Goal: Check status: Check status

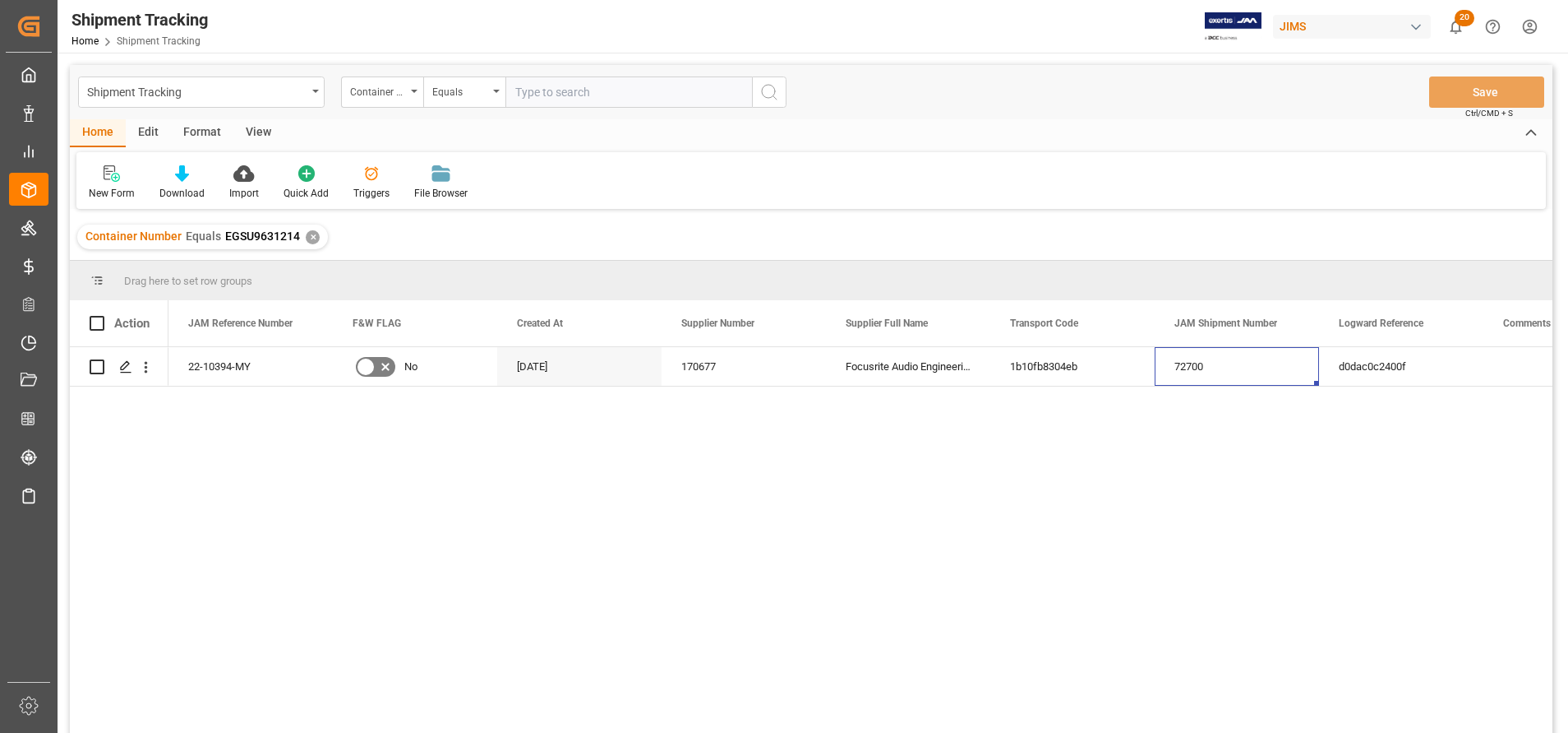
click at [626, 100] on input "text" at bounding box center [629, 92] width 247 height 31
paste input "22-8443-SE"
type input "22-8443-SE"
click at [347, 87] on div "Container Number" at bounding box center [382, 92] width 83 height 31
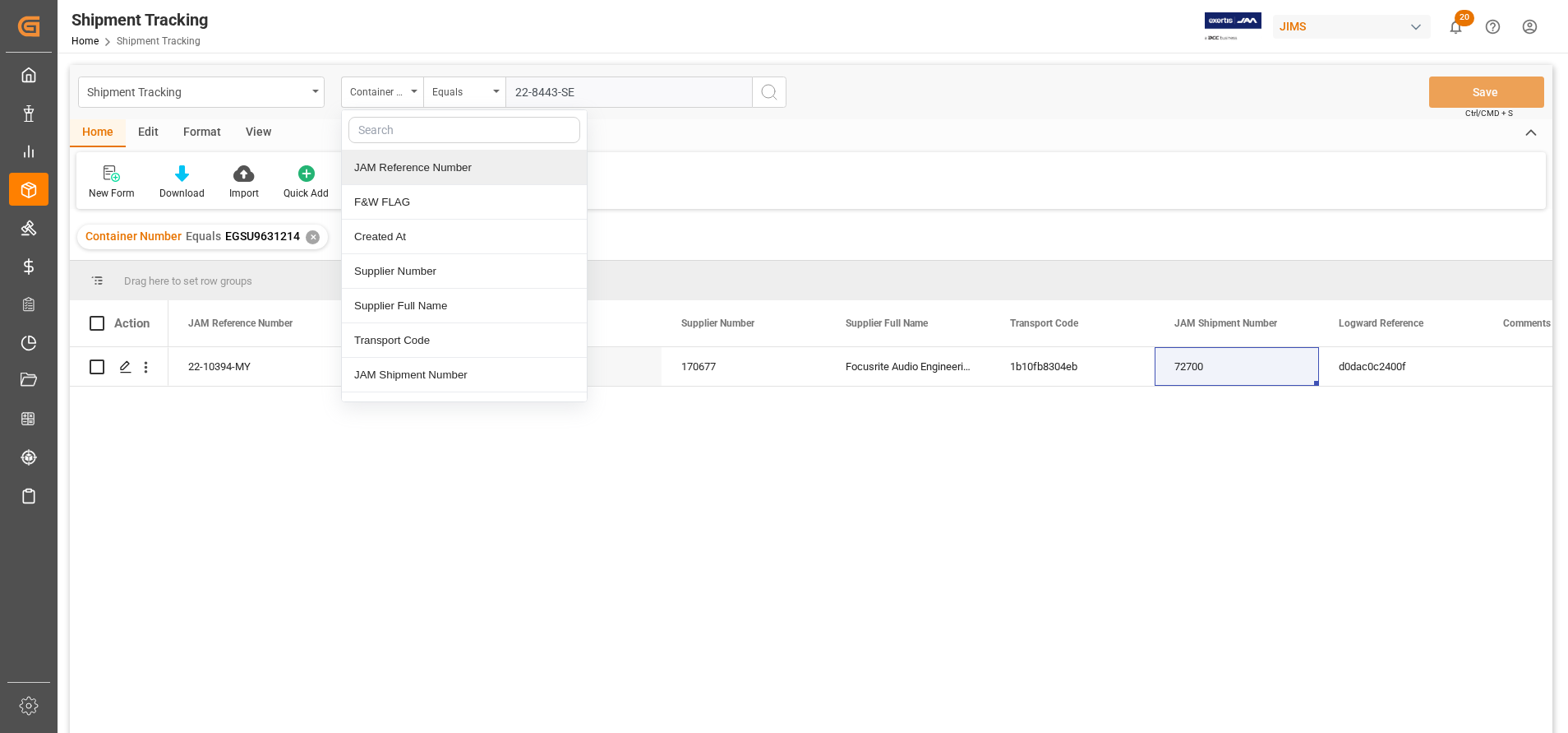
click at [433, 173] on div "JAM Reference Number" at bounding box center [465, 168] width 245 height 35
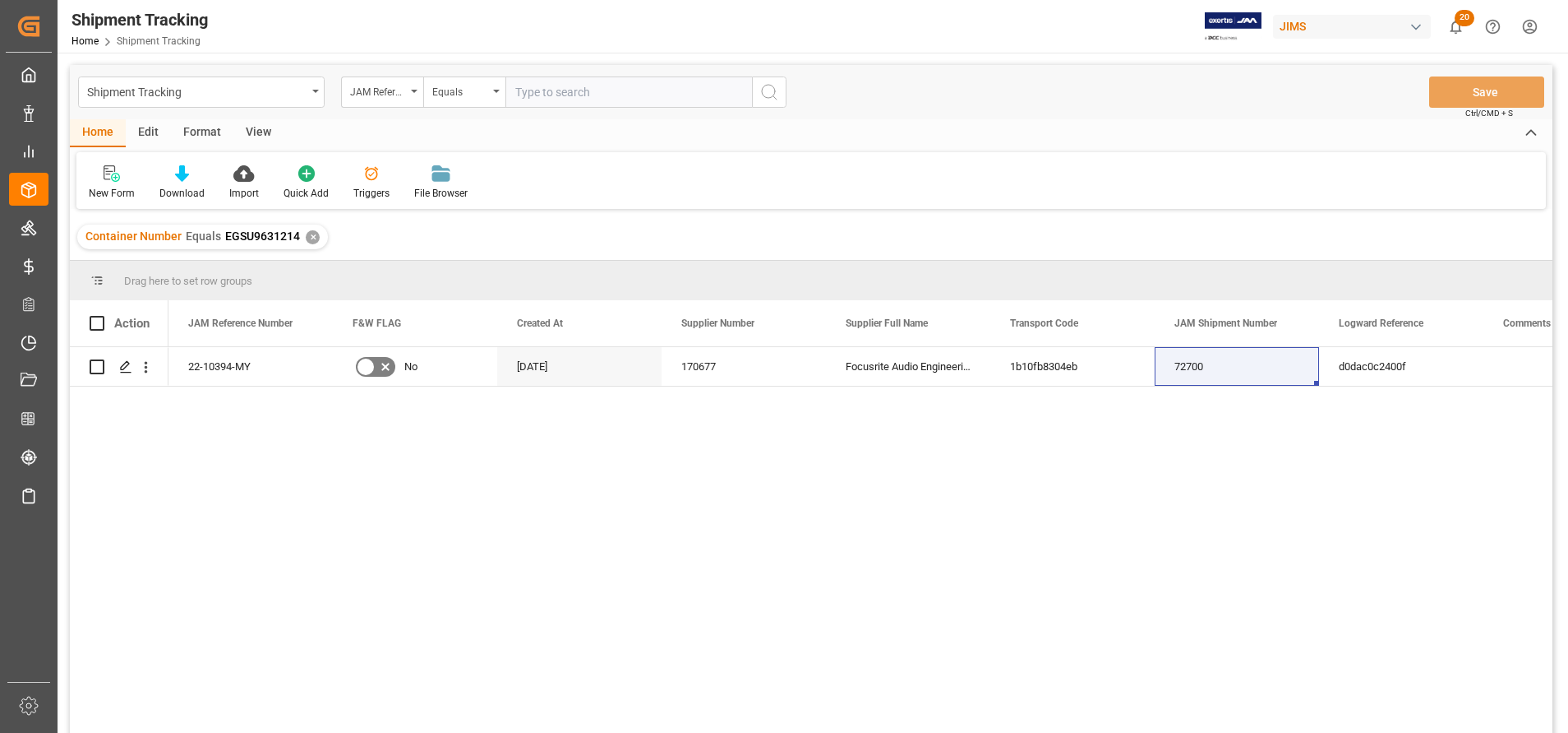
click at [705, 89] on input "text" at bounding box center [629, 92] width 247 height 31
paste input "22-8443-SE"
type input "22-8443-SE"
click at [783, 89] on button "search button" at bounding box center [769, 92] width 35 height 31
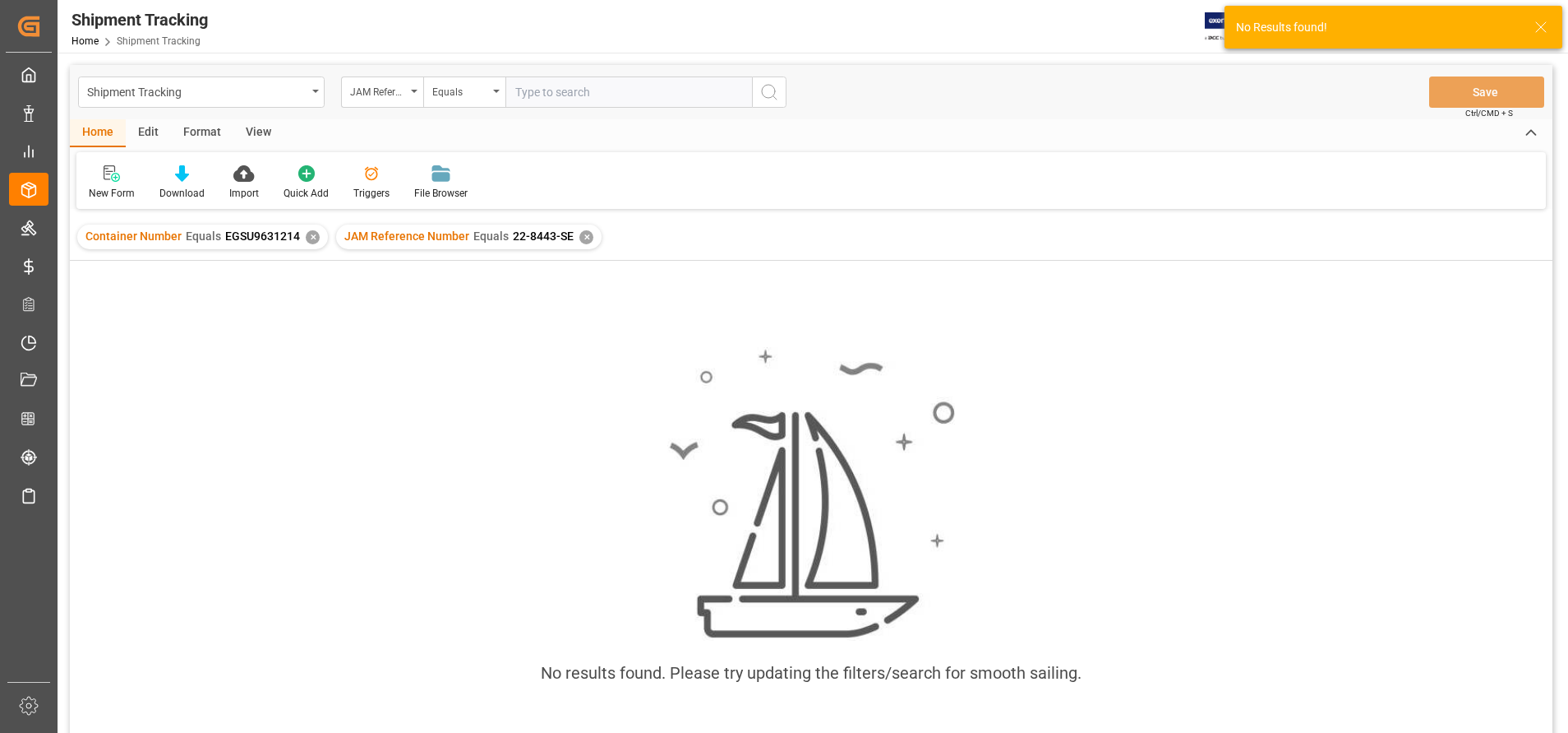
click at [311, 238] on div "✕" at bounding box center [312, 237] width 14 height 14
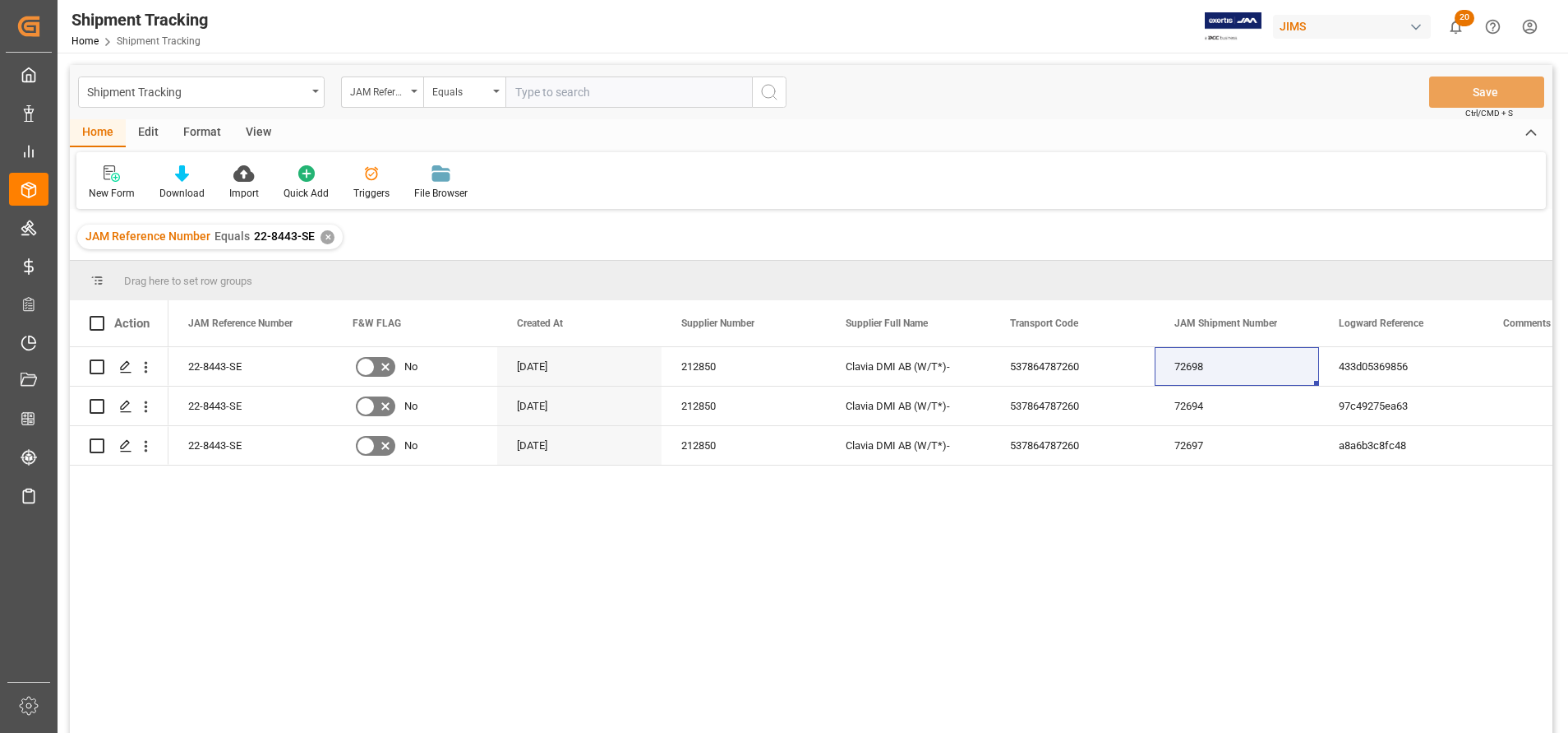
click at [262, 129] on div "View" at bounding box center [258, 133] width 50 height 28
click at [102, 173] on icon at bounding box center [105, 173] width 16 height 16
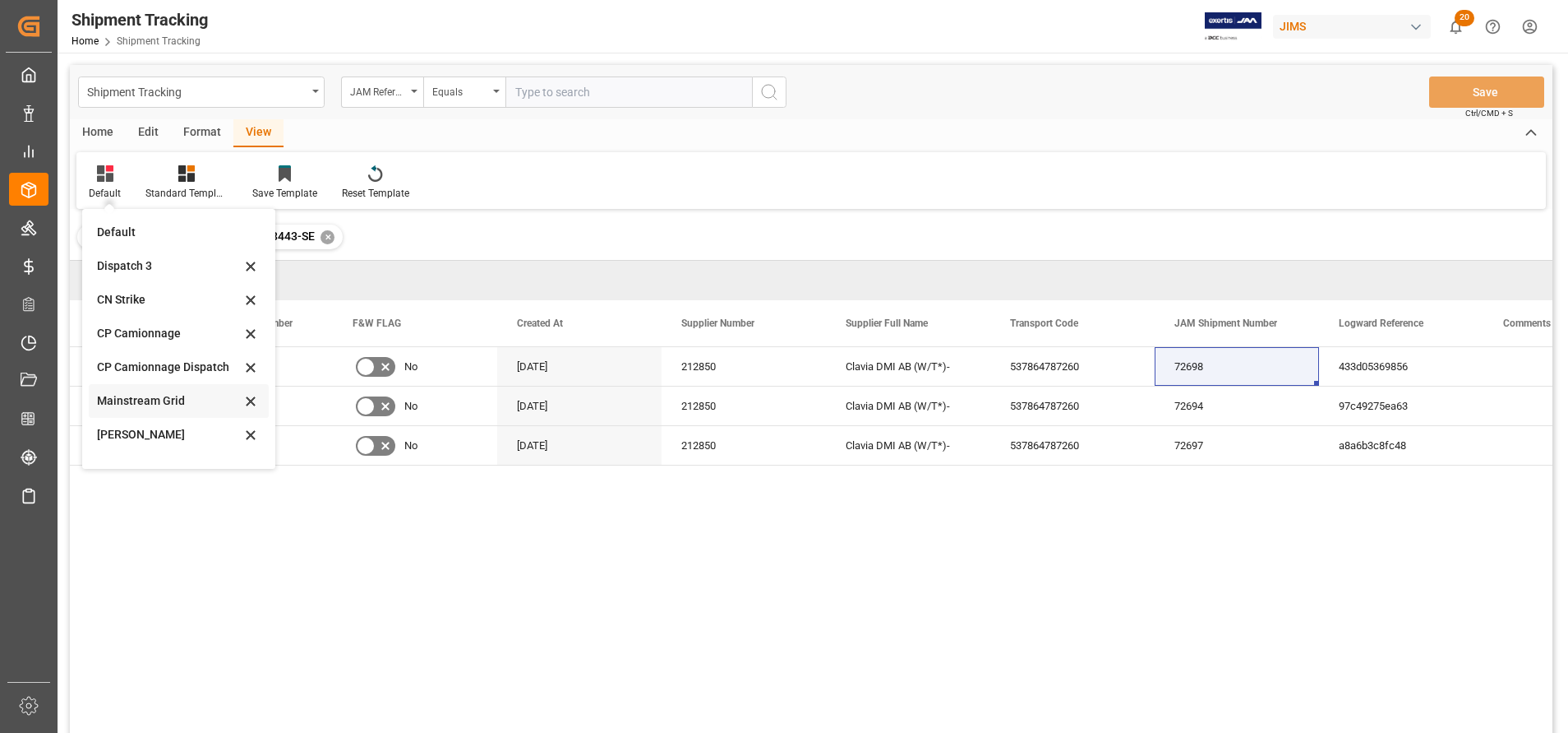
click at [162, 396] on div "Mainstream Grid" at bounding box center [168, 401] width 144 height 17
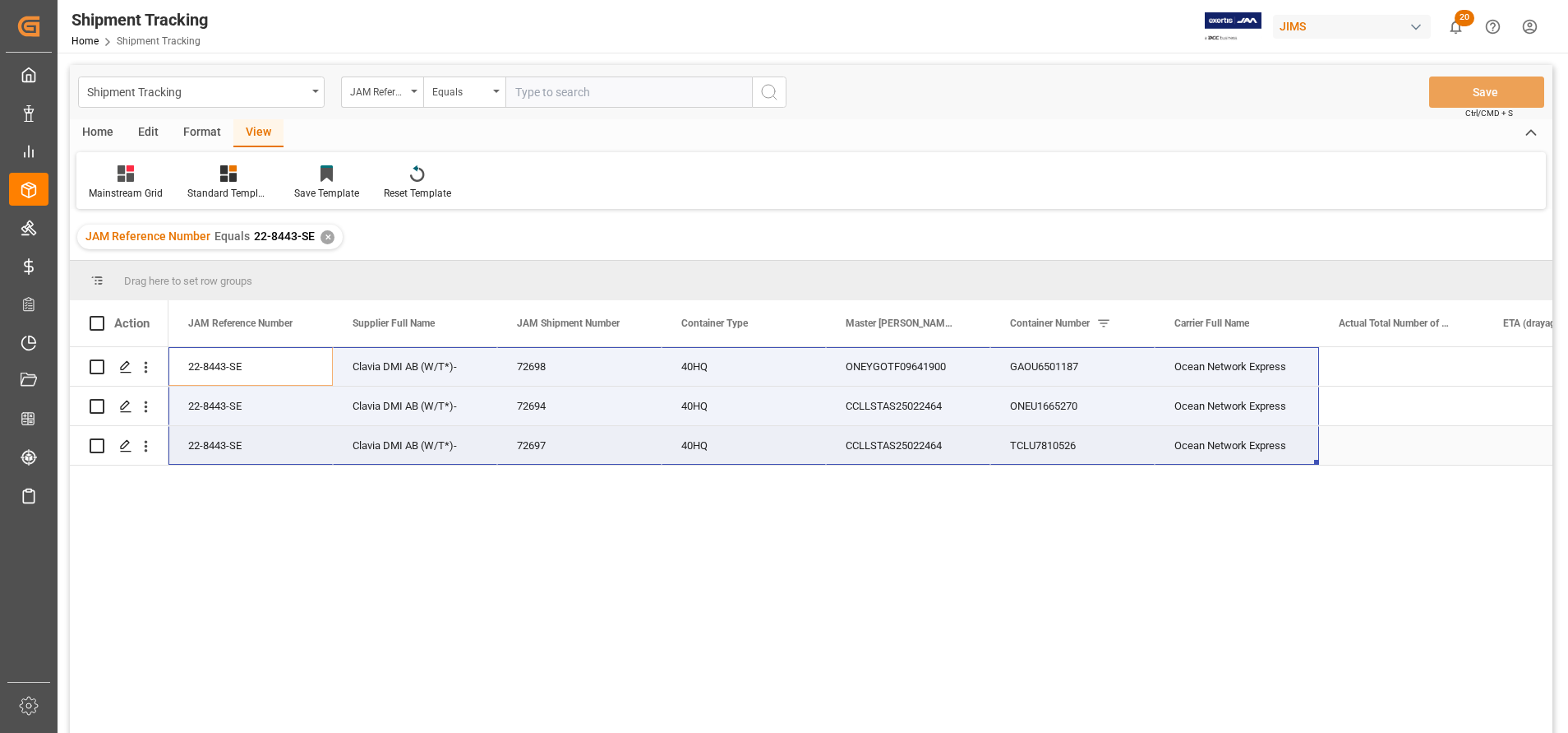
drag, startPoint x: 240, startPoint y: 357, endPoint x: 1185, endPoint y: 459, distance: 950.5
click at [1185, 459] on div "22-8443-SE Clavia DMI AB (W/T*)- 72698 40HQ ONEYGOTF09641900 GAOU6501187 Ocean …" at bounding box center [1072, 406] width 1808 height 118
drag, startPoint x: 551, startPoint y: 77, endPoint x: 557, endPoint y: 89, distance: 13.4
click at [551, 79] on input "text" at bounding box center [629, 92] width 247 height 31
paste input "22-9998-DE"
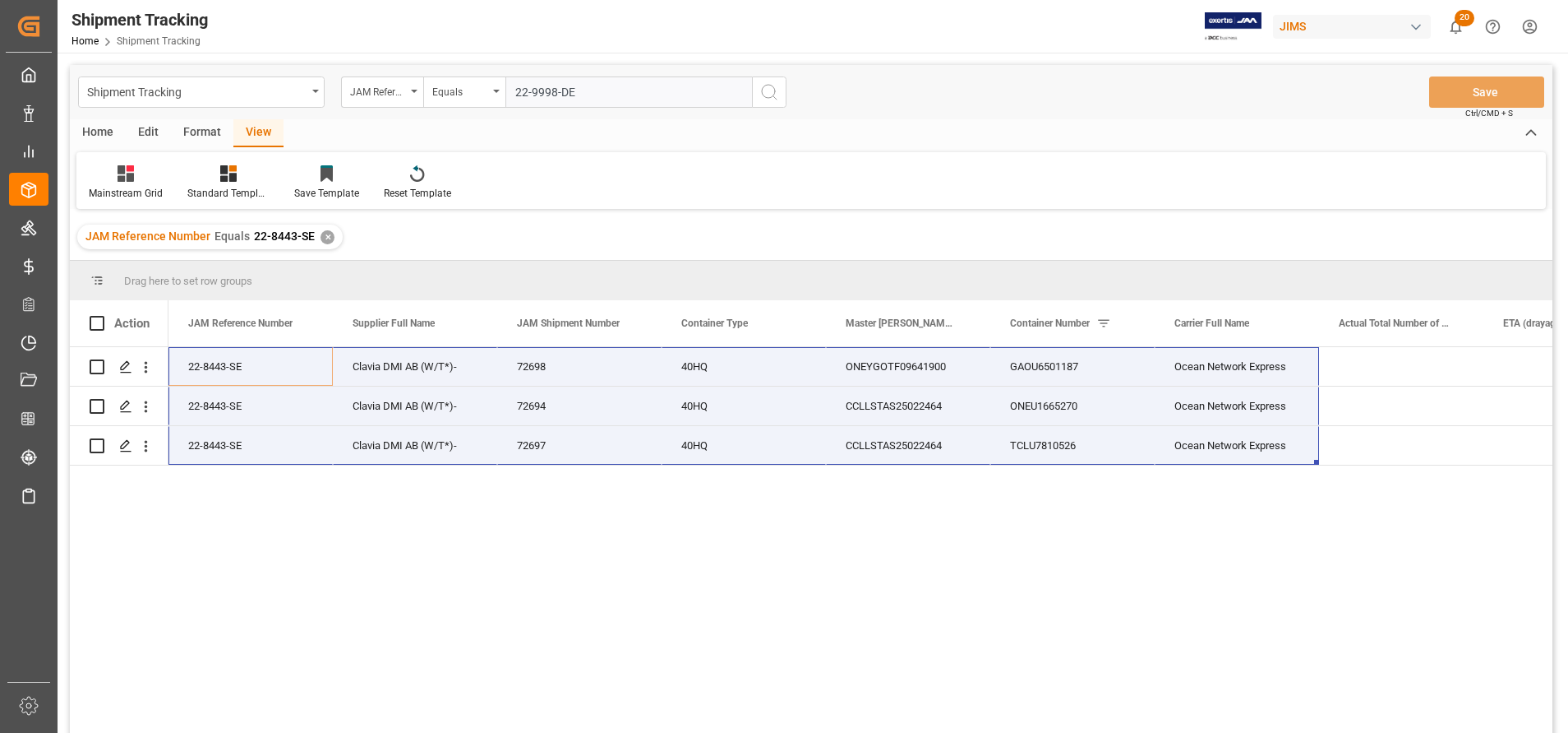
type input "22-9998-DE"
click at [767, 88] on icon "search button" at bounding box center [768, 92] width 20 height 20
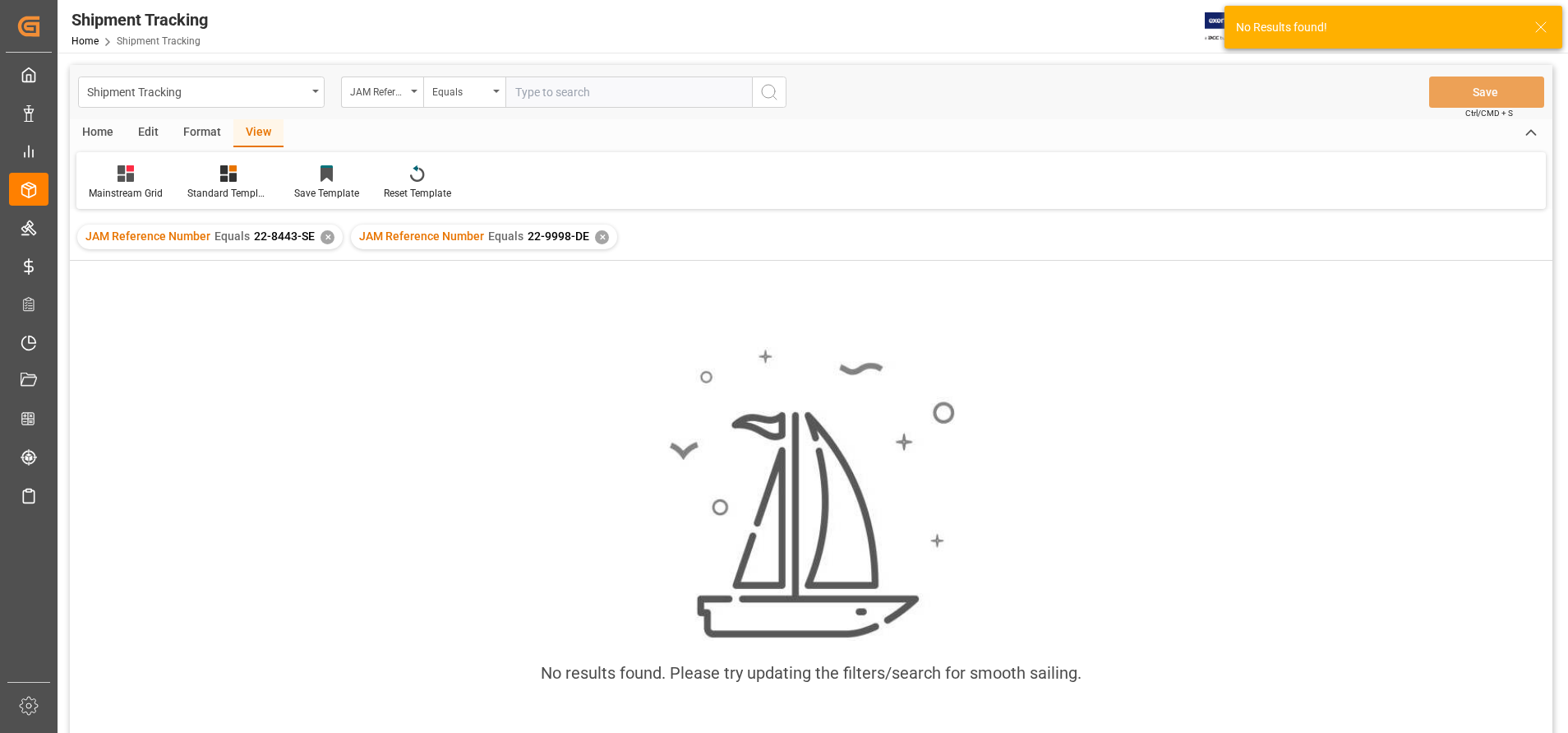
click at [323, 232] on div "✕" at bounding box center [328, 237] width 14 height 14
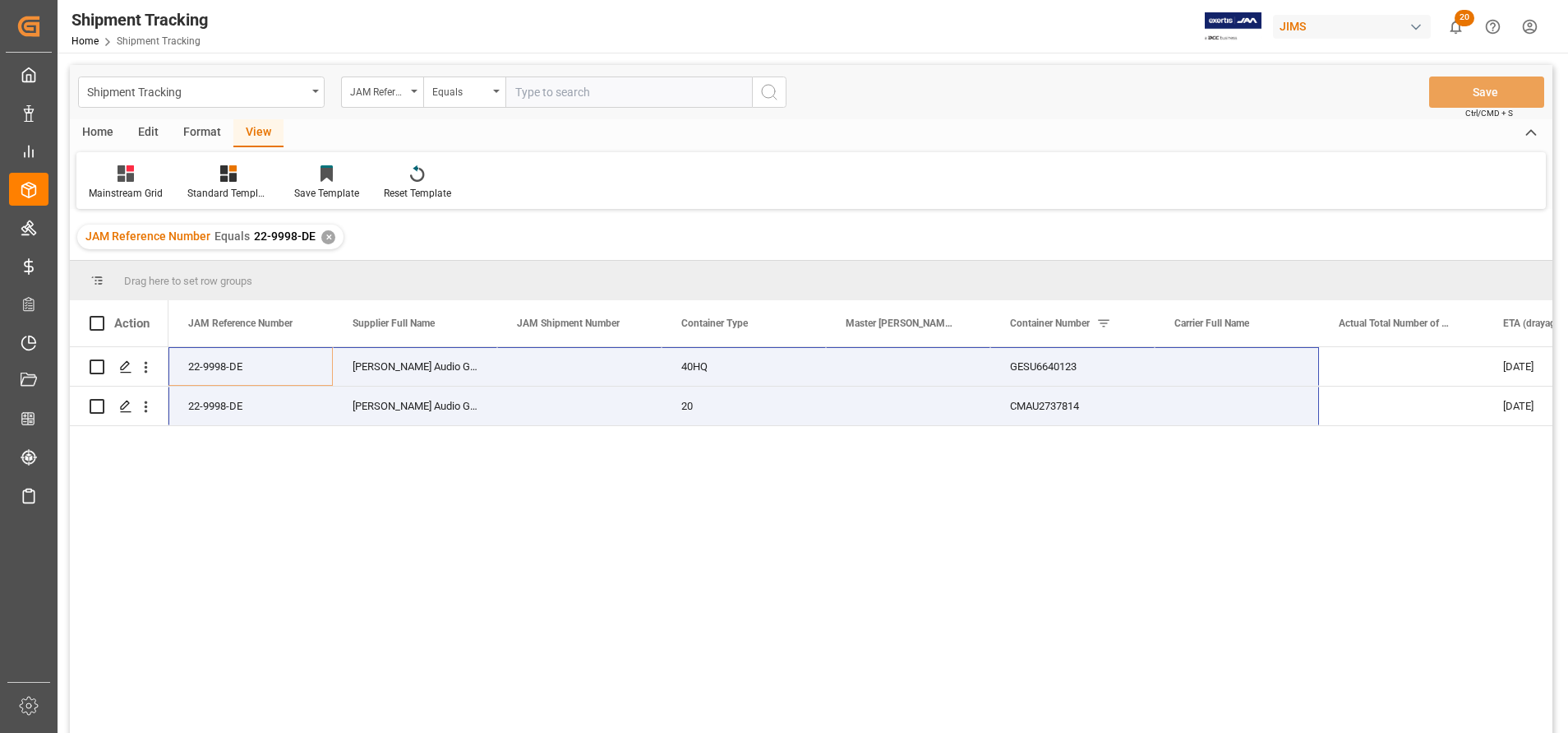
click at [590, 95] on input "text" at bounding box center [629, 92] width 247 height 31
paste input "22-9998-DE"
type input "22-9998-DE"
click at [767, 98] on circle "search button" at bounding box center [767, 90] width 13 height 13
click at [327, 237] on div "✕" at bounding box center [328, 237] width 14 height 14
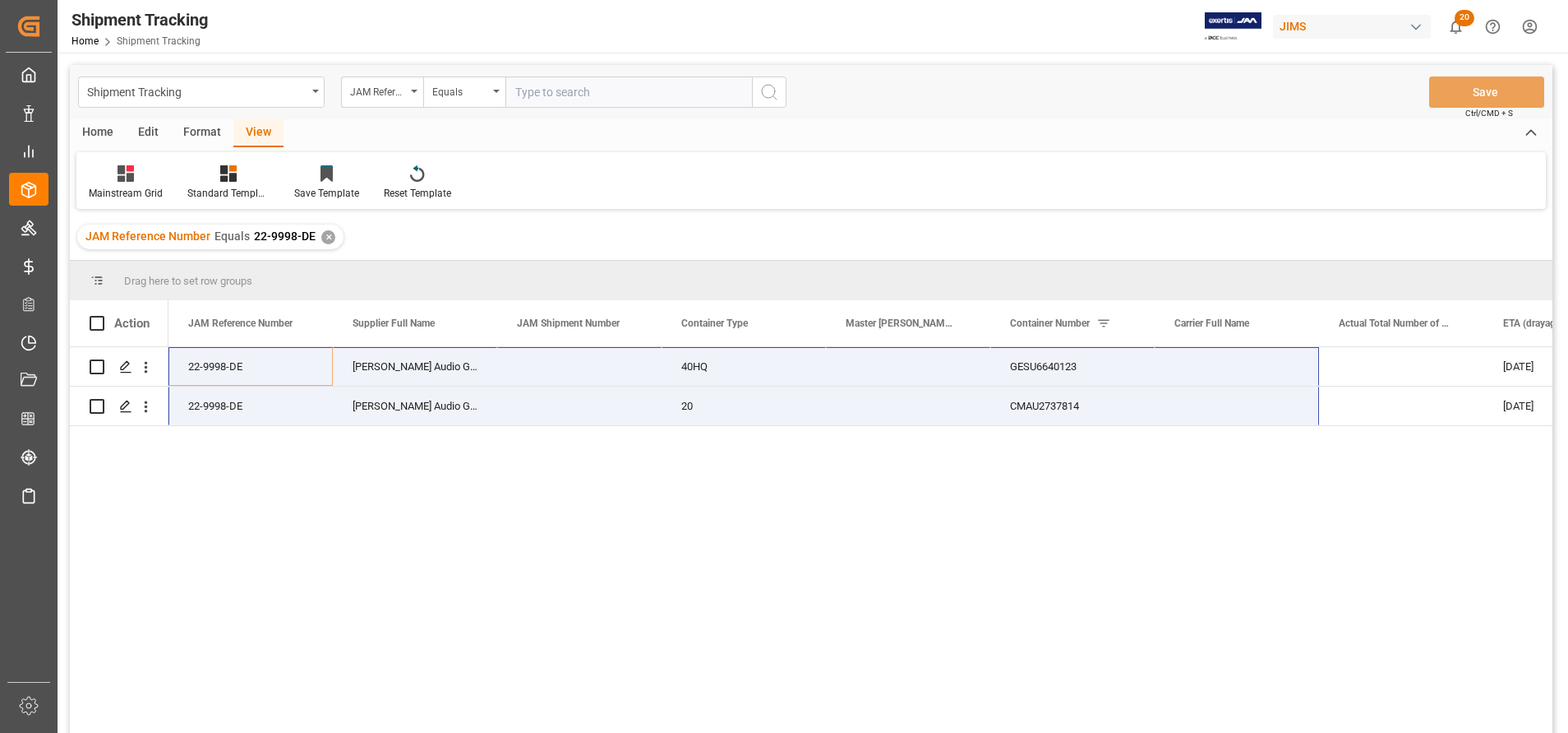
click at [531, 101] on input "text" at bounding box center [629, 92] width 247 height 31
paste input "22-9969-TW"
type input "22-9969-TW"
click at [773, 90] on icon "search button" at bounding box center [768, 92] width 20 height 20
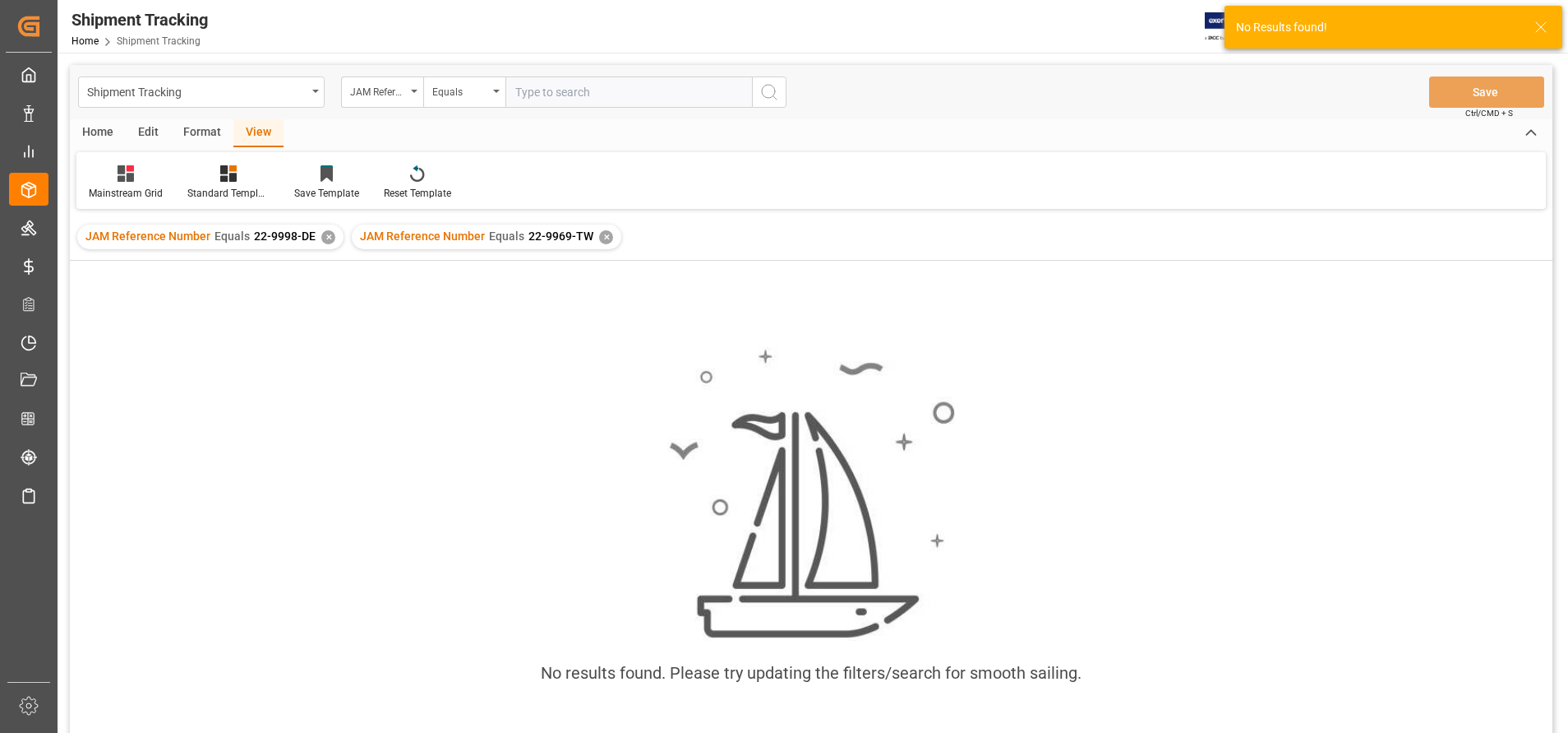
click at [325, 233] on div "✕" at bounding box center [328, 237] width 14 height 14
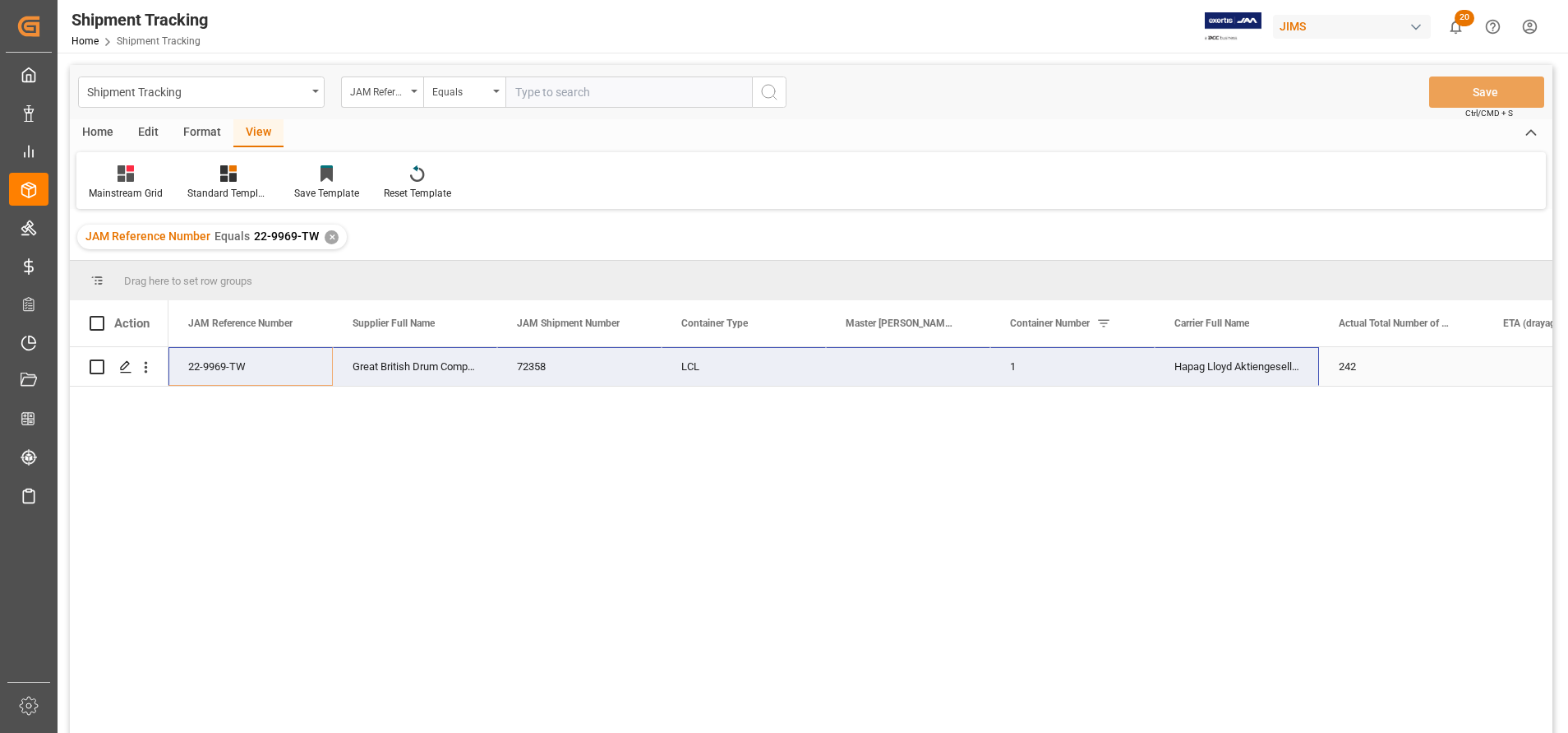
click at [708, 369] on div "LCL" at bounding box center [743, 366] width 164 height 38
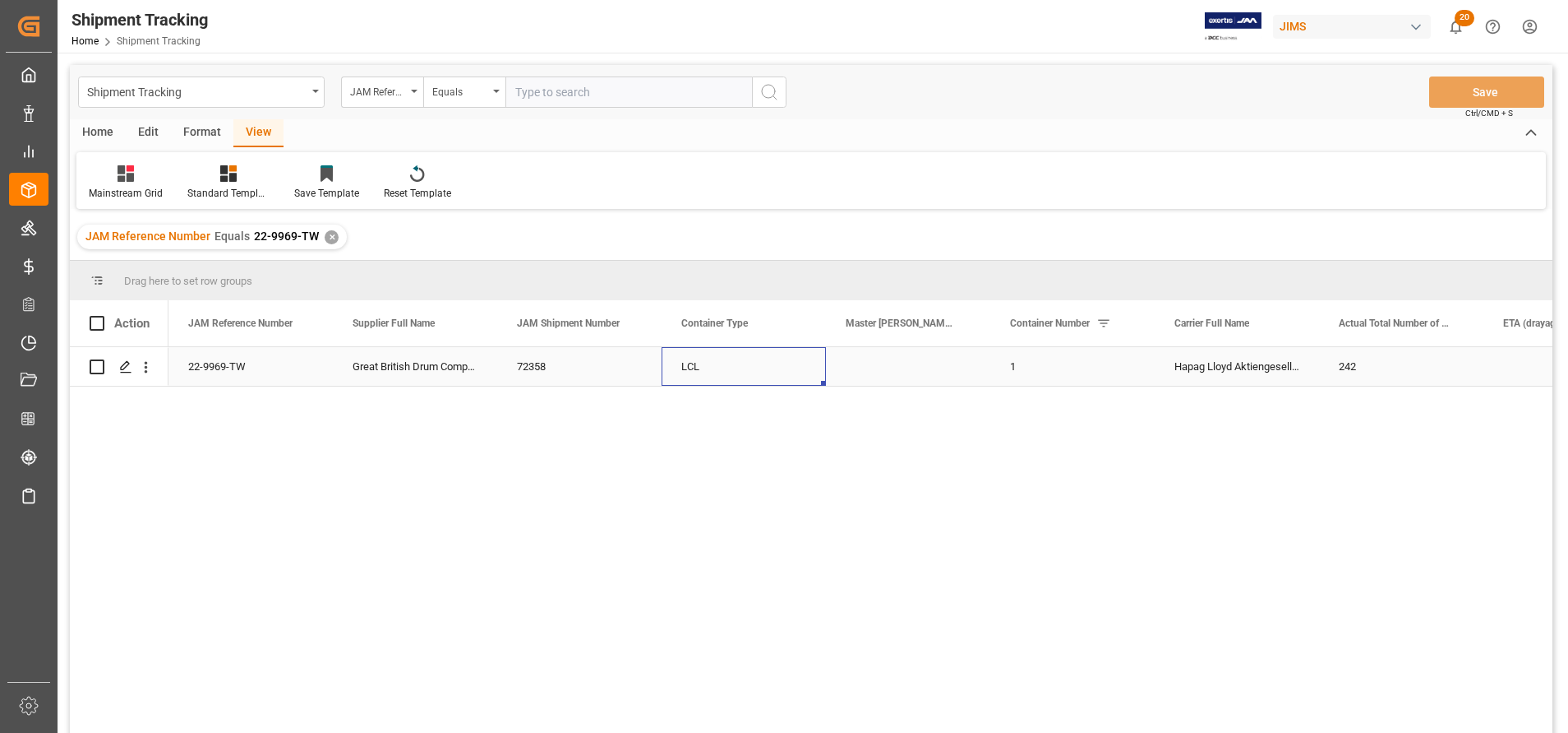
click at [708, 369] on div "LCL" at bounding box center [743, 366] width 164 height 38
click at [708, 369] on button "LCL" at bounding box center [744, 375] width 138 height 31
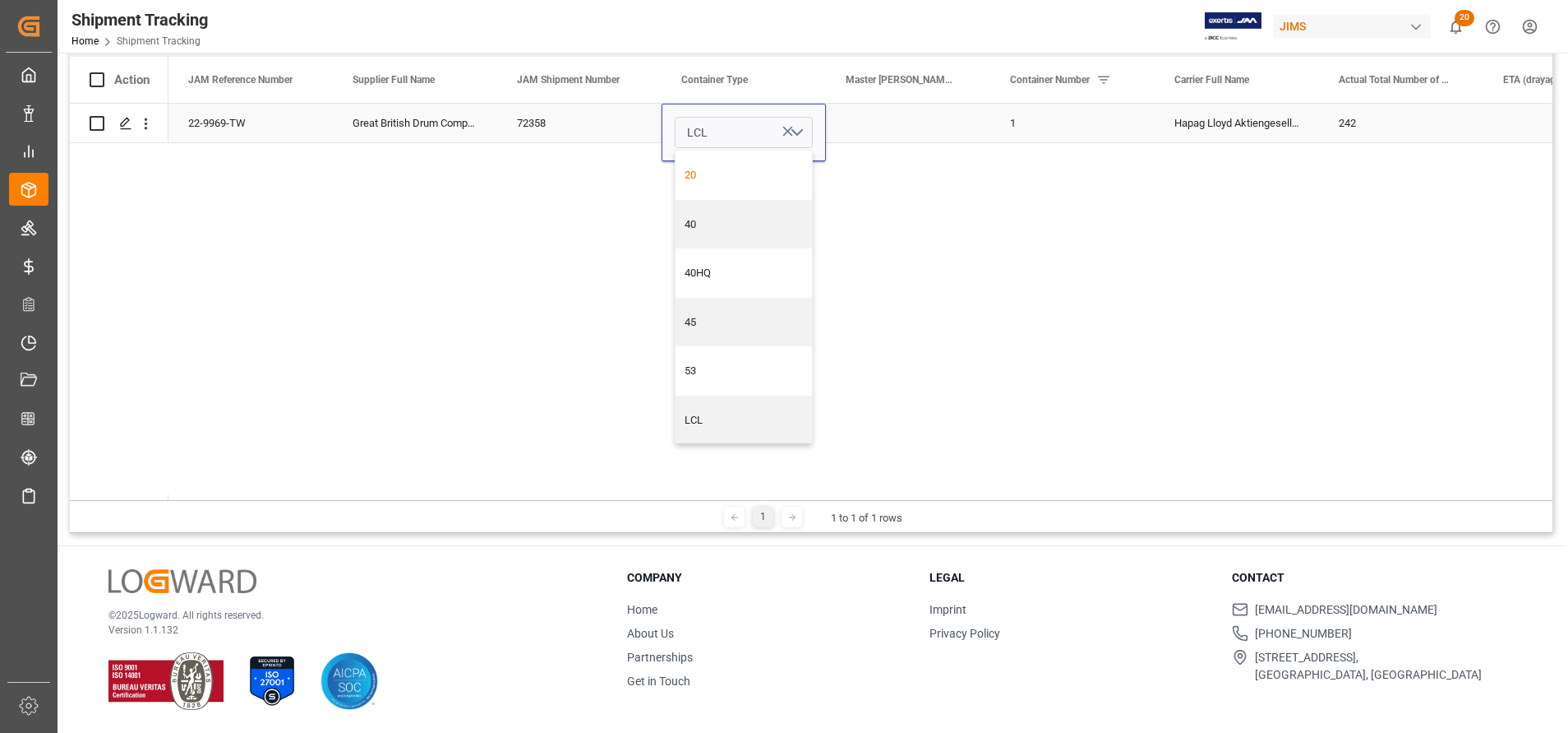
click at [716, 173] on div "20" at bounding box center [744, 175] width 119 height 16
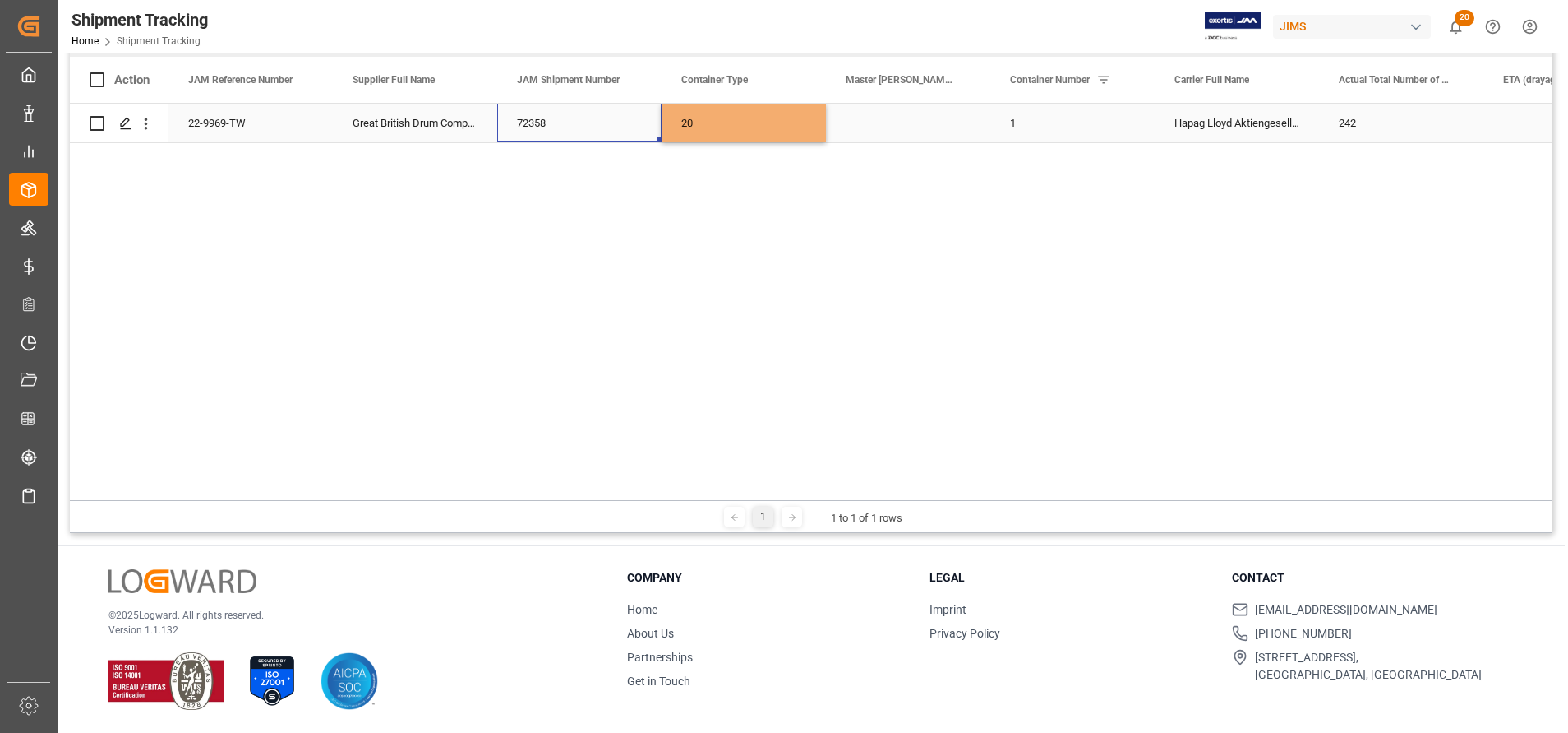
click at [599, 114] on div "72358" at bounding box center [579, 123] width 164 height 38
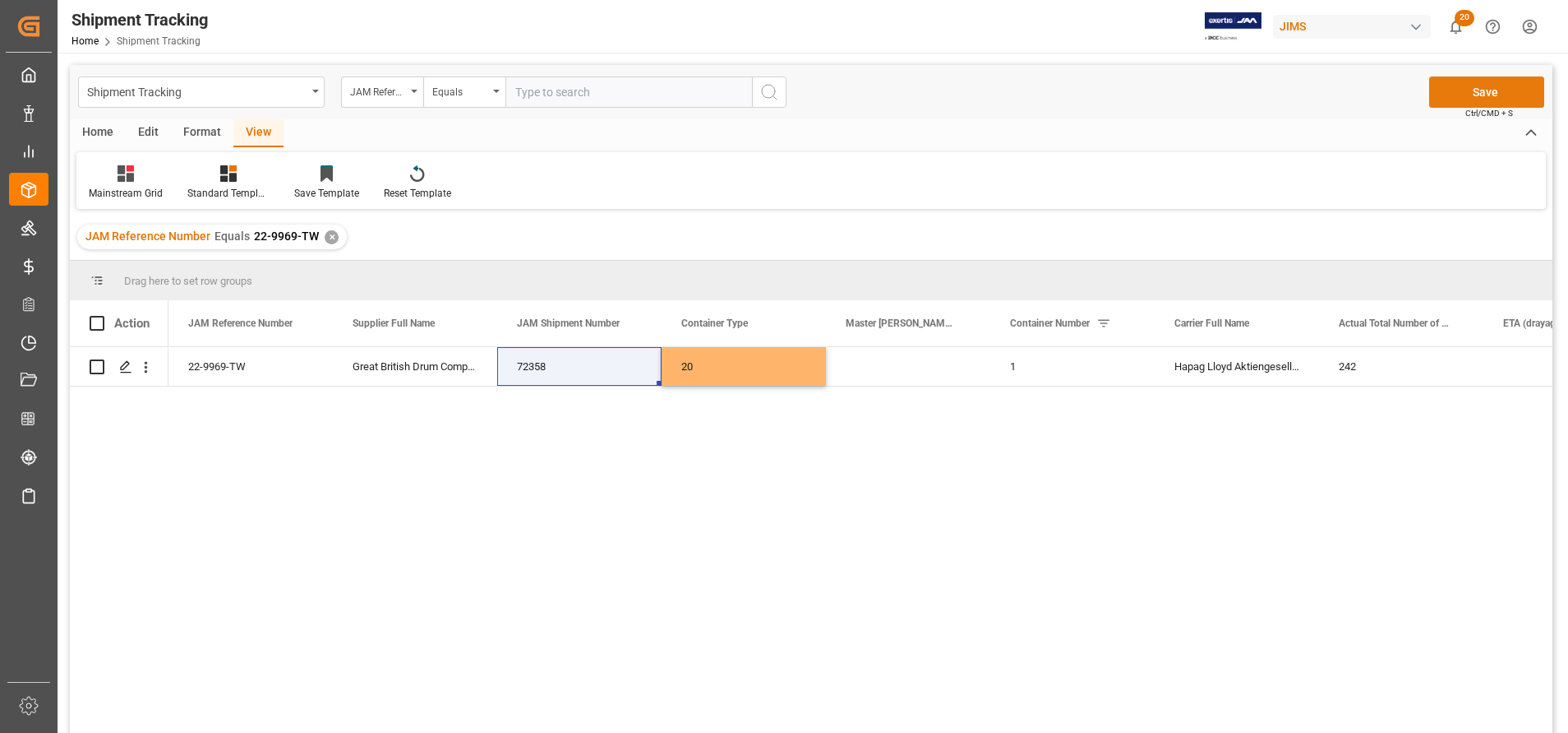
click at [1481, 92] on button "Save" at bounding box center [1486, 92] width 115 height 31
click at [133, 168] on icon at bounding box center [130, 169] width 8 height 7
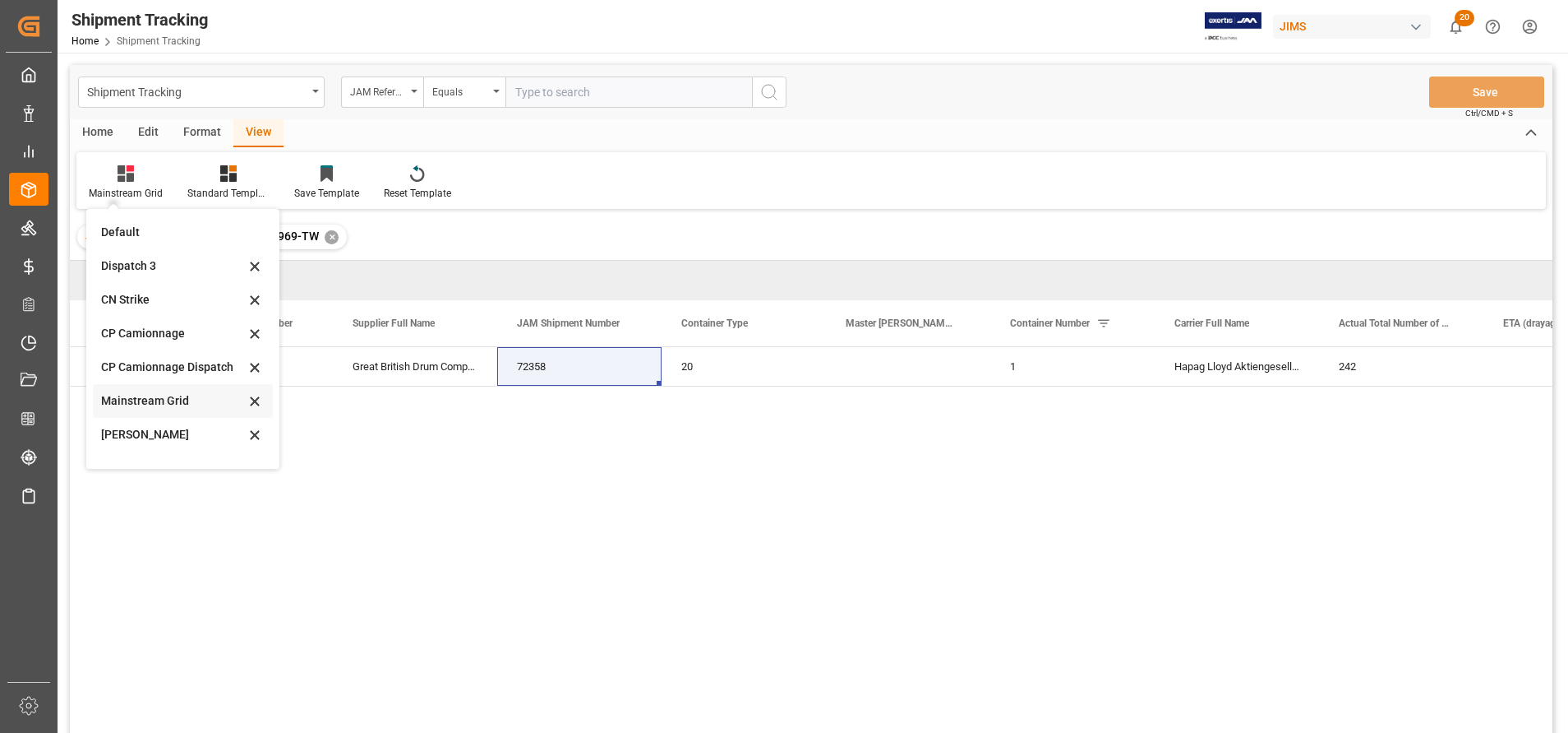
click at [172, 394] on div "Mainstream Grid" at bounding box center [173, 401] width 144 height 17
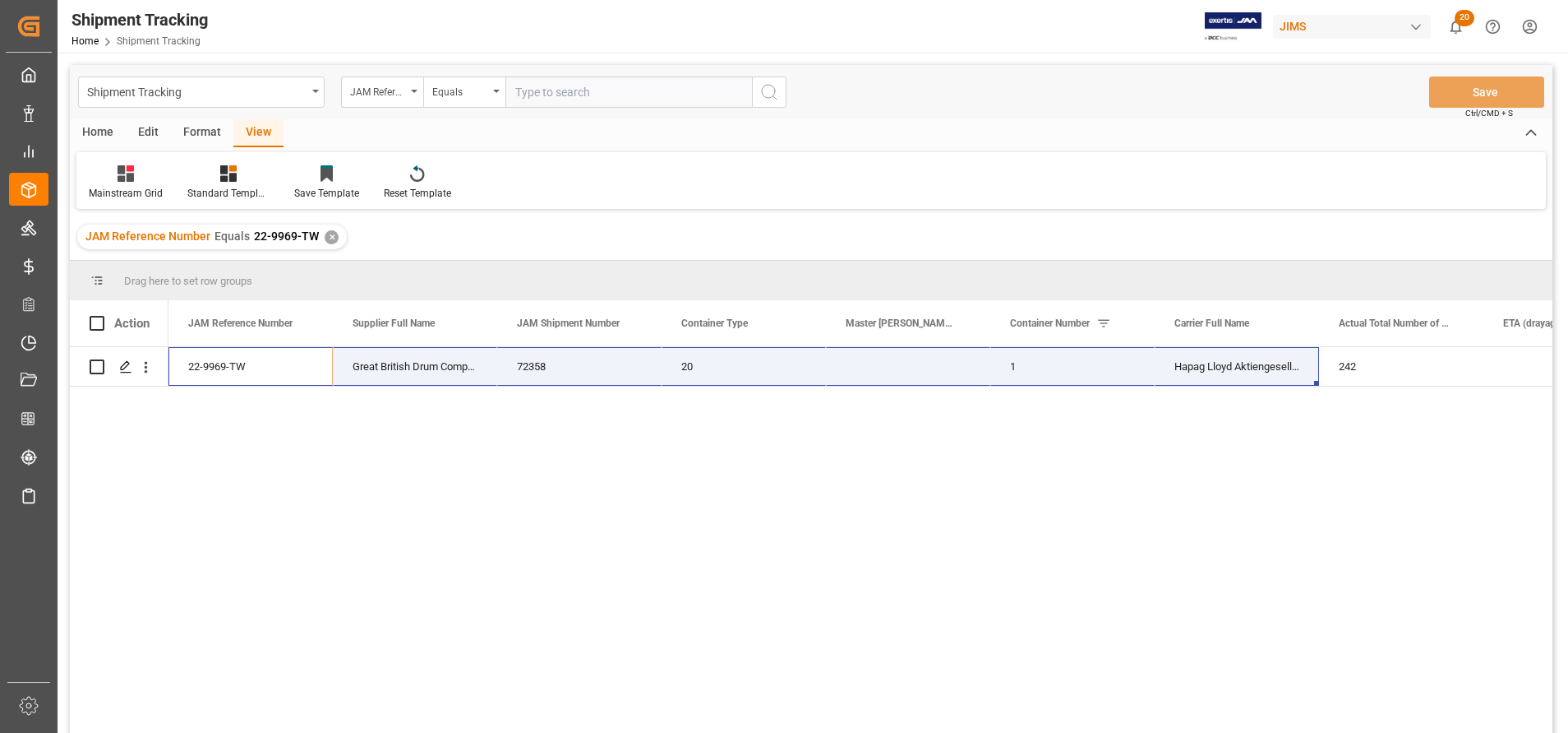
drag, startPoint x: 270, startPoint y: 360, endPoint x: 1405, endPoint y: 387, distance: 1135.3
click at [1405, 387] on div "22-9969-TW Great British Drum Company Ltd 72358 20 1 Hapag [PERSON_NAME] Aktien…" at bounding box center [860, 546] width 1383 height 397
click at [125, 175] on icon at bounding box center [125, 173] width 16 height 16
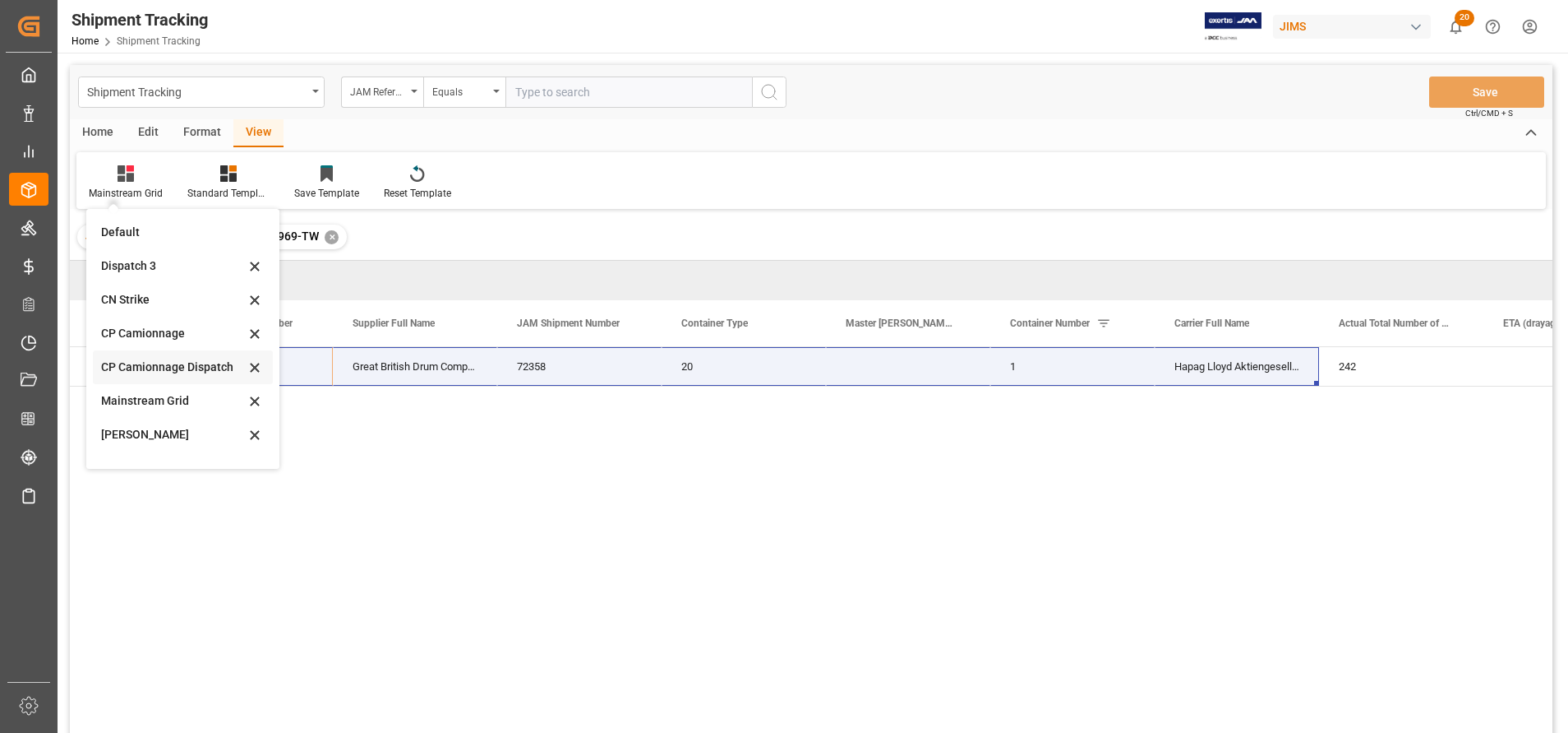
click at [171, 354] on div "CP Camionnage Dispatch" at bounding box center [183, 367] width 180 height 34
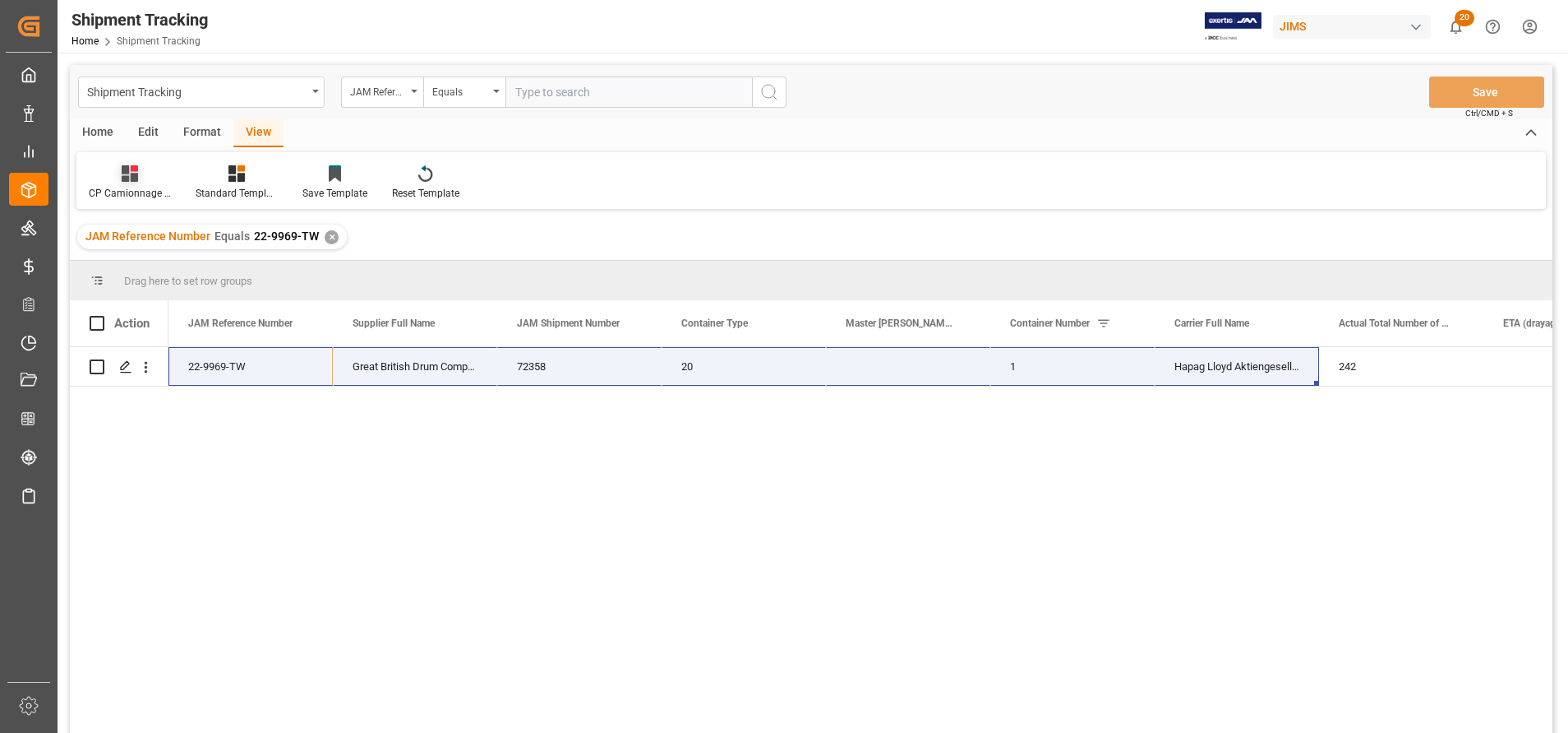
click at [145, 172] on div at bounding box center [129, 173] width 83 height 17
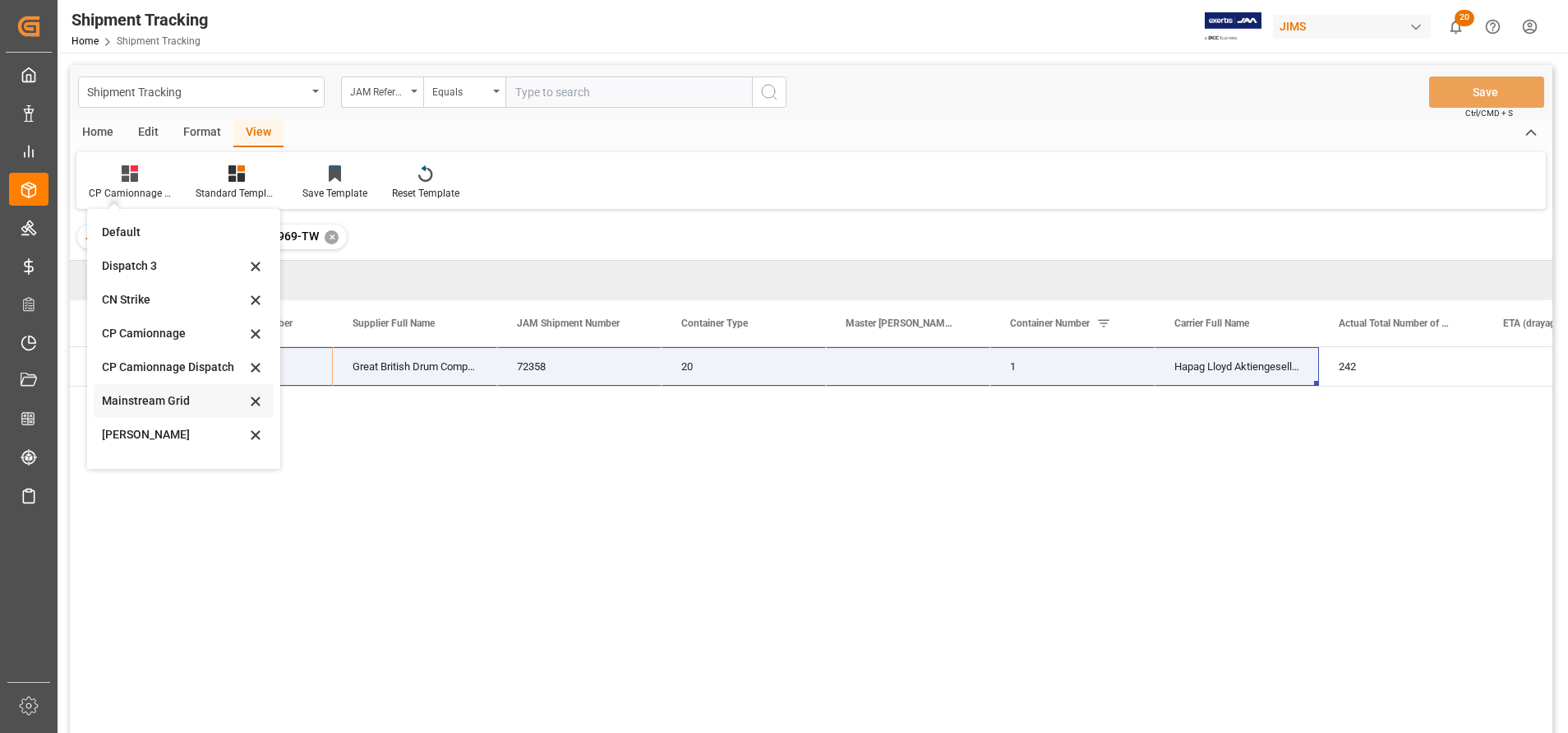
click at [174, 398] on div "Mainstream Grid" at bounding box center [174, 401] width 144 height 17
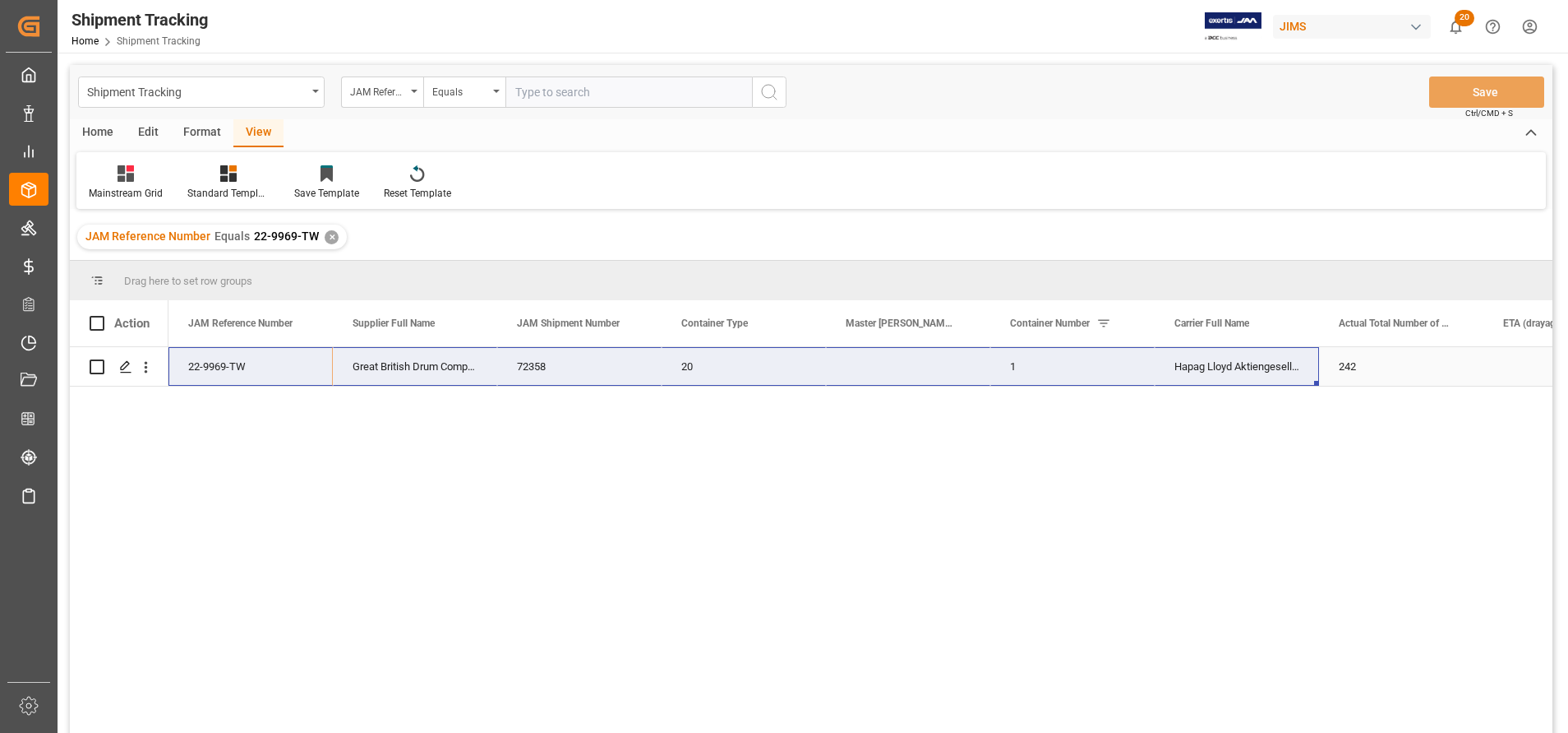
click at [1041, 367] on div "1" at bounding box center [1072, 366] width 164 height 38
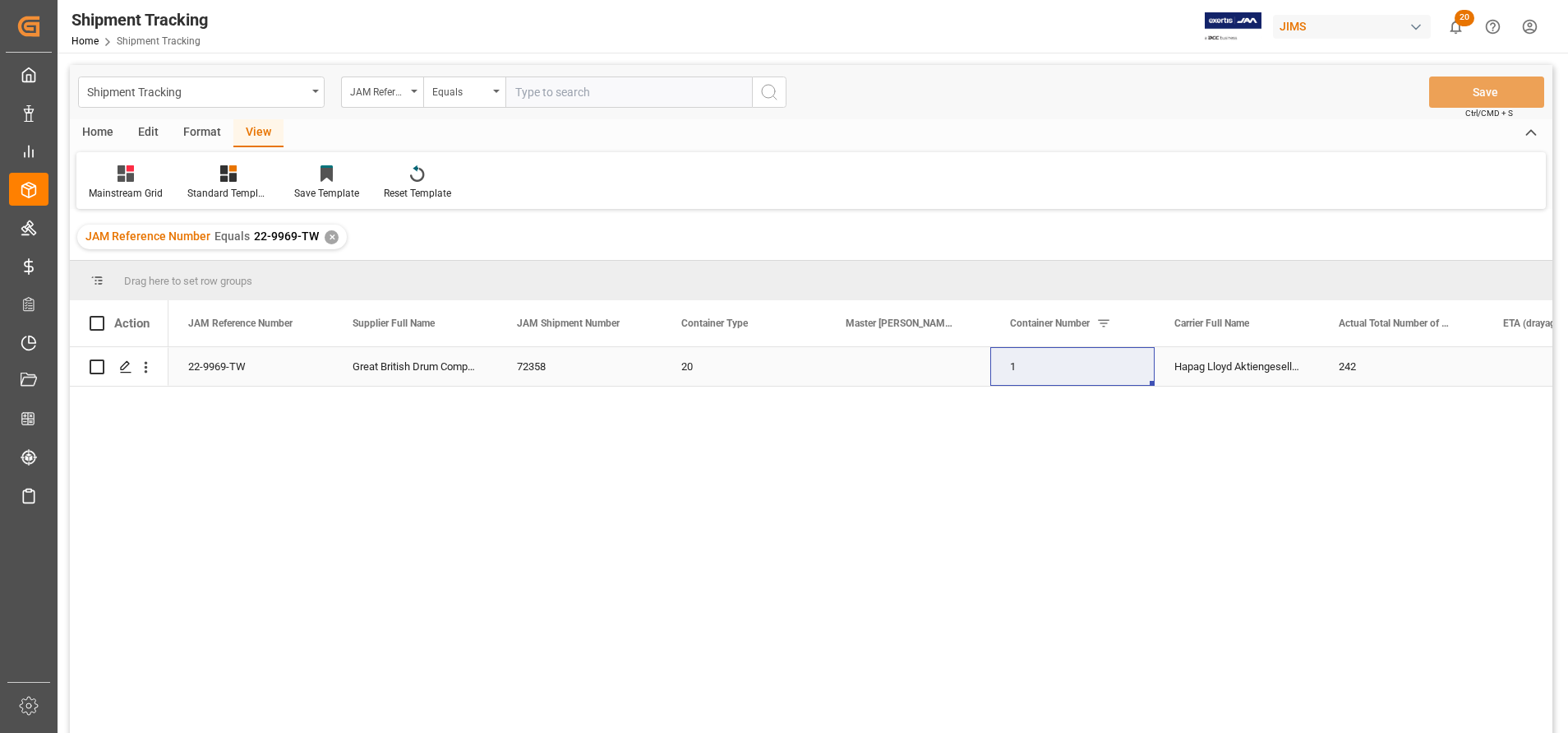
click at [1027, 373] on div "1" at bounding box center [1072, 366] width 164 height 38
click at [1036, 366] on div "1" at bounding box center [1072, 366] width 164 height 38
drag, startPoint x: 1050, startPoint y: 366, endPoint x: 971, endPoint y: 372, distance: 79.2
click at [971, 372] on div "22-9969-TW Great British Drum Company Ltd 72358 20 1 Hapag [PERSON_NAME] Aktien…" at bounding box center [1072, 367] width 1808 height 39
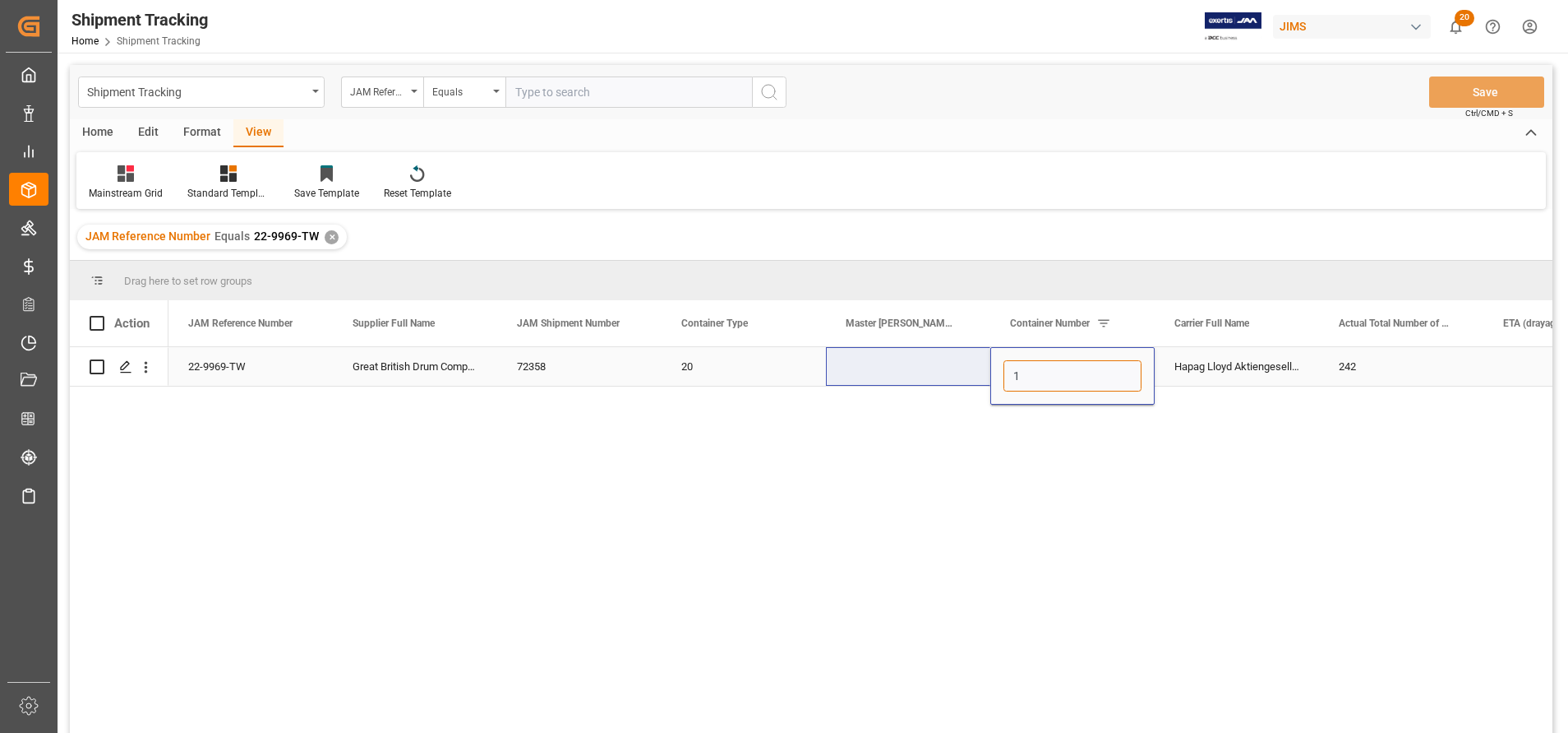
paste input "CAAU2371329"
type input "CAAU2371329"
click at [921, 376] on div "Press SPACE to select this row." at bounding box center [908, 366] width 164 height 38
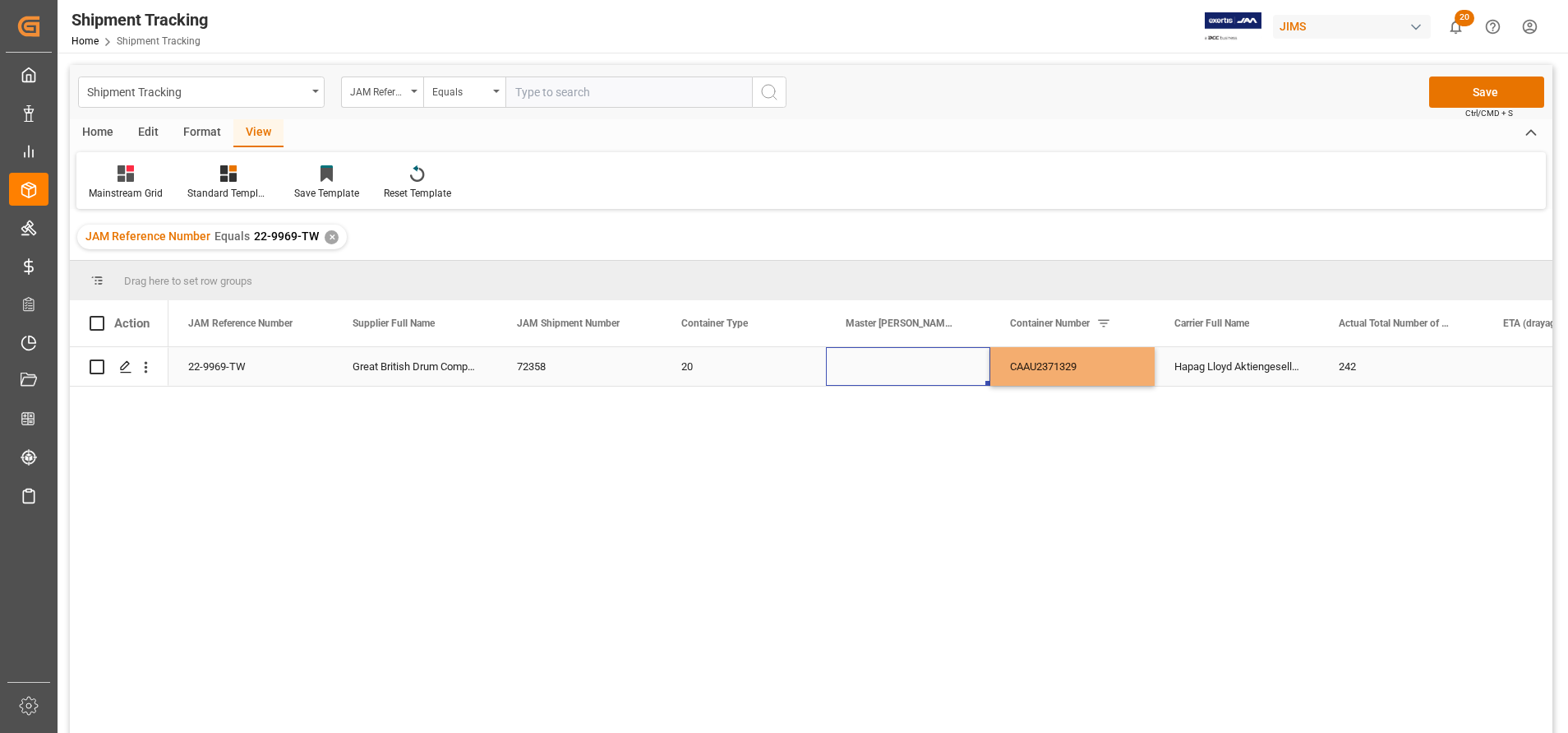
click at [917, 366] on div "Press SPACE to select this row." at bounding box center [908, 366] width 164 height 38
click at [919, 373] on input "Press SPACE to select this row." at bounding box center [908, 375] width 138 height 31
paste input "HLCUTPE250729293"
type input "HLCUTPE250729293"
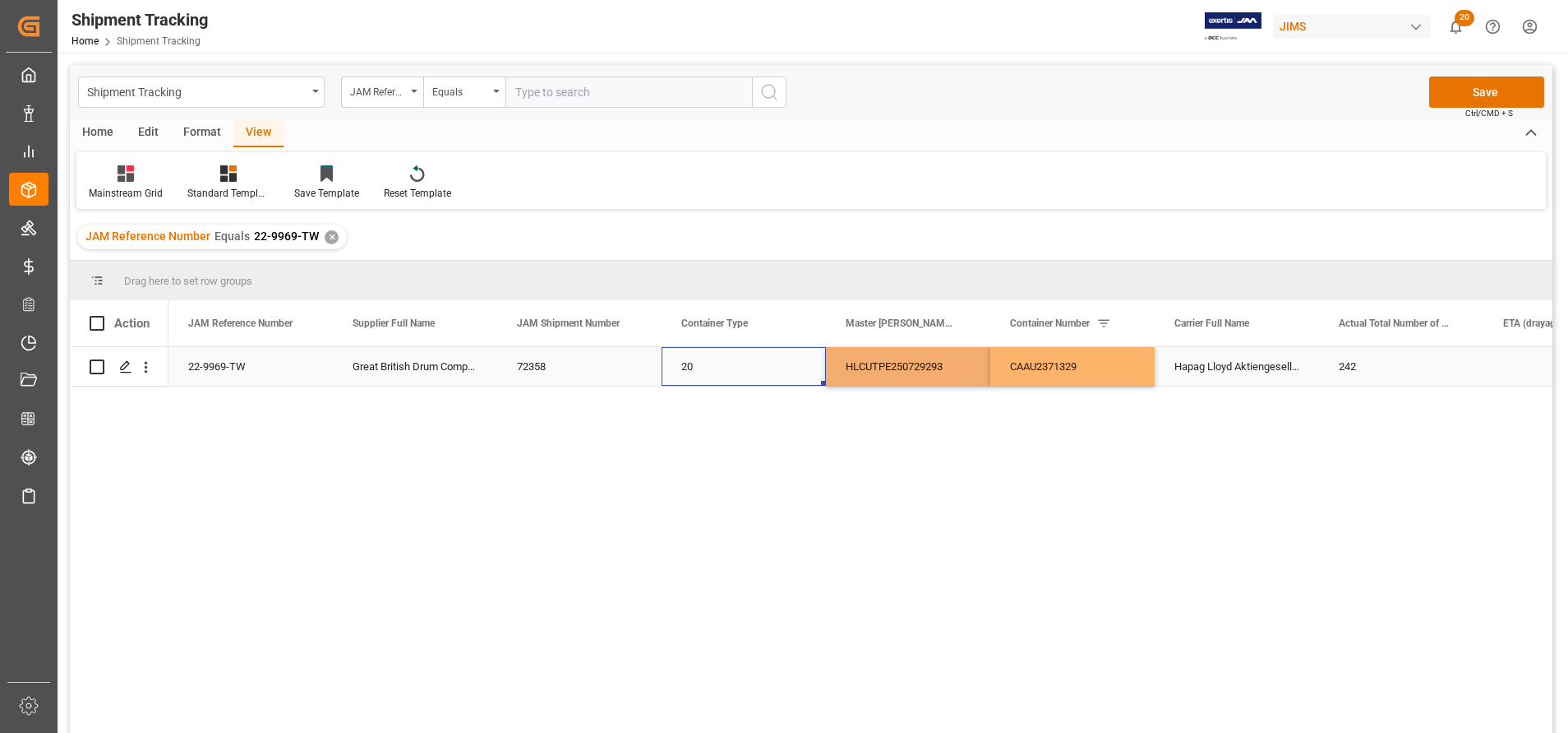
click at [774, 354] on div "20" at bounding box center [743, 366] width 164 height 38
click at [1483, 91] on button "Save" at bounding box center [1486, 92] width 115 height 31
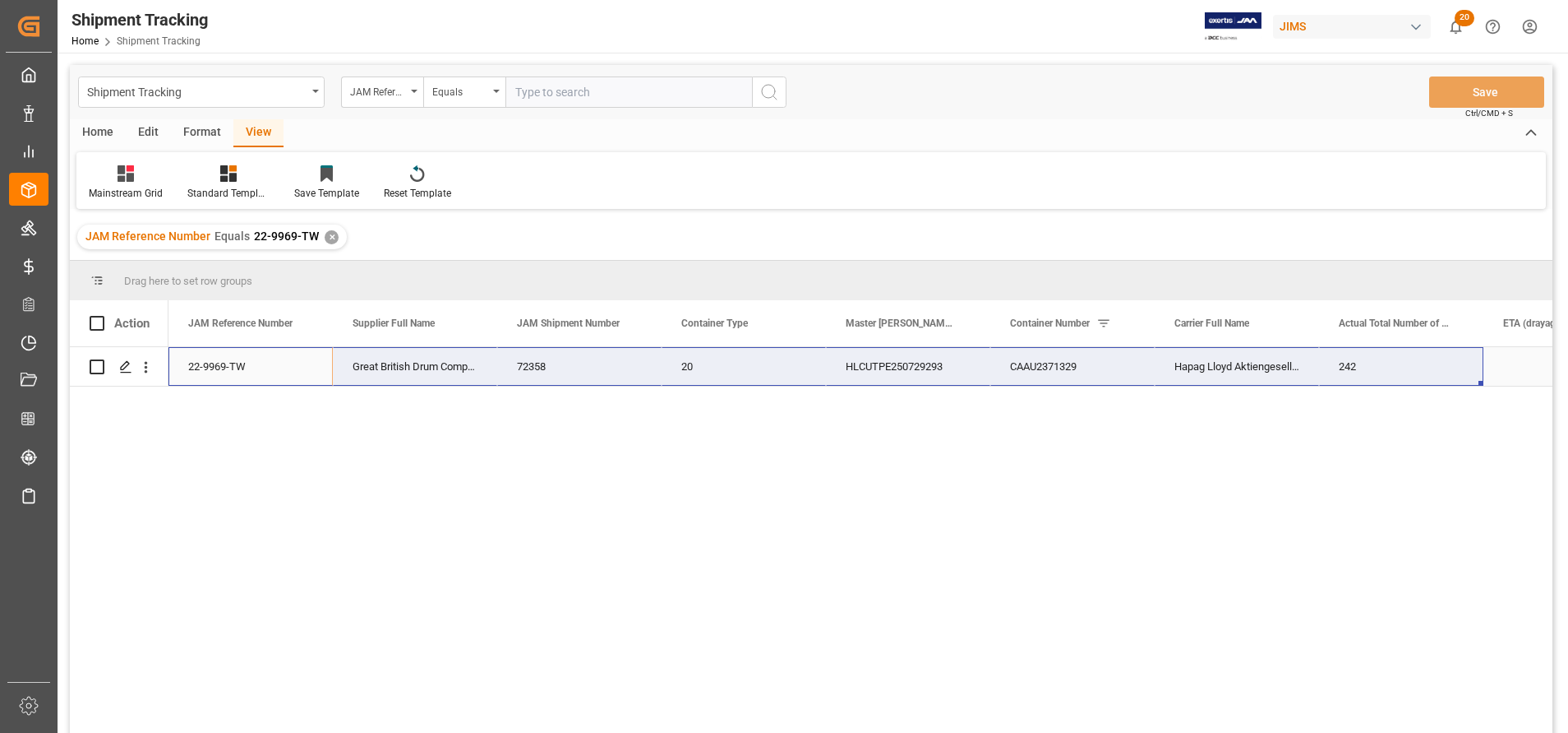
drag, startPoint x: 225, startPoint y: 358, endPoint x: 1337, endPoint y: 371, distance: 1112.1
click at [1337, 371] on div "22-9969-TW Great British Drum Company Ltd 72358 20 HLCUTPE250729293 CAAU2371329…" at bounding box center [1072, 367] width 1808 height 39
click at [398, 89] on div "JAM Reference Number" at bounding box center [378, 90] width 56 height 19
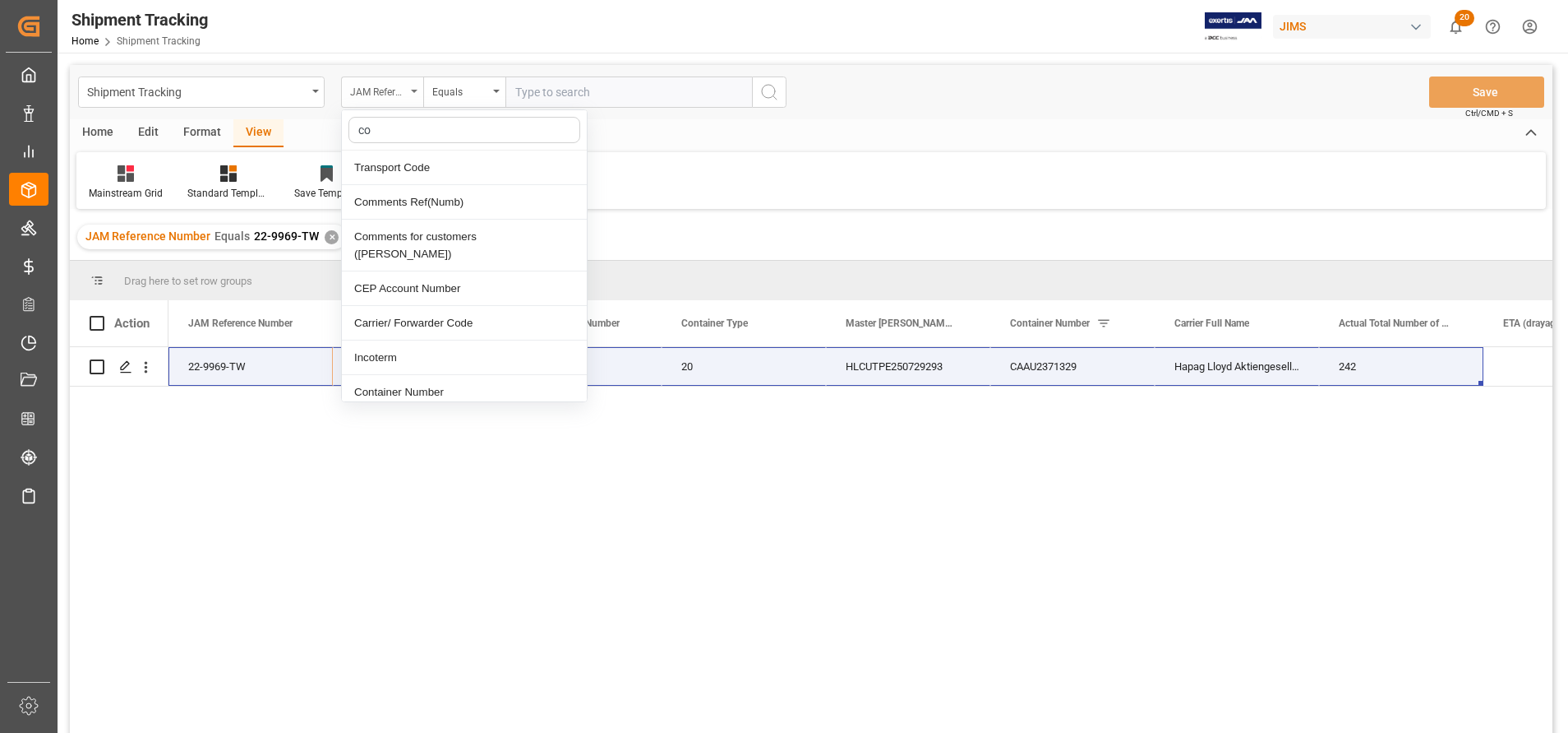
type input "con"
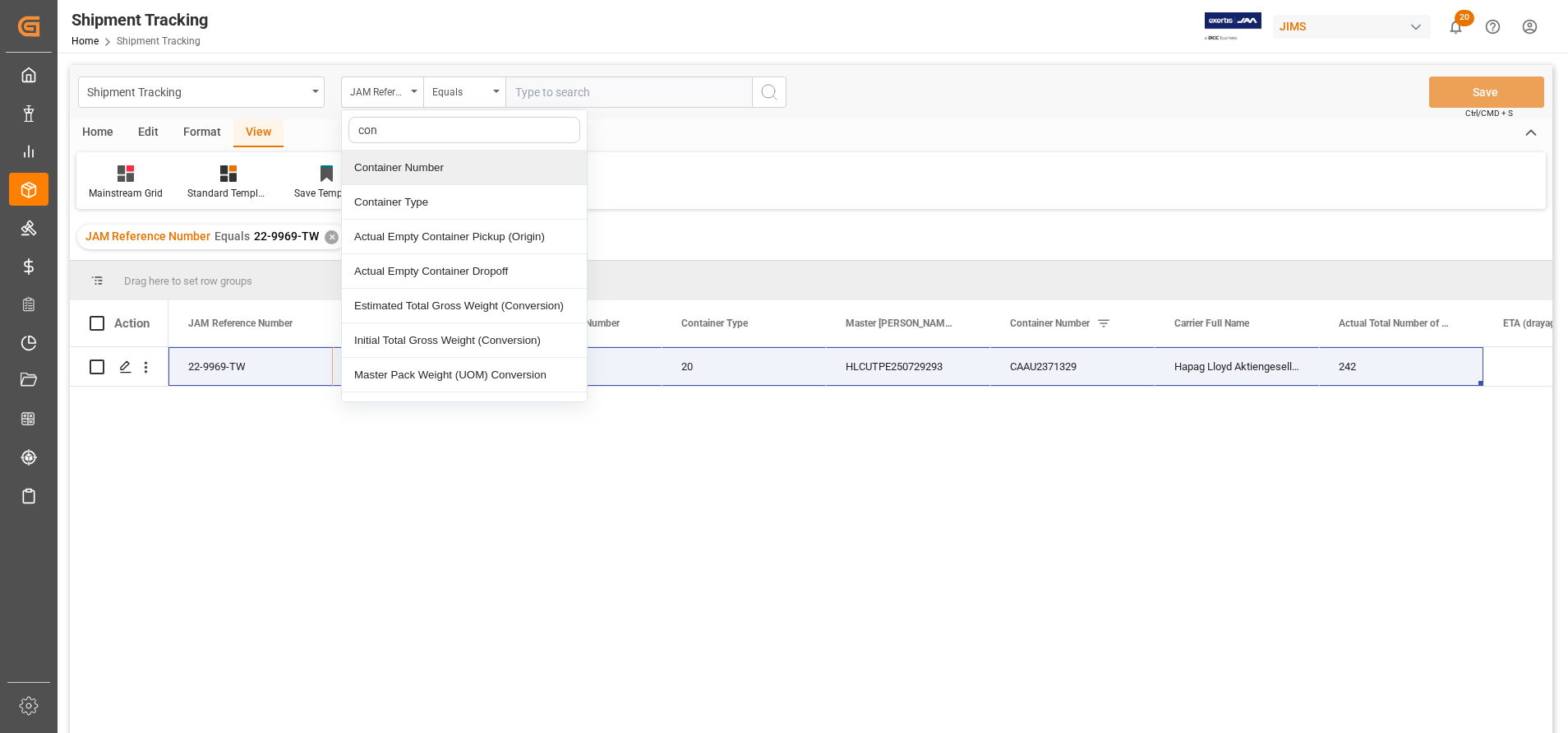
click at [419, 173] on div "Container Number" at bounding box center [465, 168] width 245 height 35
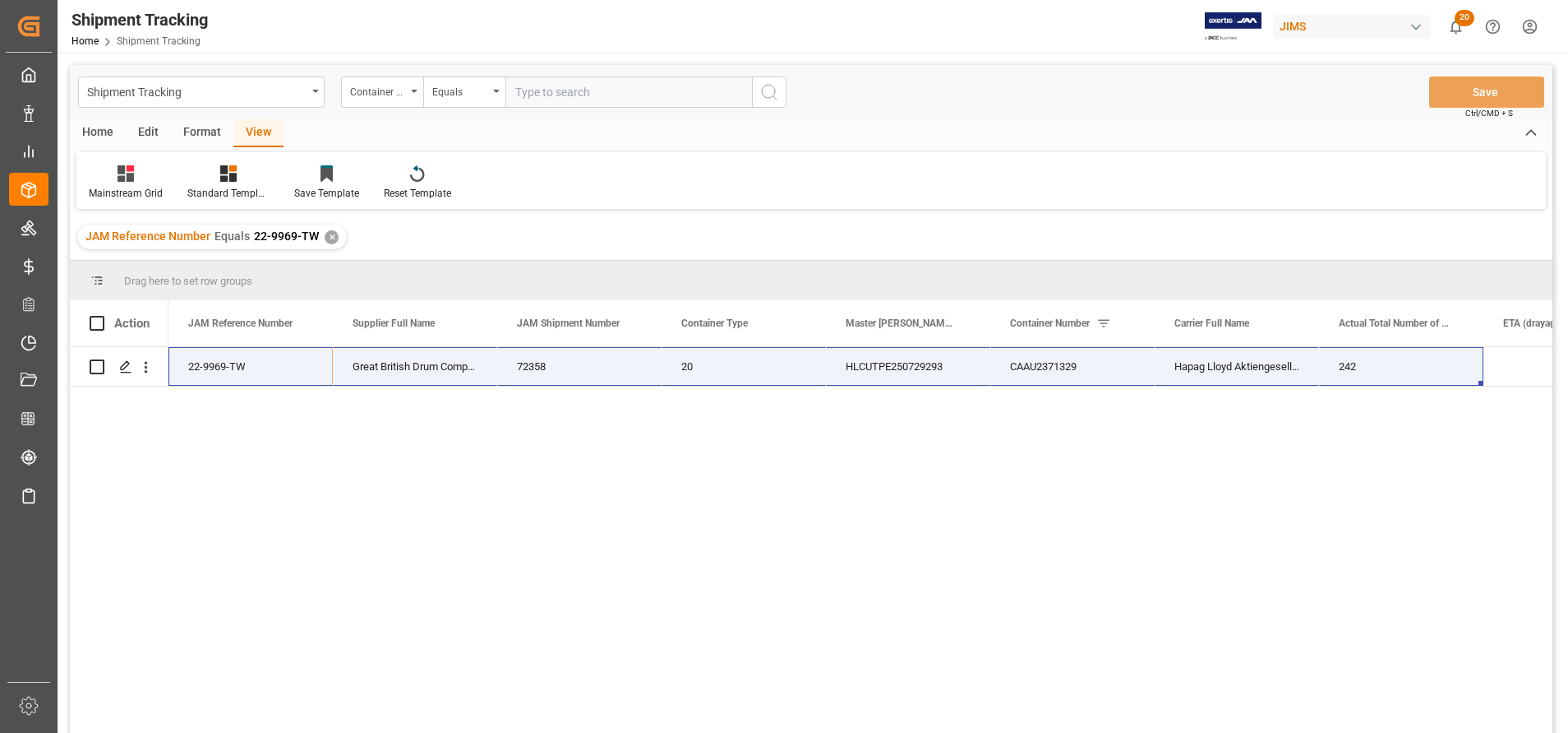
click at [622, 88] on input "text" at bounding box center [629, 92] width 247 height 31
paste input "TIIU4493065"
type input "TIIU4493065"
click at [781, 108] on div "Shipment Tracking Container Number Equals TIIU4493065 Save Ctrl/CMD + S" at bounding box center [811, 92] width 1482 height 54
click at [775, 97] on icon "search button" at bounding box center [768, 92] width 20 height 20
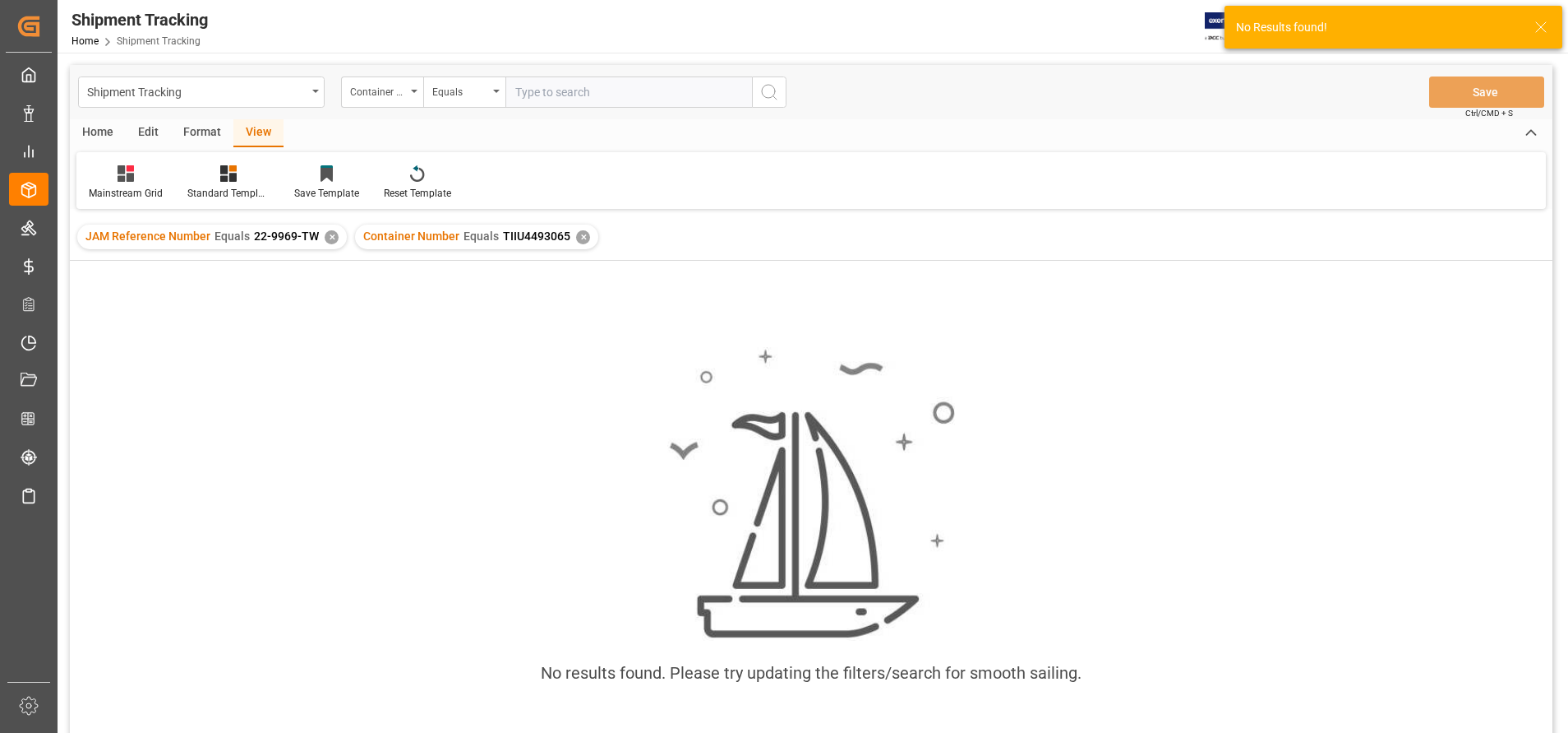
click at [333, 238] on div "✕" at bounding box center [331, 237] width 14 height 14
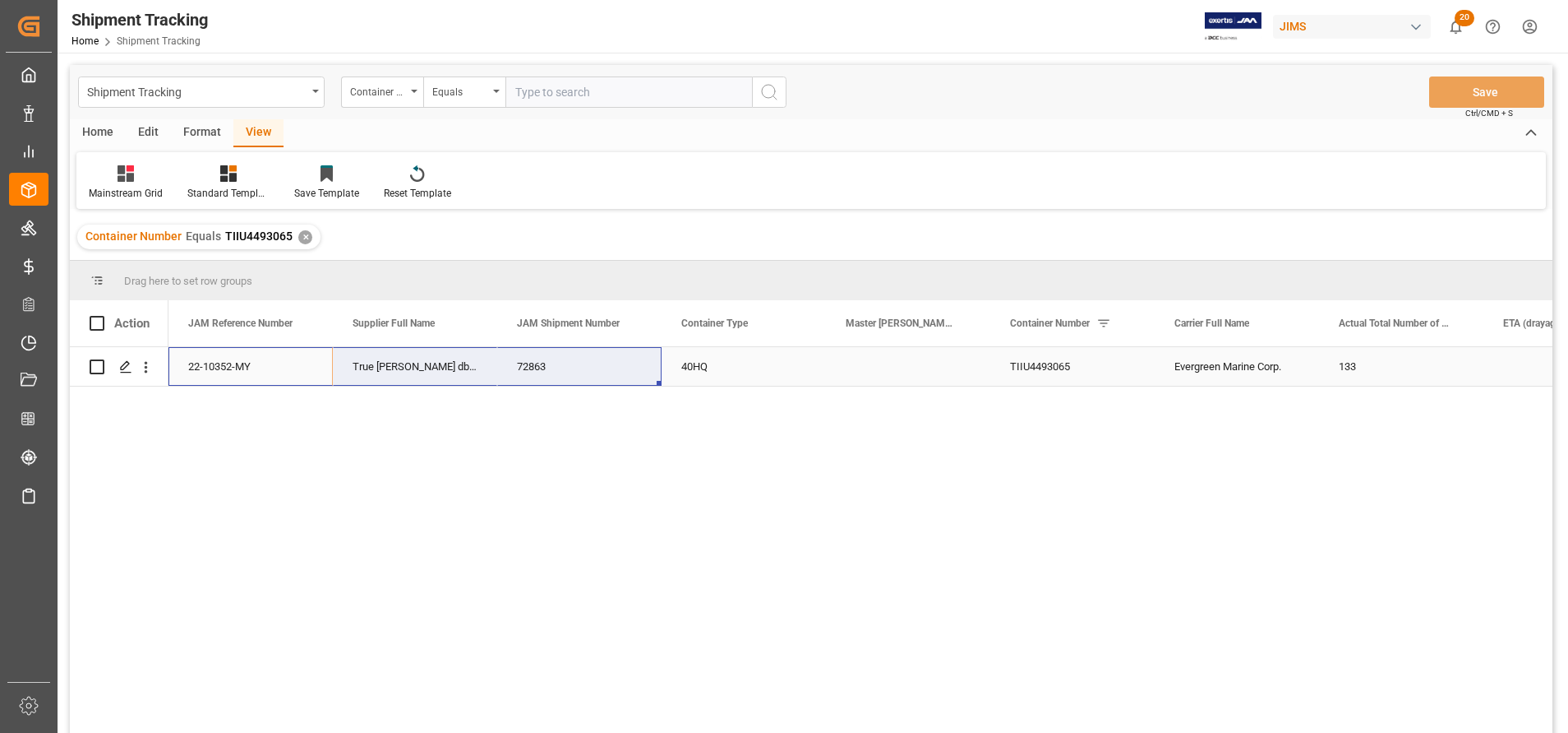
drag, startPoint x: 260, startPoint y: 367, endPoint x: 504, endPoint y: 367, distance: 244.0
click at [504, 367] on div "22-10352-MY True [PERSON_NAME] dba Bassboss 72863 40HQ TIIU4493065 Evergreen Ma…" at bounding box center [1072, 367] width 1808 height 39
click at [552, 91] on input "text" at bounding box center [629, 92] width 247 height 31
paste input "EMCU8759372"
type input "EMCU8759372"
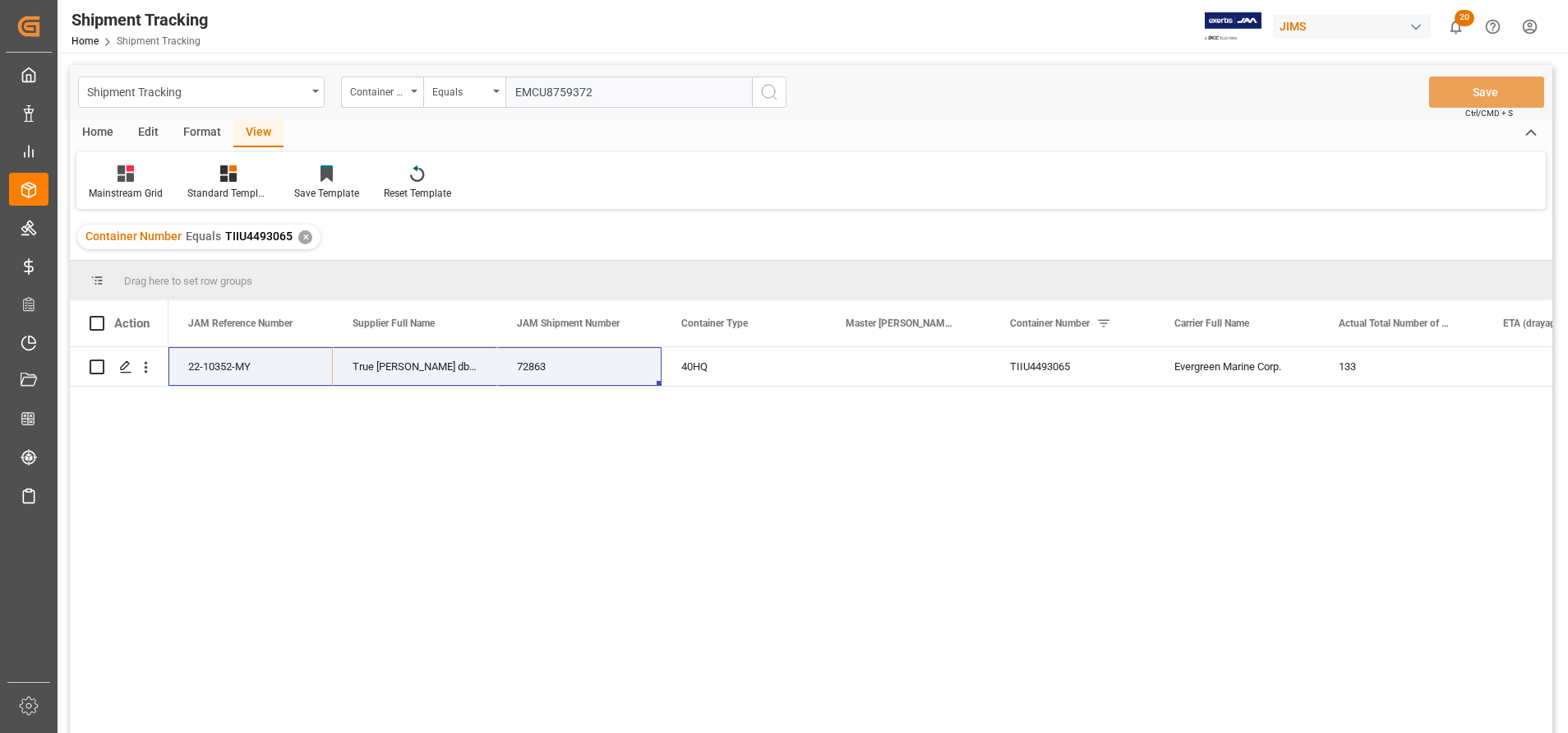
click at [768, 85] on icon "search button" at bounding box center [768, 92] width 20 height 20
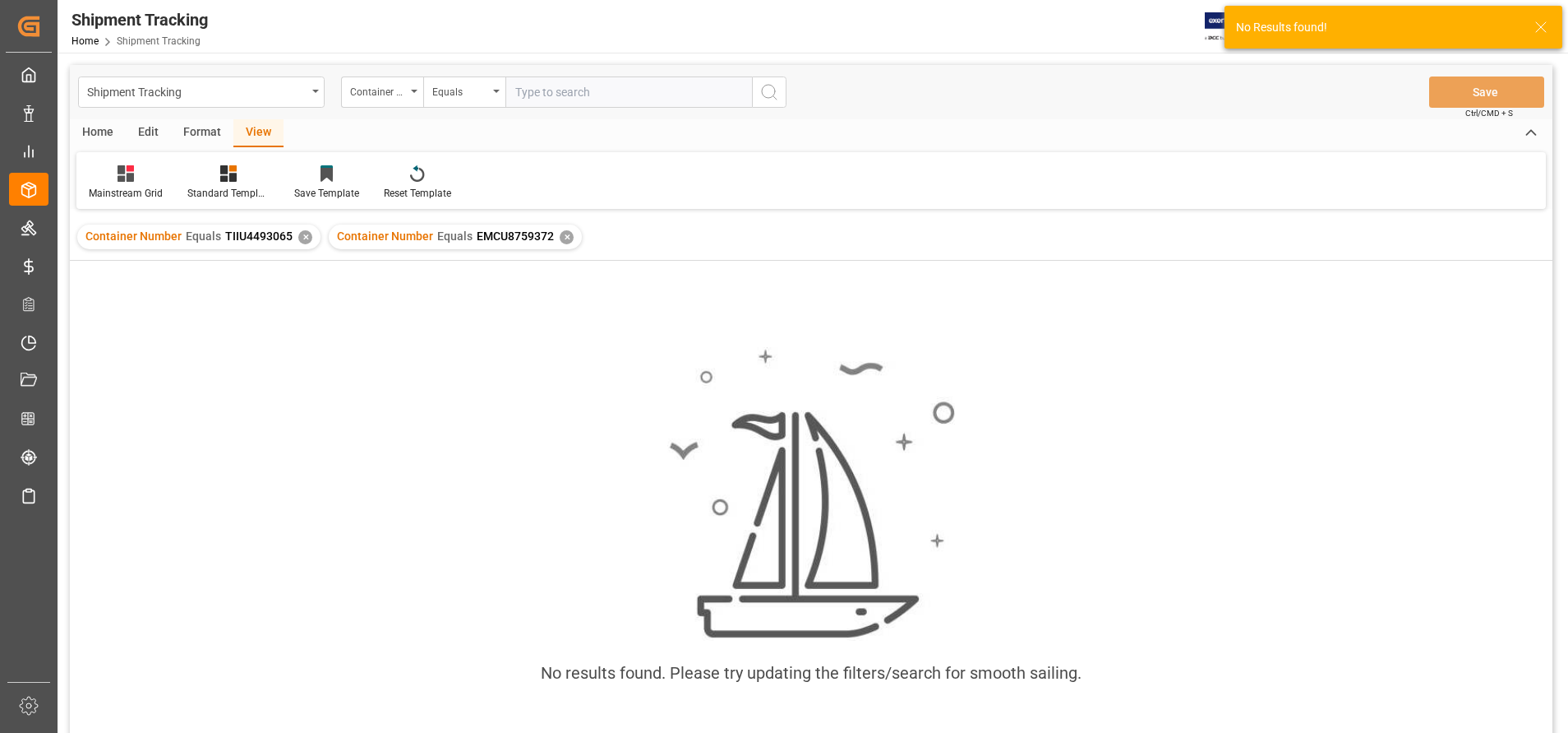
click at [301, 236] on div "✕" at bounding box center [305, 237] width 14 height 14
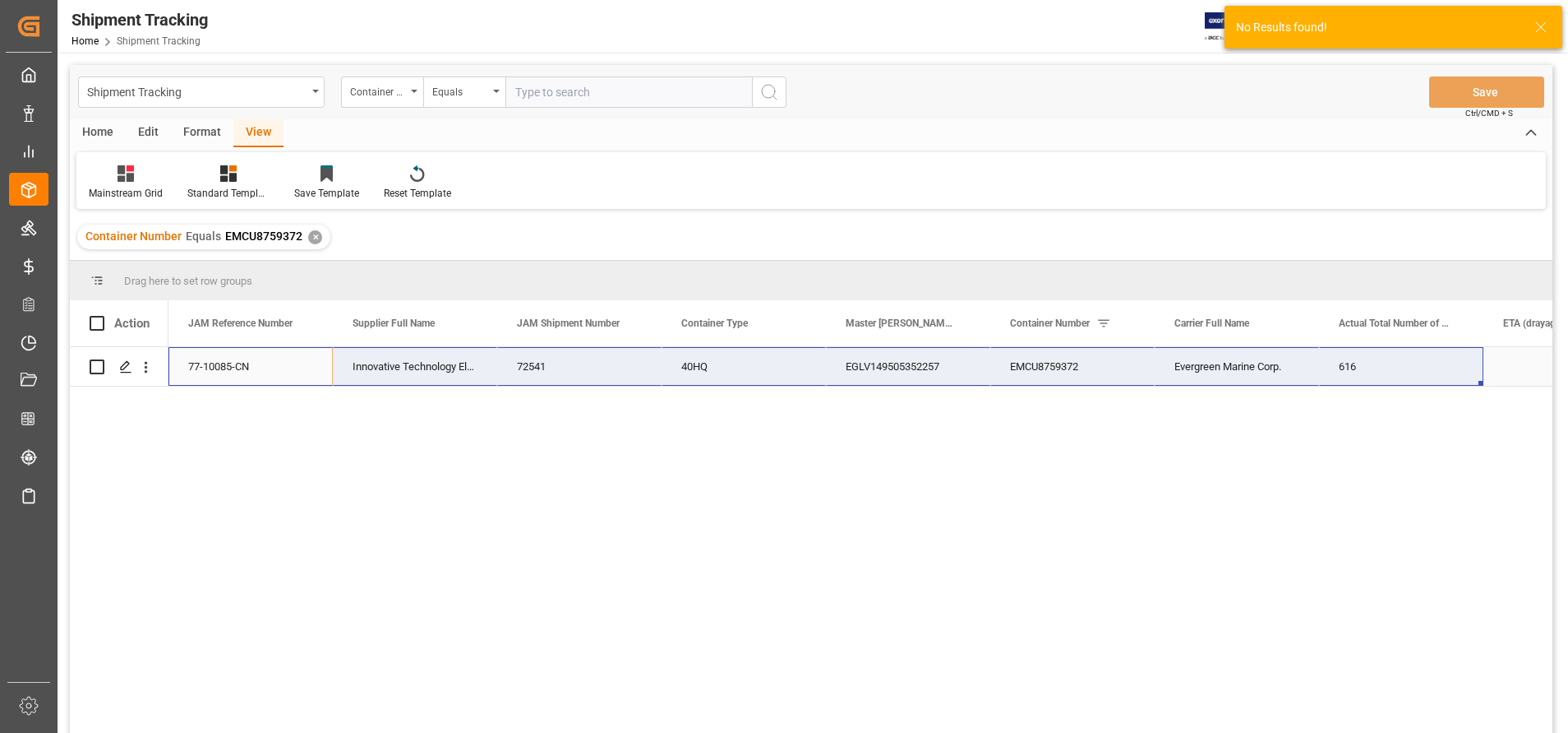
drag, startPoint x: 225, startPoint y: 363, endPoint x: 1359, endPoint y: 375, distance: 1134.1
click at [1359, 375] on div "77-10085-CN Innovative Technology Electronics LLC 72541 40HQ EGLV149505352257 E…" at bounding box center [1072, 367] width 1808 height 39
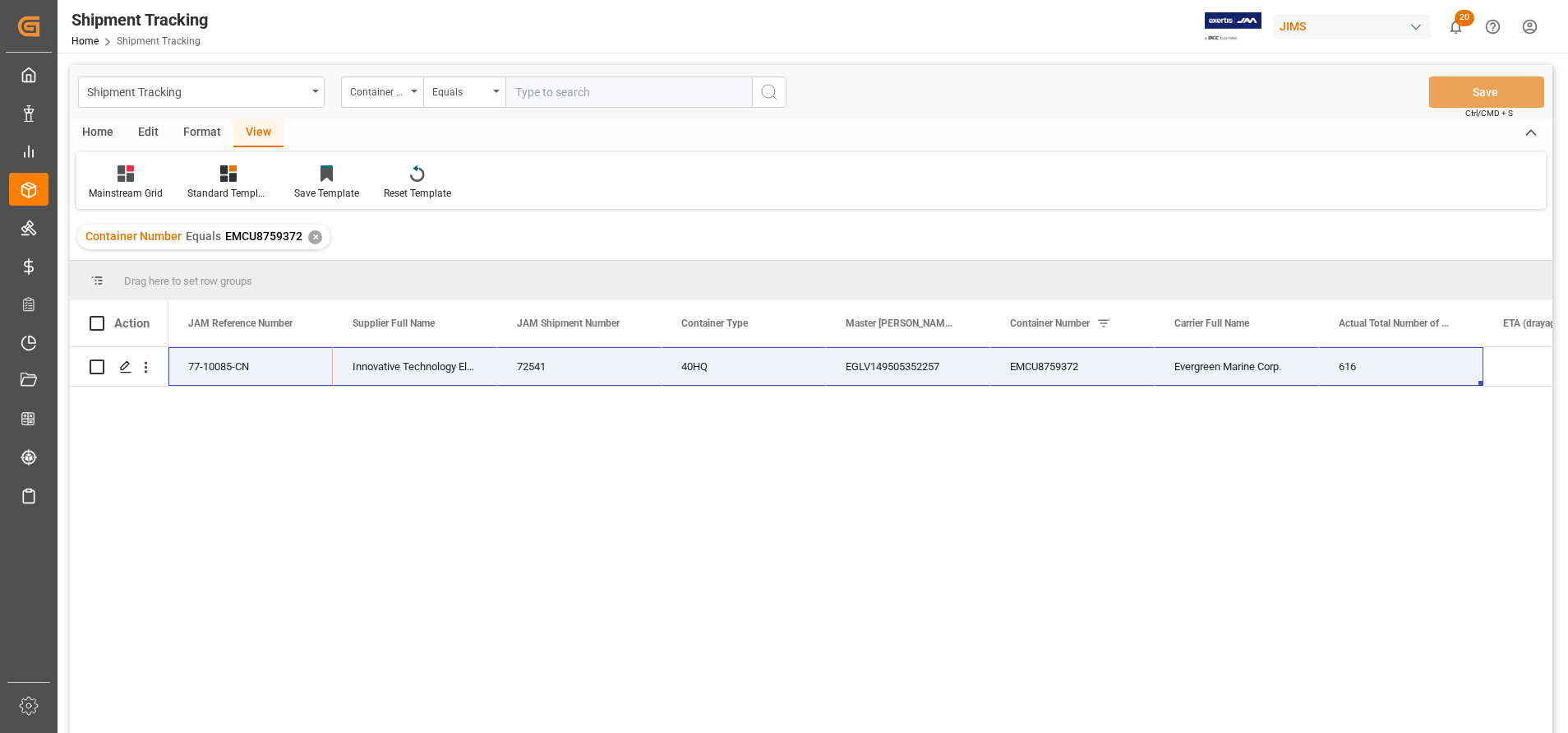
click at [699, 85] on input "text" at bounding box center [629, 92] width 247 height 31
paste input "EMCU8719575"
type input "EMCU8719575"
click at [784, 94] on button "search button" at bounding box center [769, 92] width 35 height 31
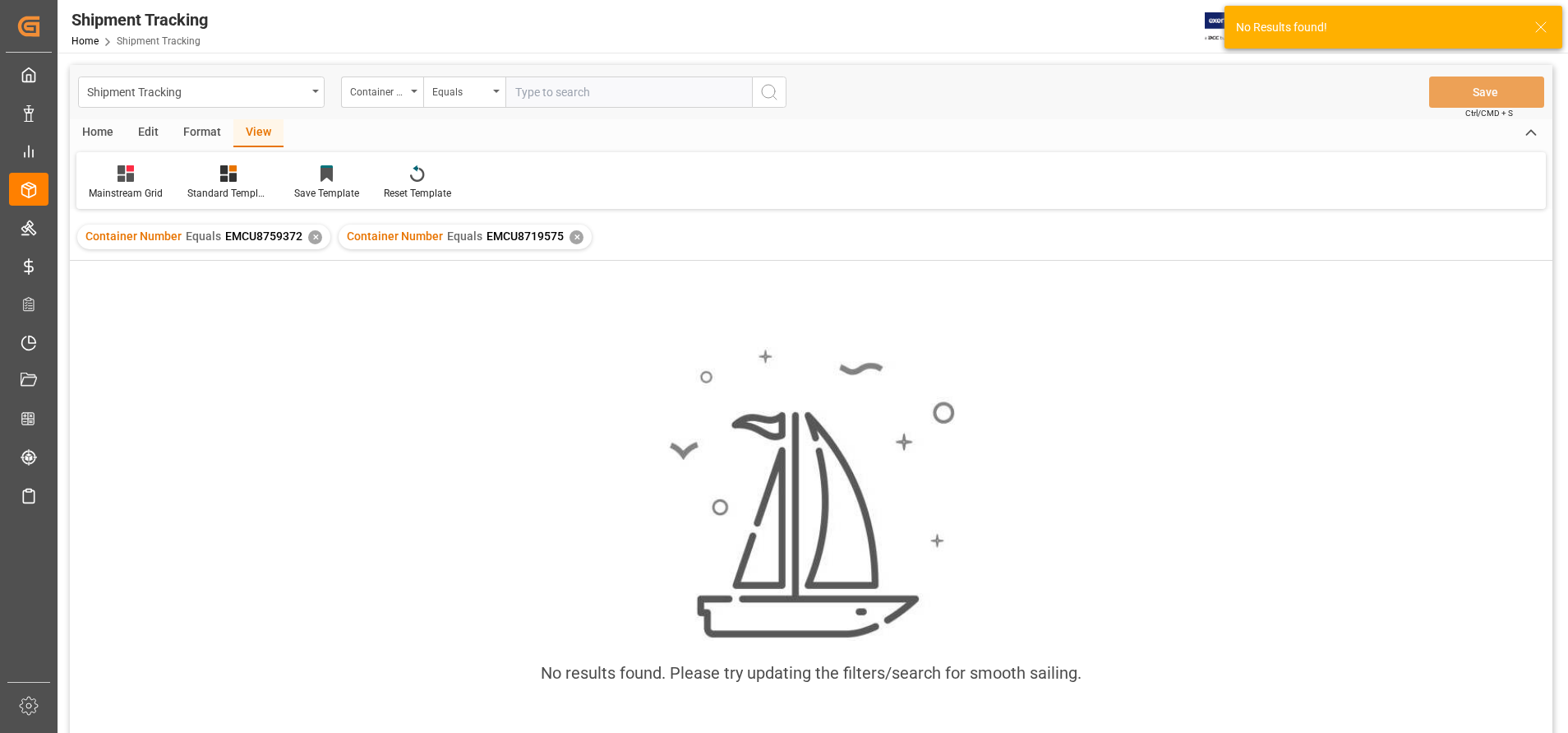
click at [308, 234] on div "✕" at bounding box center [315, 237] width 14 height 14
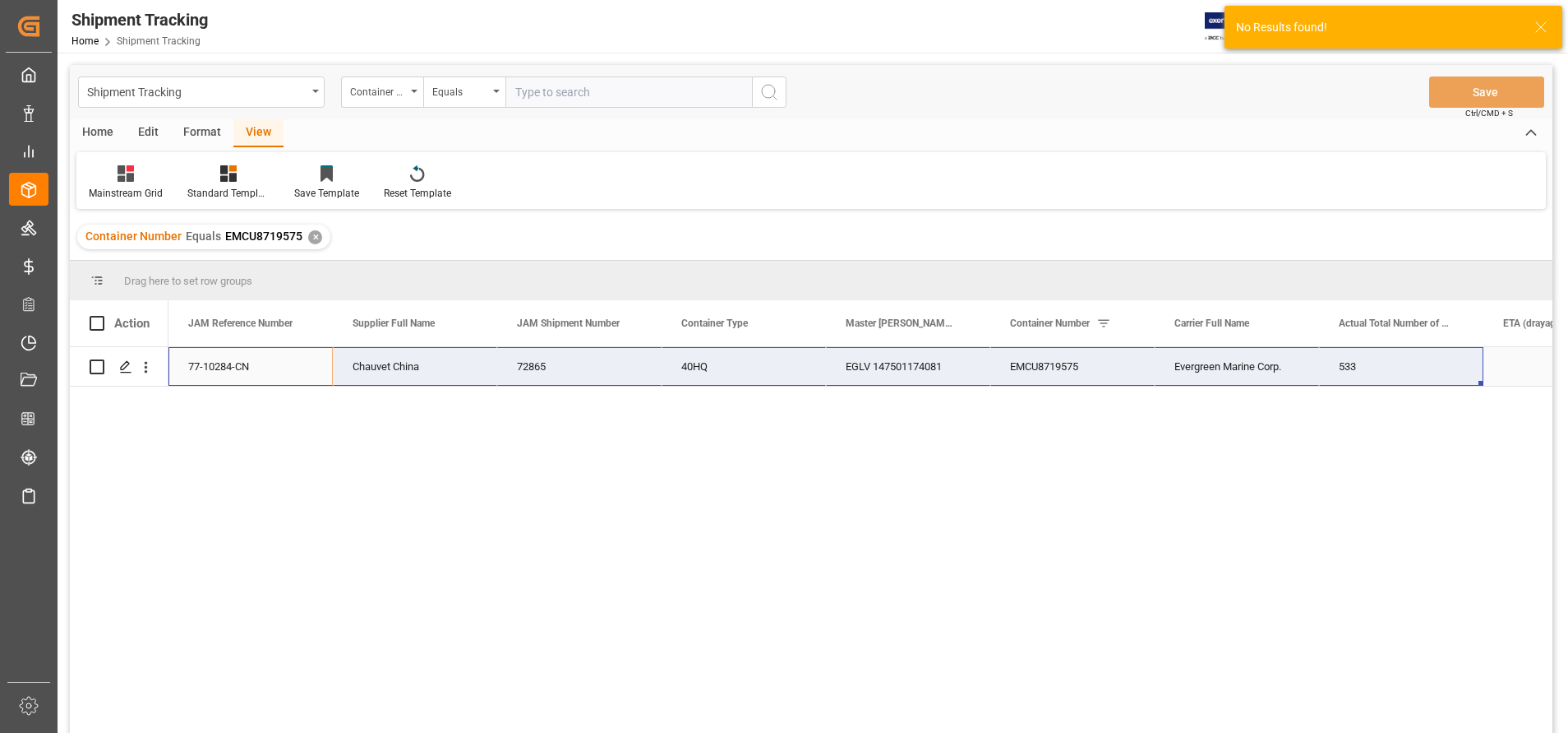
drag, startPoint x: 236, startPoint y: 368, endPoint x: 1348, endPoint y: 368, distance: 1112.0
click at [1348, 368] on div "77-10284-CN Chauvet China 72865 40HQ EGLV 147501174081 EMCU8719575 Evergreen Ma…" at bounding box center [1072, 367] width 1808 height 39
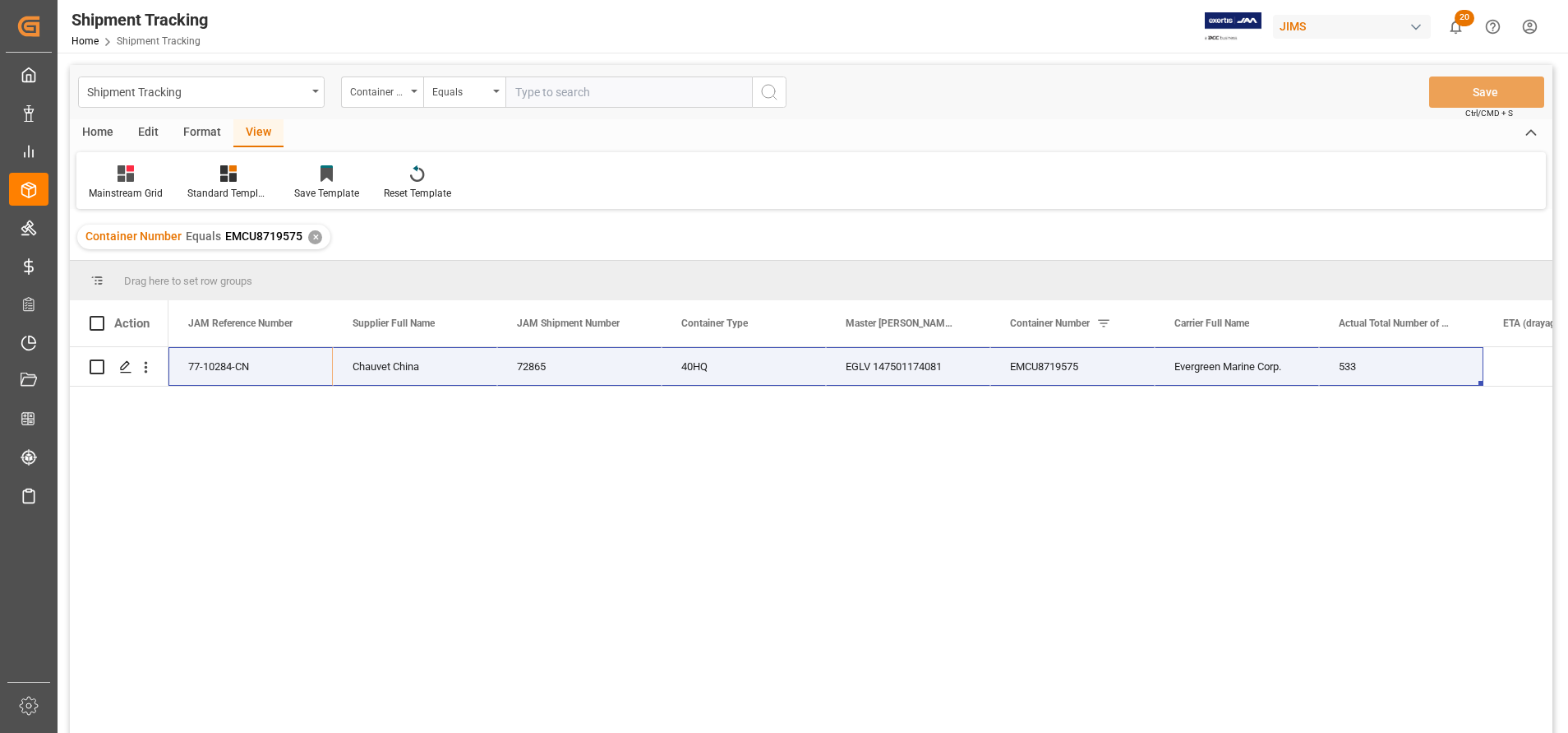
click at [630, 100] on input "text" at bounding box center [629, 92] width 247 height 31
paste input "TRHU8100828"
type input "TRHU8100828"
click at [763, 101] on icon "search button" at bounding box center [768, 92] width 20 height 20
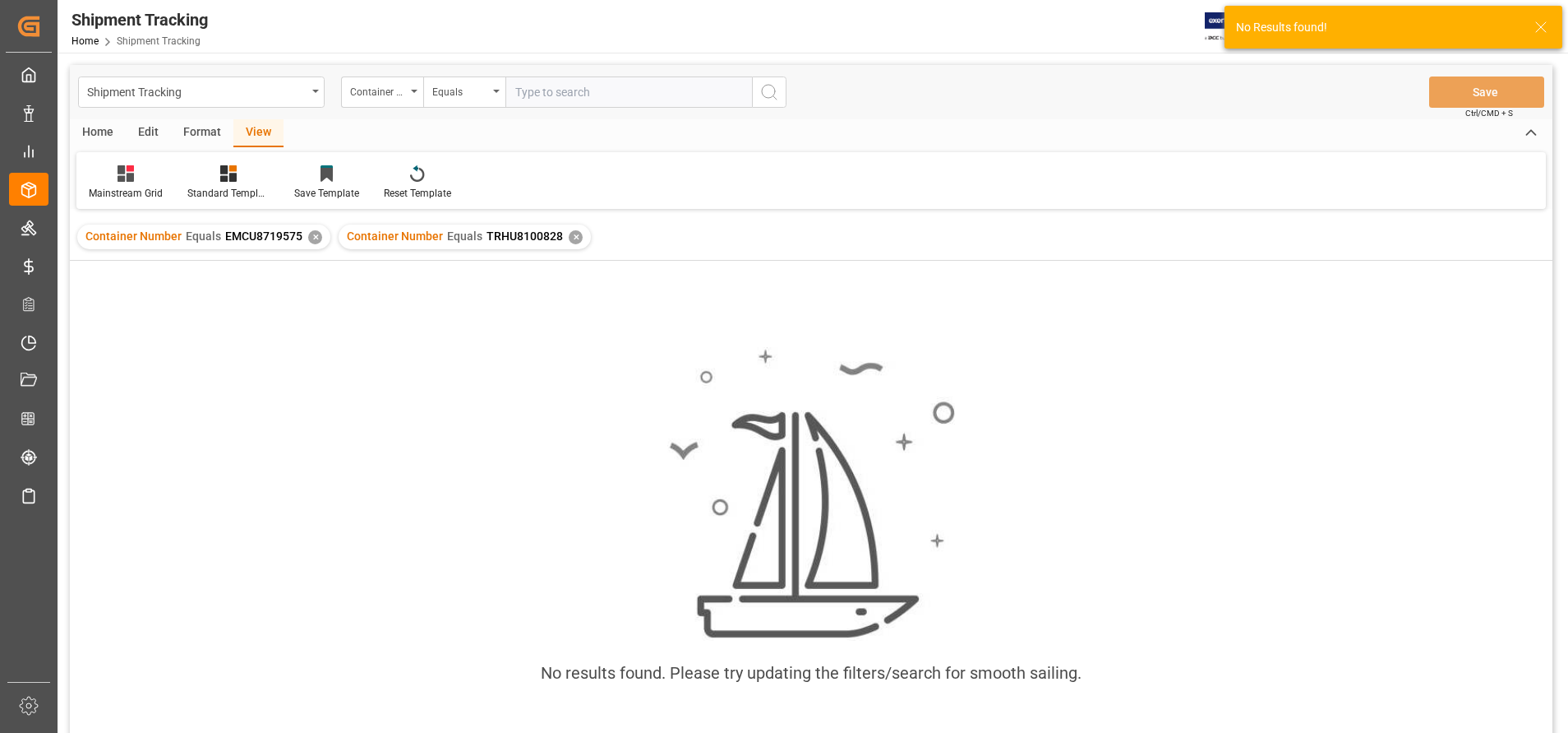
click at [311, 238] on div "✕" at bounding box center [315, 237] width 14 height 14
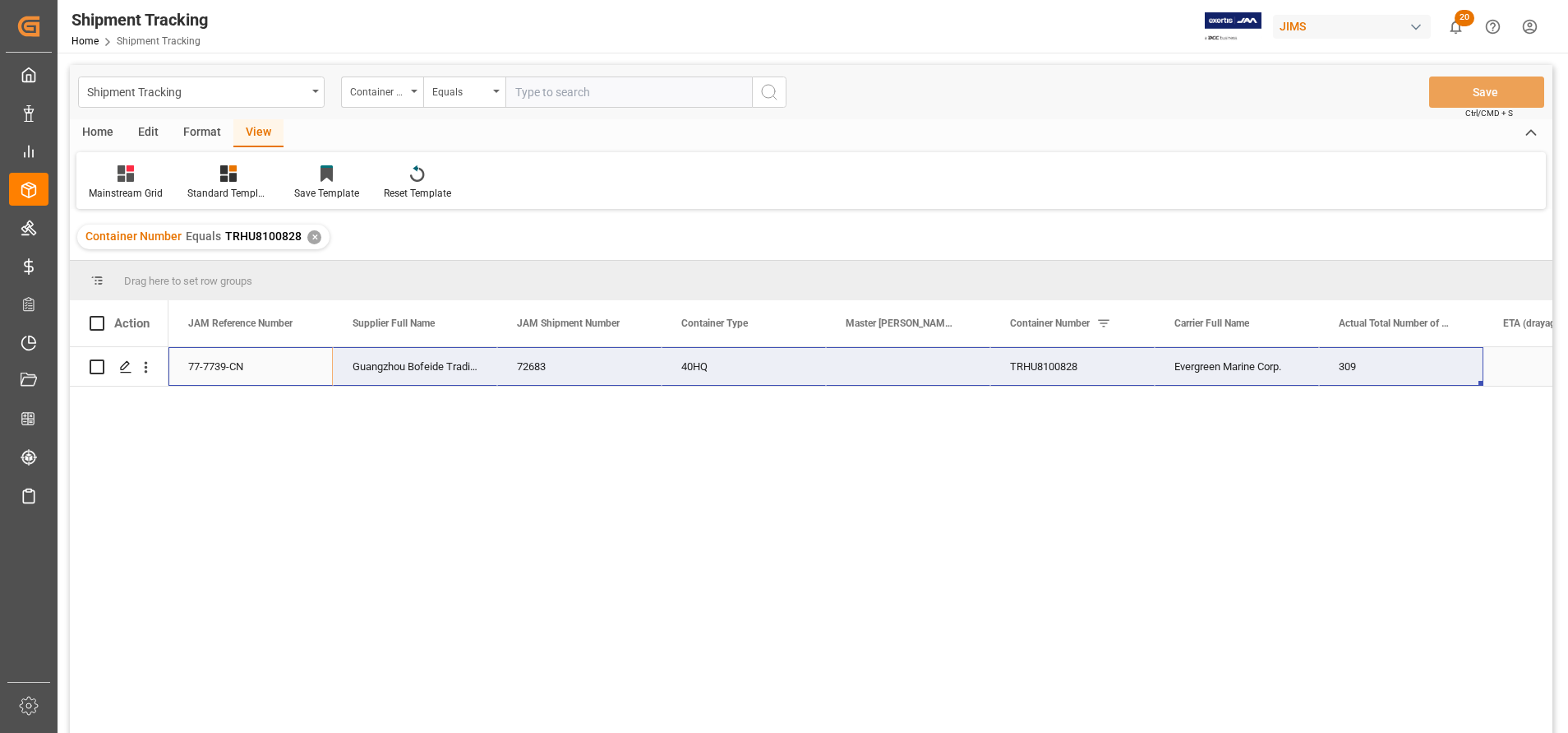
drag, startPoint x: 233, startPoint y: 364, endPoint x: 1330, endPoint y: 373, distance: 1097.0
click at [1330, 373] on div "77-7739-CN [GEOGRAPHIC_DATA] Bofeide Trading Co 72683 40HQ TRHU8100828 Evergree…" at bounding box center [1072, 367] width 1808 height 39
click at [615, 88] on input "text" at bounding box center [629, 92] width 247 height 31
paste input "EMCU8913791"
type input "EMCU8913791"
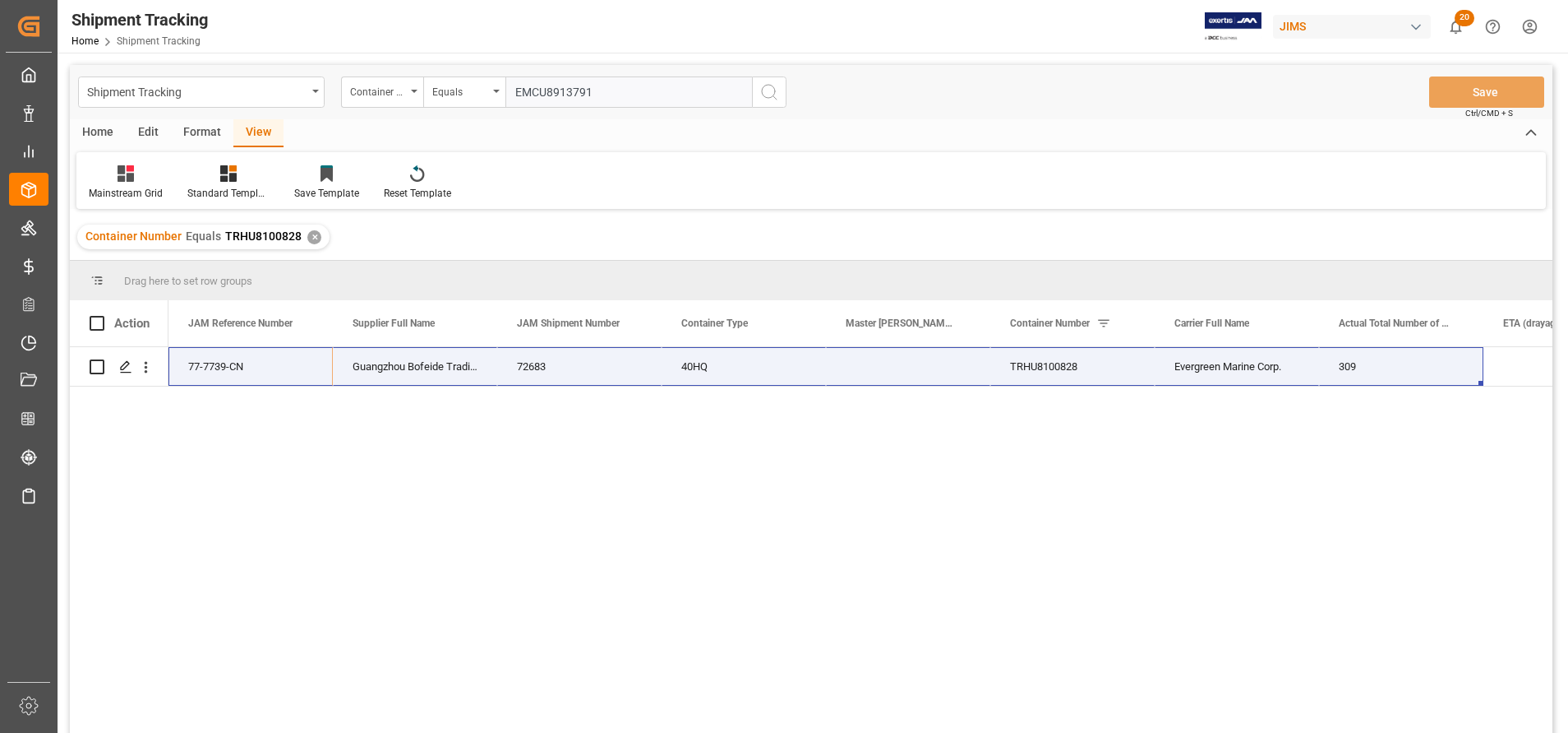
click at [780, 95] on button "search button" at bounding box center [769, 92] width 35 height 31
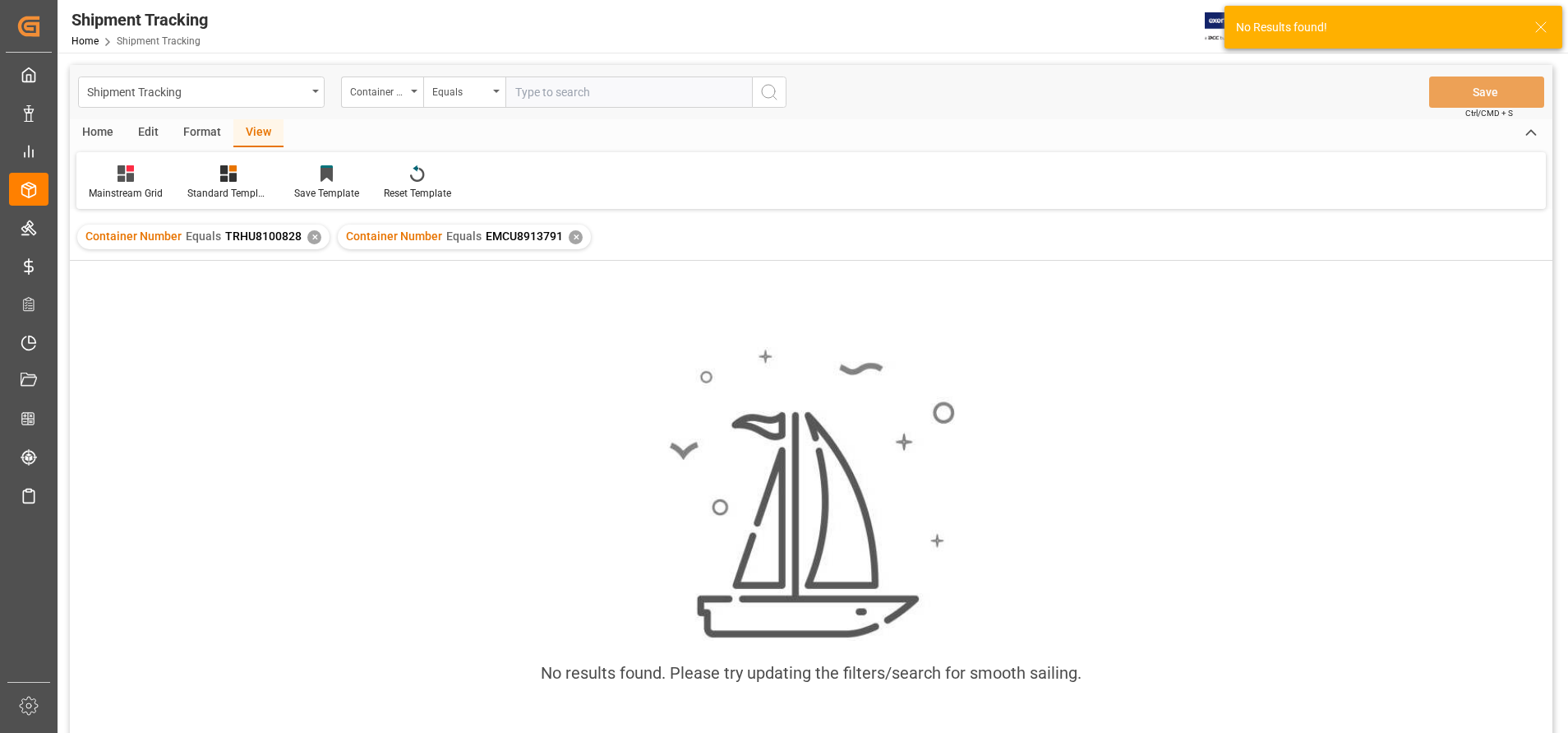
click at [311, 244] on div "Container Number Equals TRHU8100828 ✕" at bounding box center [203, 237] width 253 height 25
click at [310, 240] on div "✕" at bounding box center [314, 237] width 14 height 14
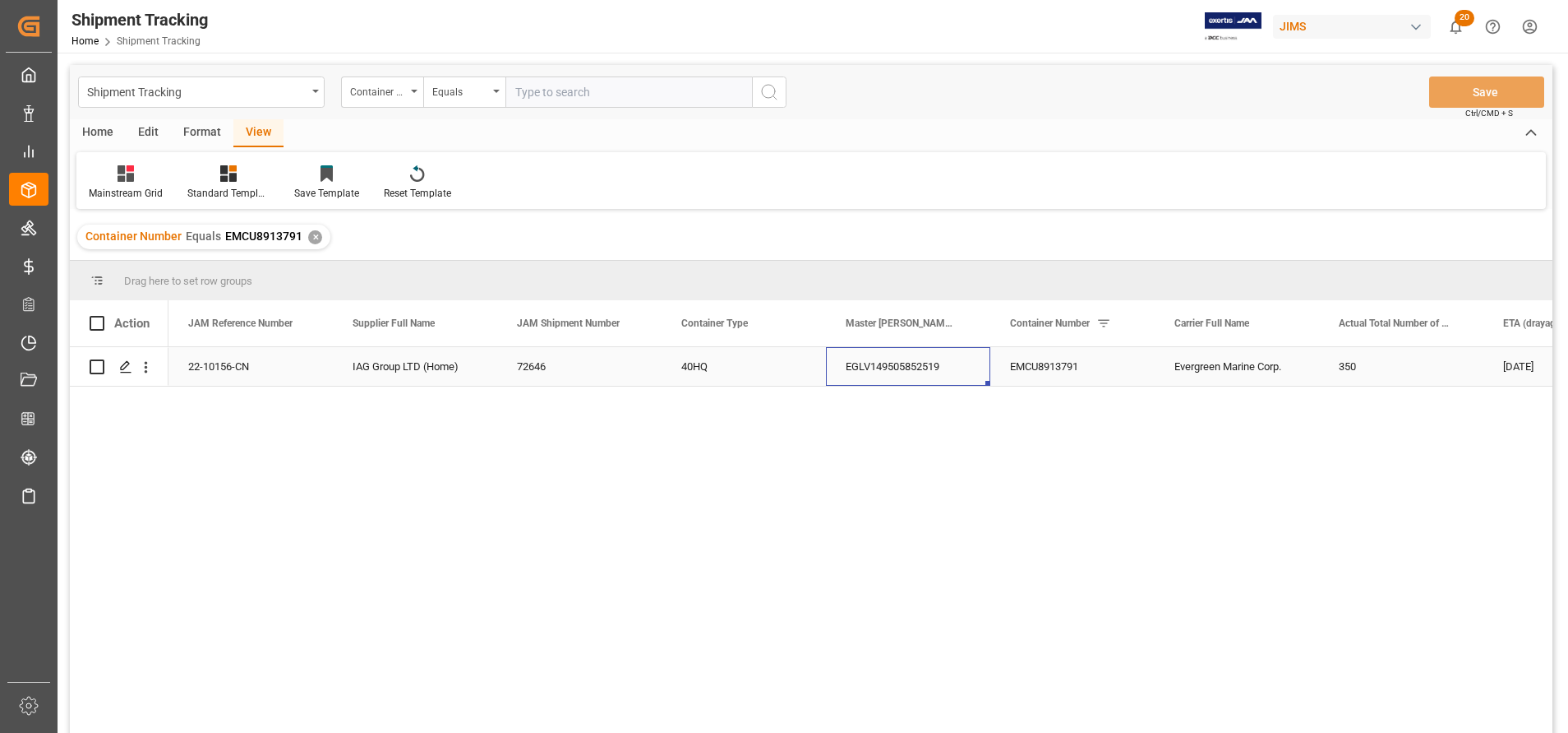
click at [952, 370] on div "EGLV149505852519" at bounding box center [908, 366] width 164 height 38
click at [247, 373] on div "22-10156-CN" at bounding box center [250, 366] width 164 height 38
click at [1065, 377] on div "EMCU8913791" at bounding box center [1072, 366] width 164 height 38
click at [1080, 364] on div "EMCU8913791" at bounding box center [1072, 366] width 164 height 38
click at [994, 95] on div "Shipment Tracking Container Number Equals Save Ctrl/CMD + S" at bounding box center [811, 92] width 1482 height 54
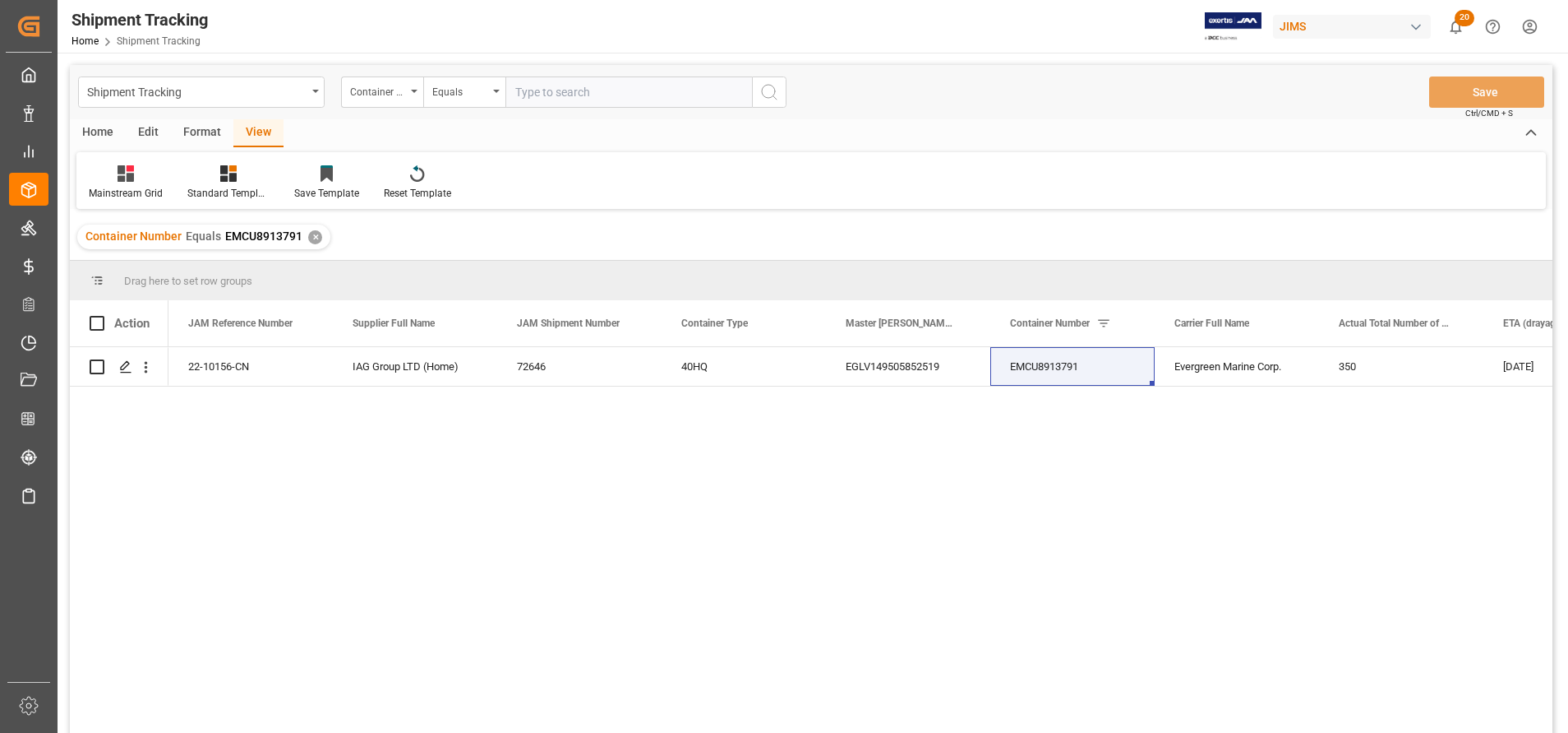
click at [427, 413] on div "22-10156-CN IAG Group LTD (Home) 72646 40HQ EGLV149505852519 EMCU8913791 Evergr…" at bounding box center [860, 546] width 1383 height 397
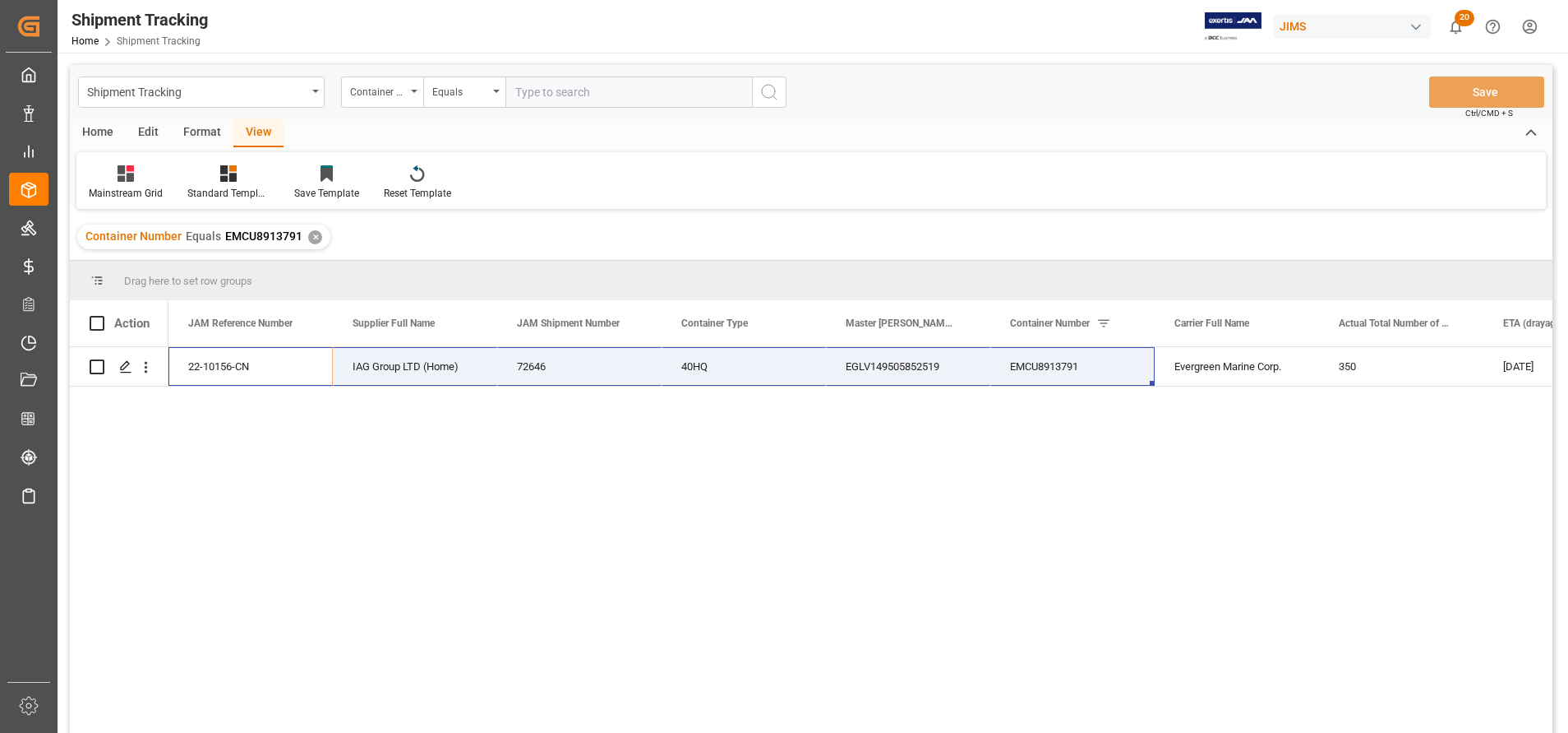
drag, startPoint x: 213, startPoint y: 369, endPoint x: 1085, endPoint y: 387, distance: 872.2
click at [1085, 387] on div "22-10156-CN IAG Group LTD (Home) 72646 40HQ EGLV149505852519 EMCU8913791 Evergr…" at bounding box center [860, 546] width 1383 height 397
drag, startPoint x: 442, startPoint y: 417, endPoint x: 422, endPoint y: 415, distance: 20.1
click at [442, 417] on div "22-10156-CN IAG Group LTD (Home) 72646 40HQ EGLV149505852519 EMCU8913791 Evergr…" at bounding box center [860, 546] width 1383 height 397
click at [240, 364] on div "22-10156-CN" at bounding box center [250, 366] width 164 height 38
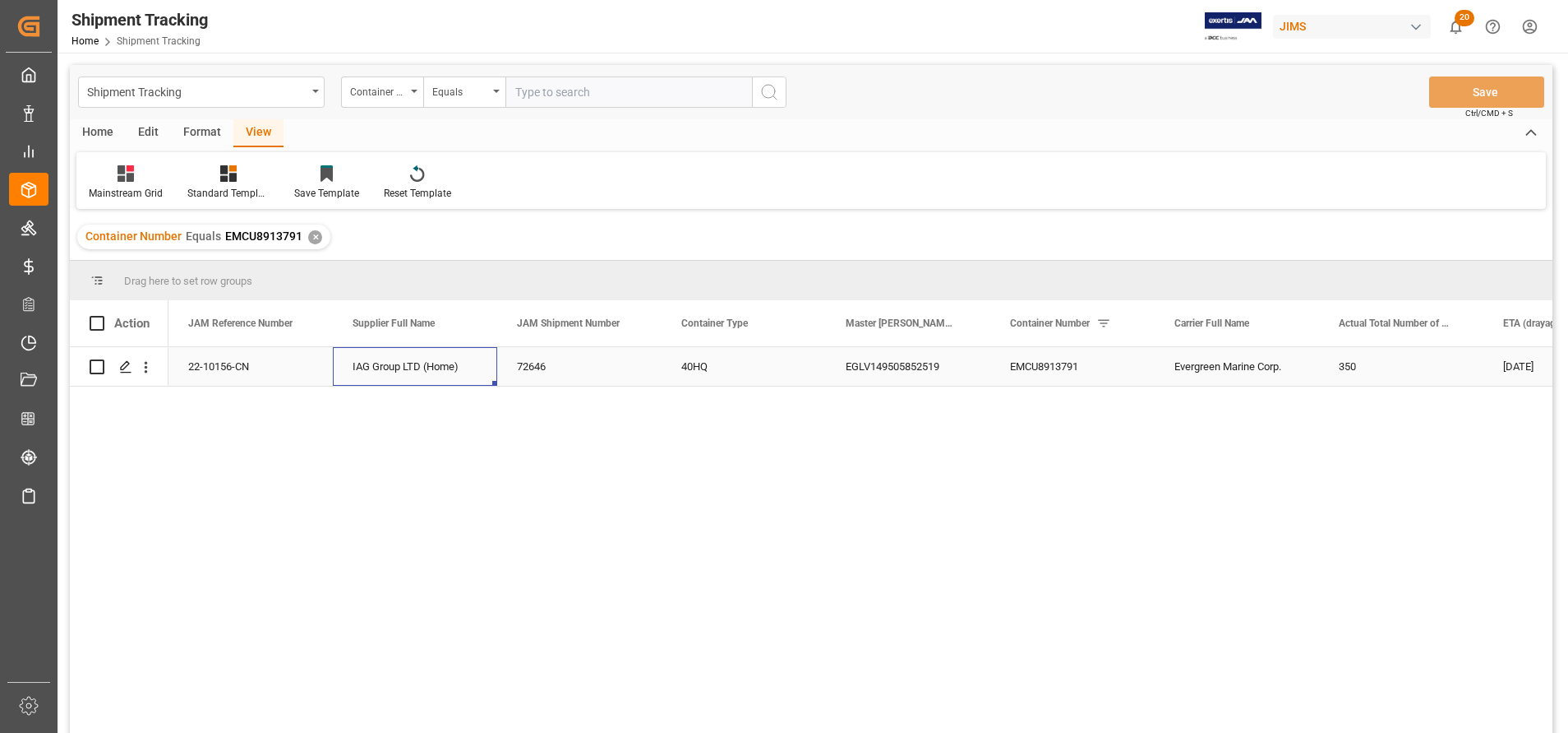
click at [451, 368] on div "IAG Group LTD (Home)" at bounding box center [414, 366] width 164 height 38
click at [678, 455] on div "22-10156-CN IAG Group LTD (Home) 72646 40HQ EGLV149505852519 EMCU8913791 Evergr…" at bounding box center [860, 546] width 1383 height 397
click at [929, 366] on div "EGLV149505852519" at bounding box center [908, 366] width 164 height 38
drag, startPoint x: 704, startPoint y: 418, endPoint x: 927, endPoint y: 398, distance: 223.9
click at [704, 417] on div "22-10156-CN IAG Group LTD (Home) 72646 40HQ EGLV149505852519 EMCU8913791 Evergr…" at bounding box center [860, 546] width 1383 height 397
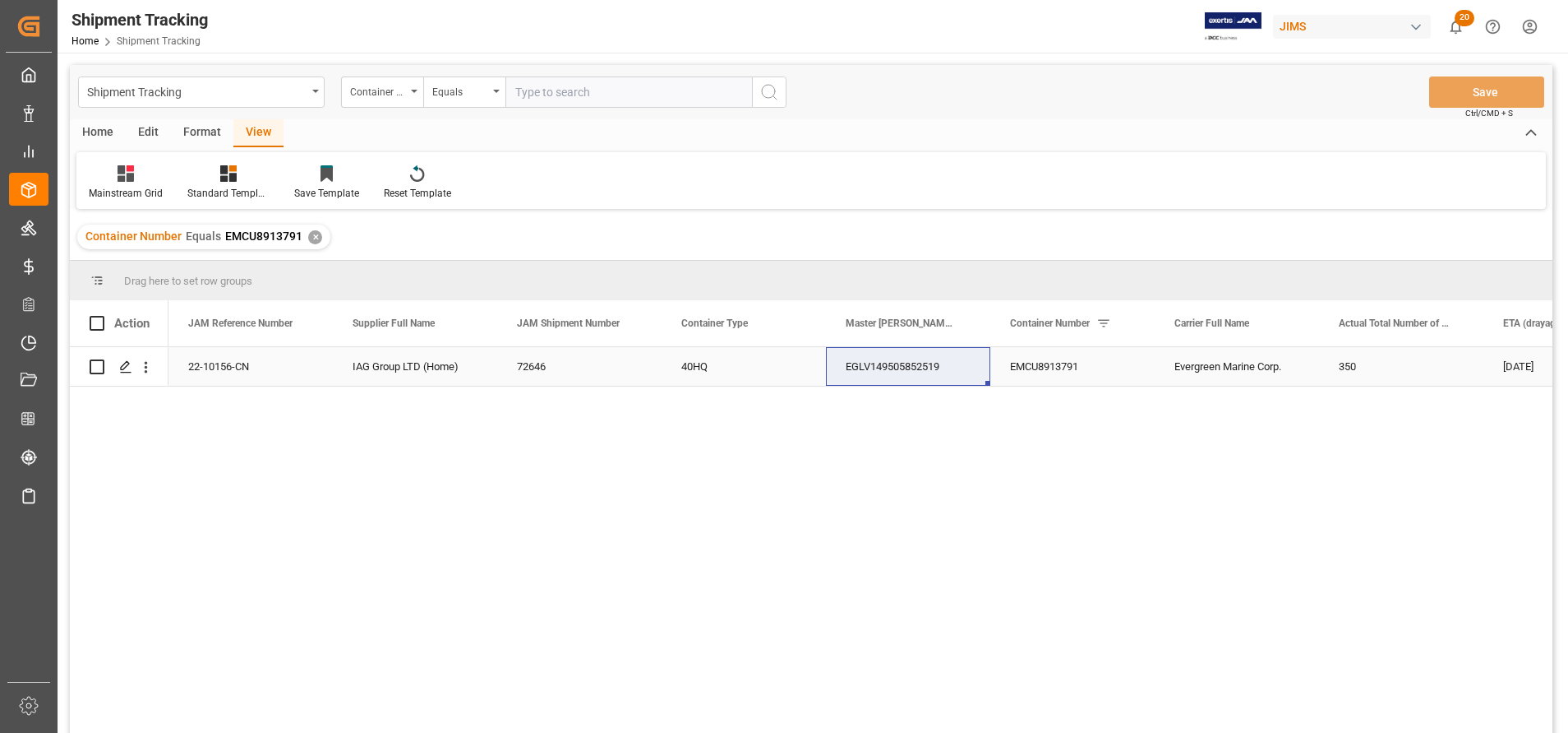
click at [1075, 373] on div "EMCU8913791" at bounding box center [1072, 366] width 164 height 38
click at [266, 368] on div "22-10156-CN" at bounding box center [250, 366] width 164 height 38
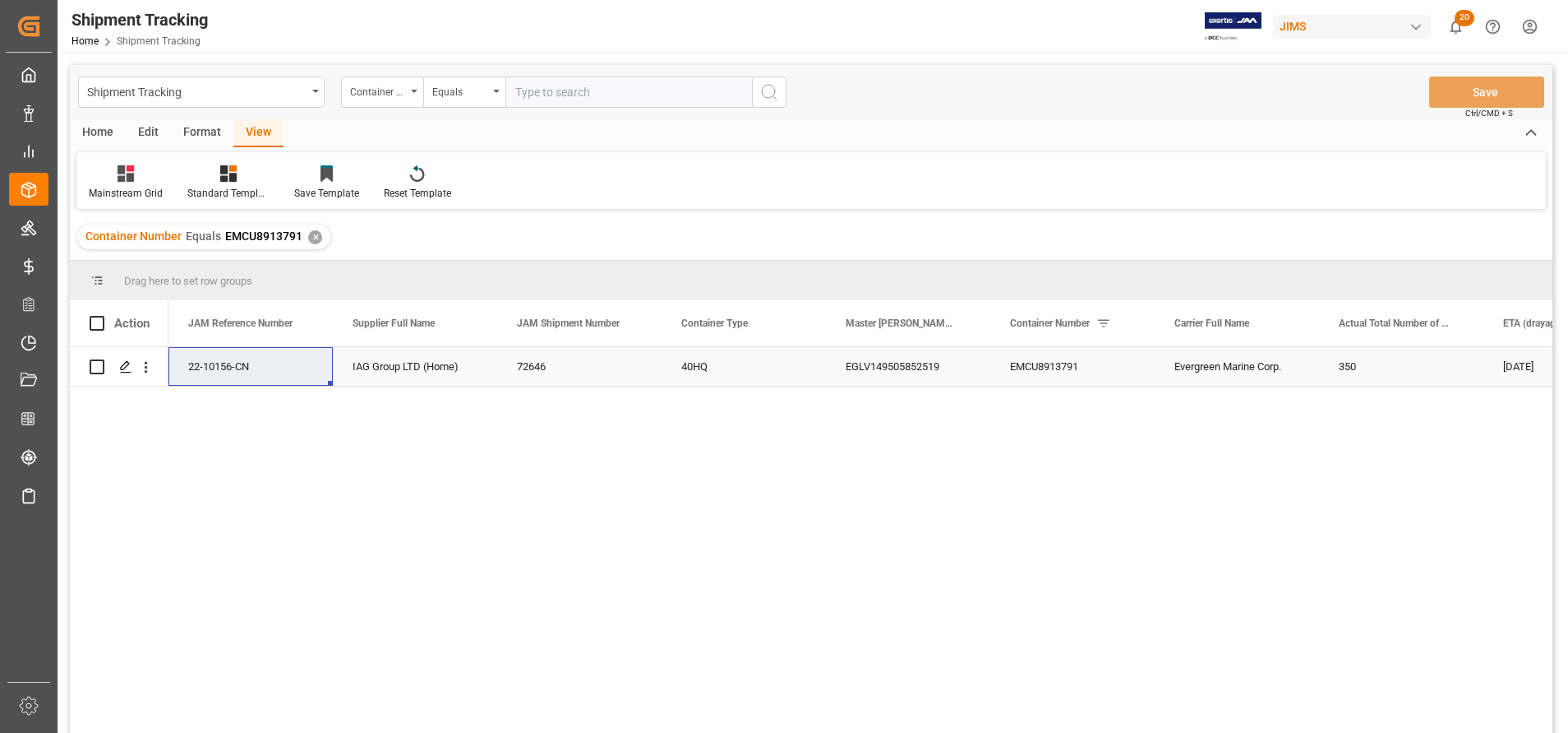
click at [445, 372] on div "IAG Group LTD (Home)" at bounding box center [414, 366] width 164 height 38
click at [892, 376] on div "EGLV149505852519" at bounding box center [908, 366] width 164 height 38
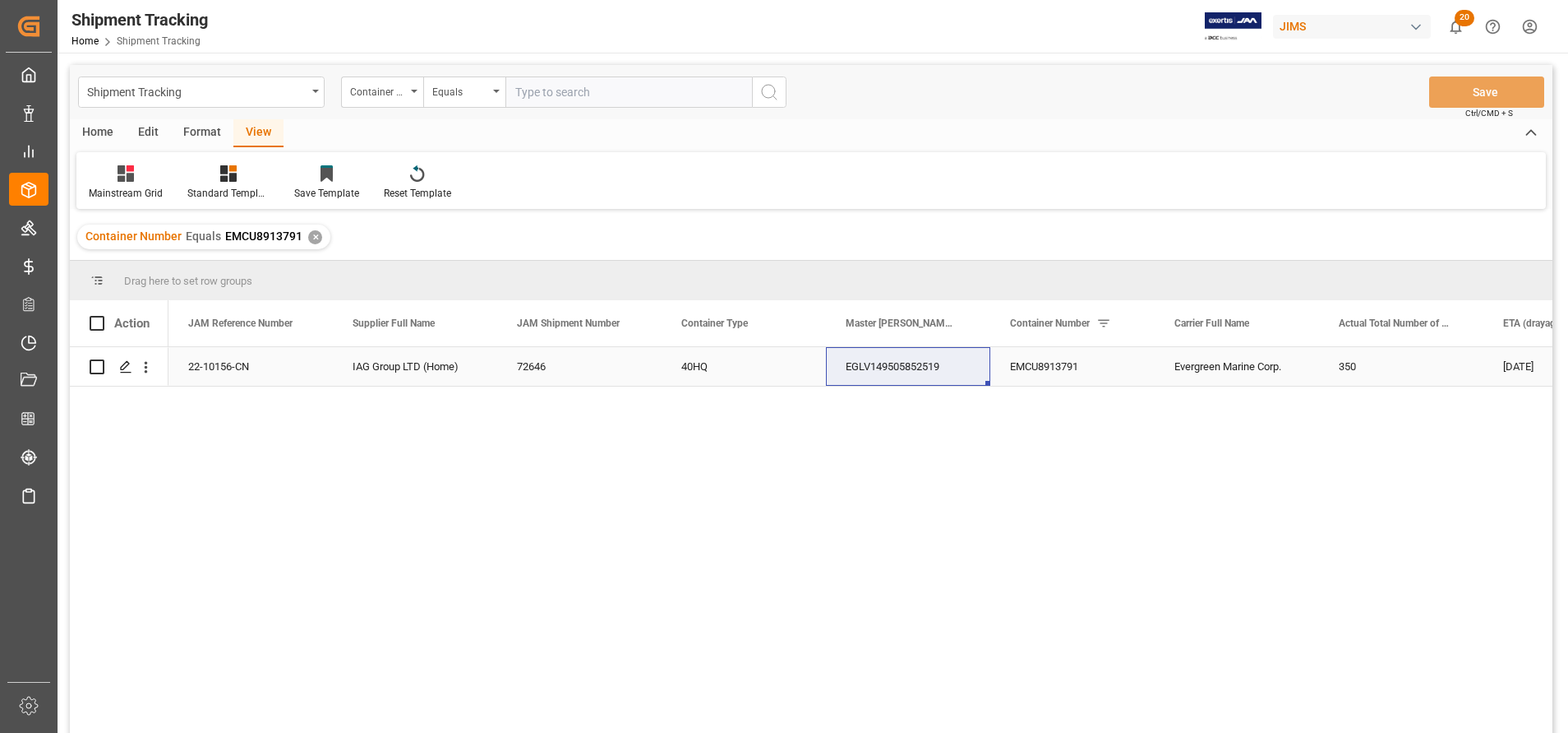
click at [1386, 371] on div "350" at bounding box center [1400, 366] width 164 height 38
click at [1052, 372] on div "EMCU8913791" at bounding box center [1072, 366] width 164 height 38
click at [130, 367] on icon "Press SPACE to select this row." at bounding box center [125, 366] width 13 height 13
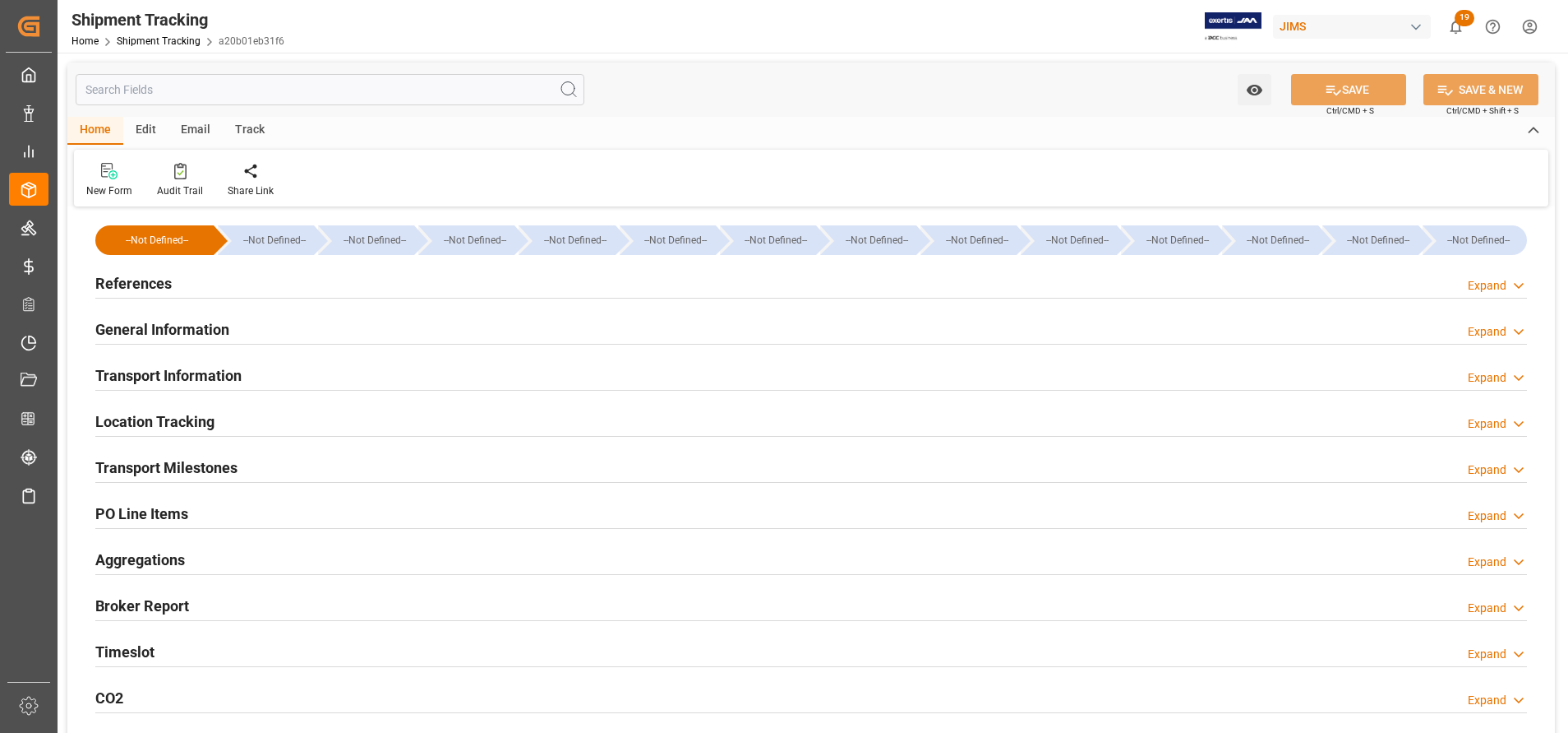
type input "[DATE]"
click at [157, 282] on h2 "References" at bounding box center [134, 283] width 77 height 22
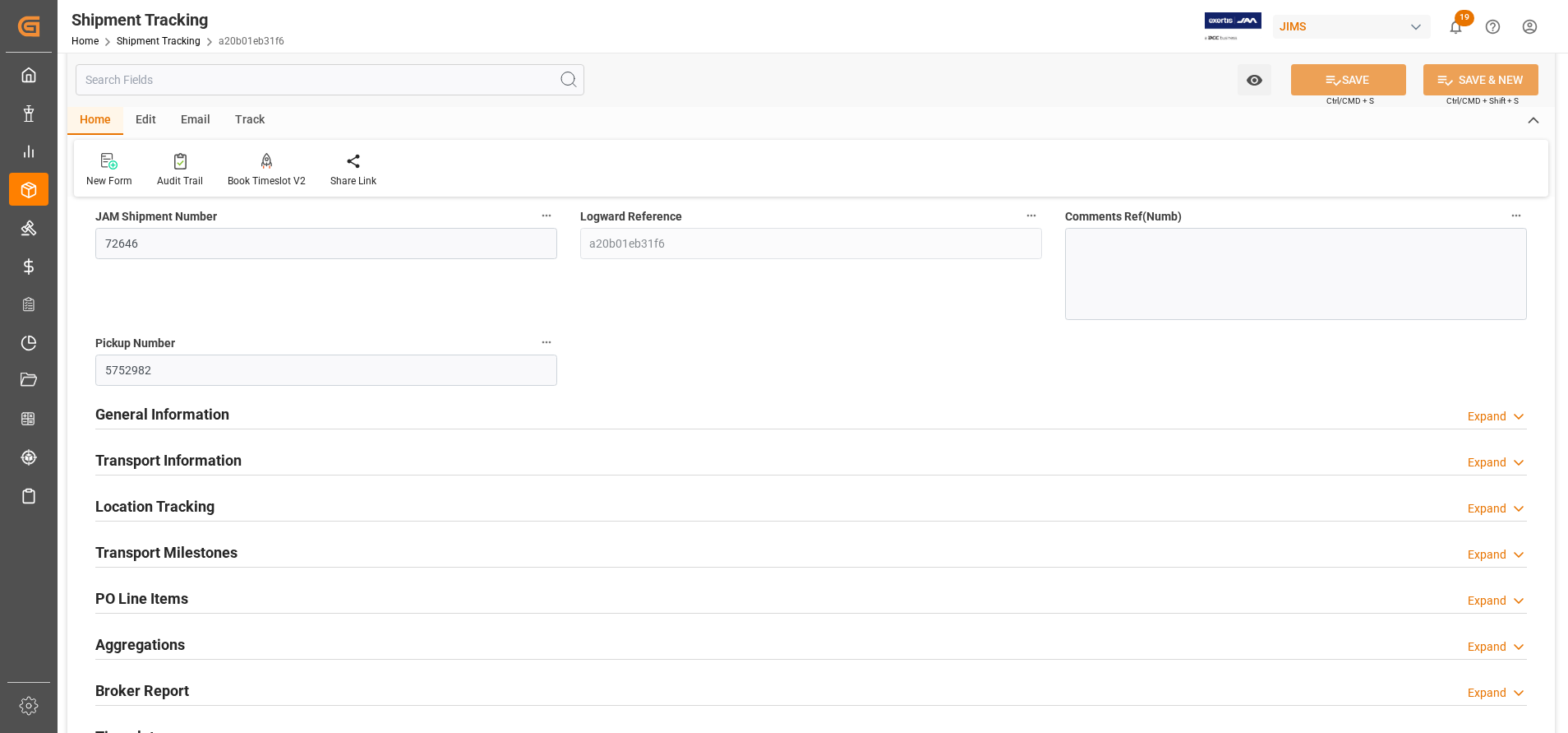
scroll to position [247, 0]
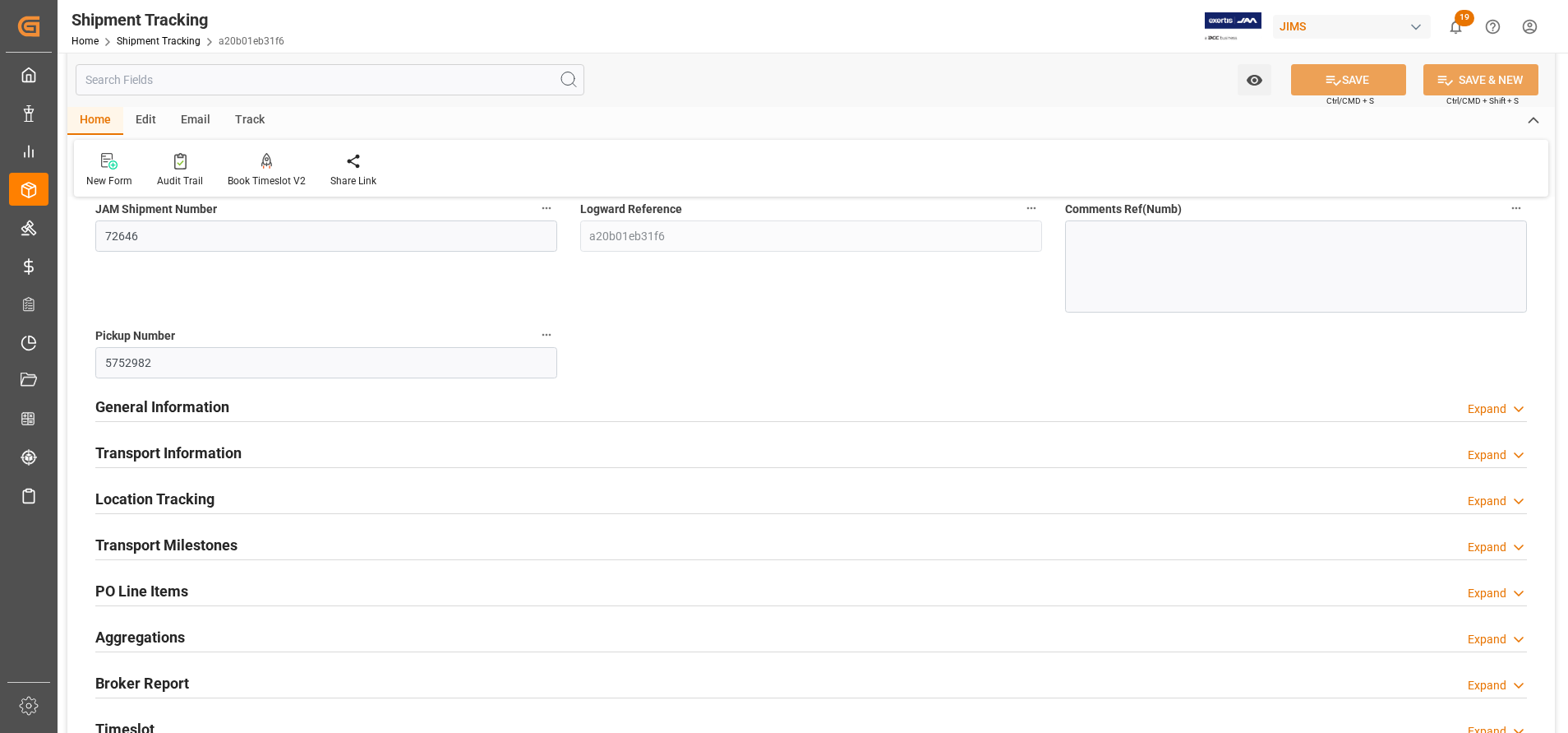
click at [215, 414] on h2 "General Information" at bounding box center [162, 407] width 134 height 22
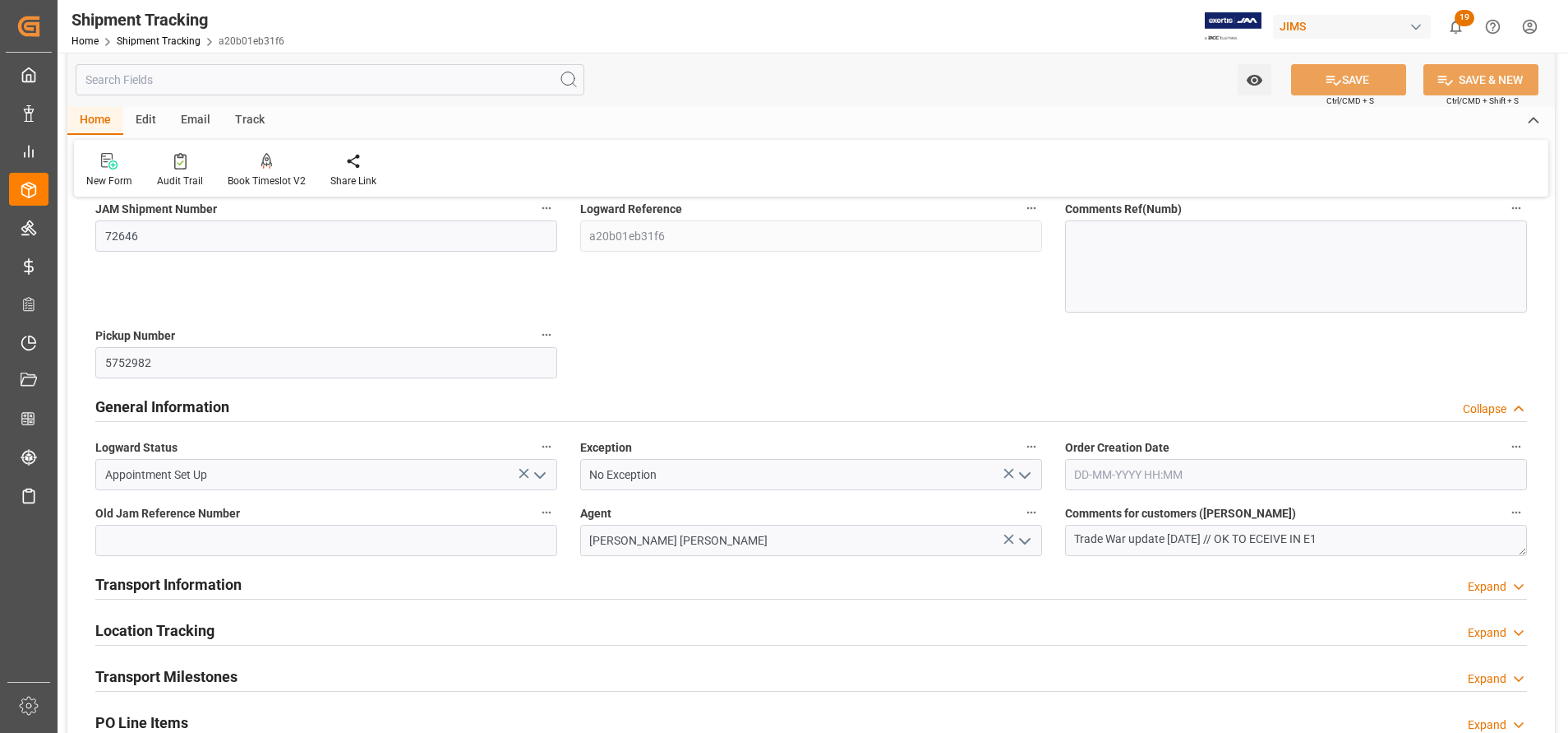
click at [1026, 475] on polyline "open menu" at bounding box center [1025, 475] width 10 height 5
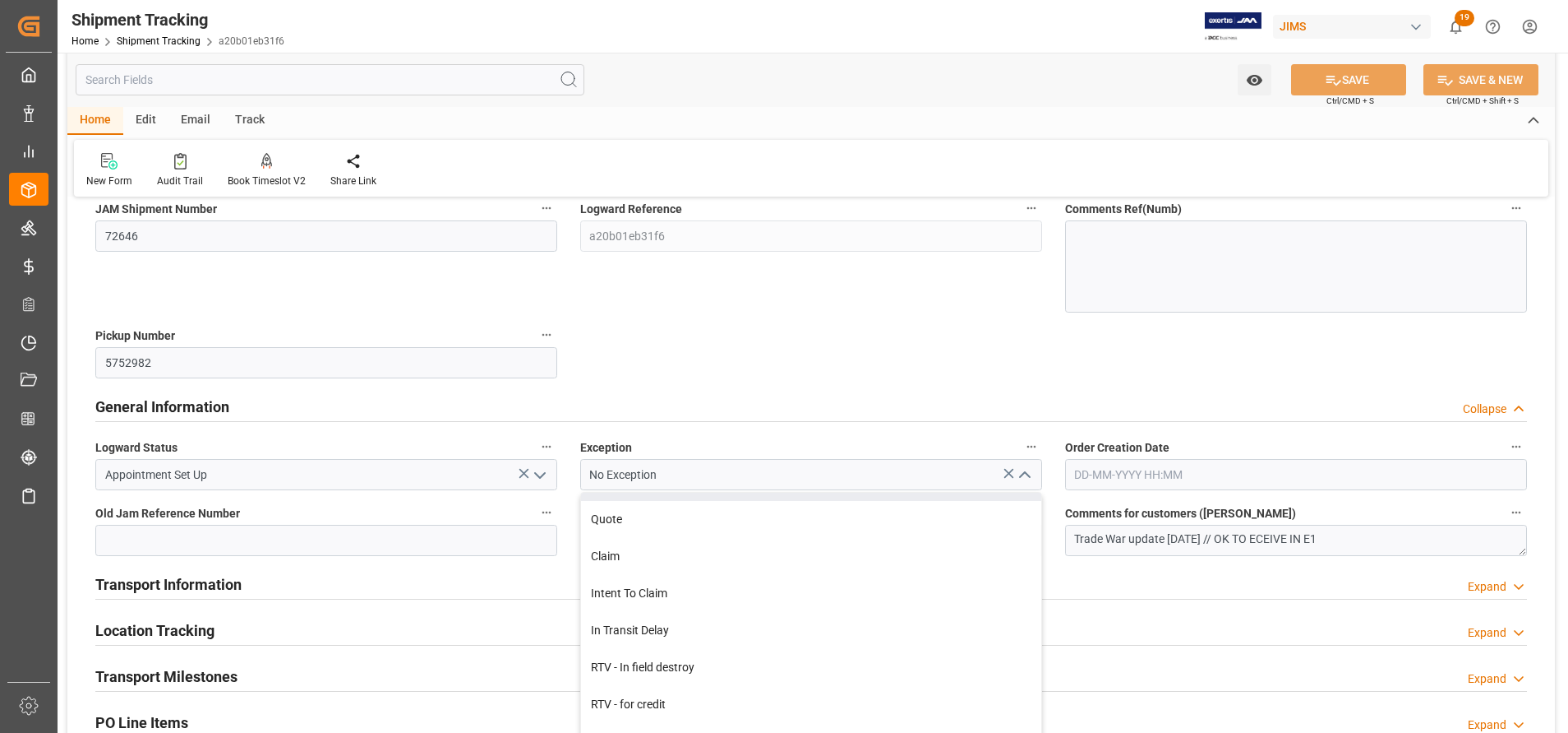
scroll to position [621, 0]
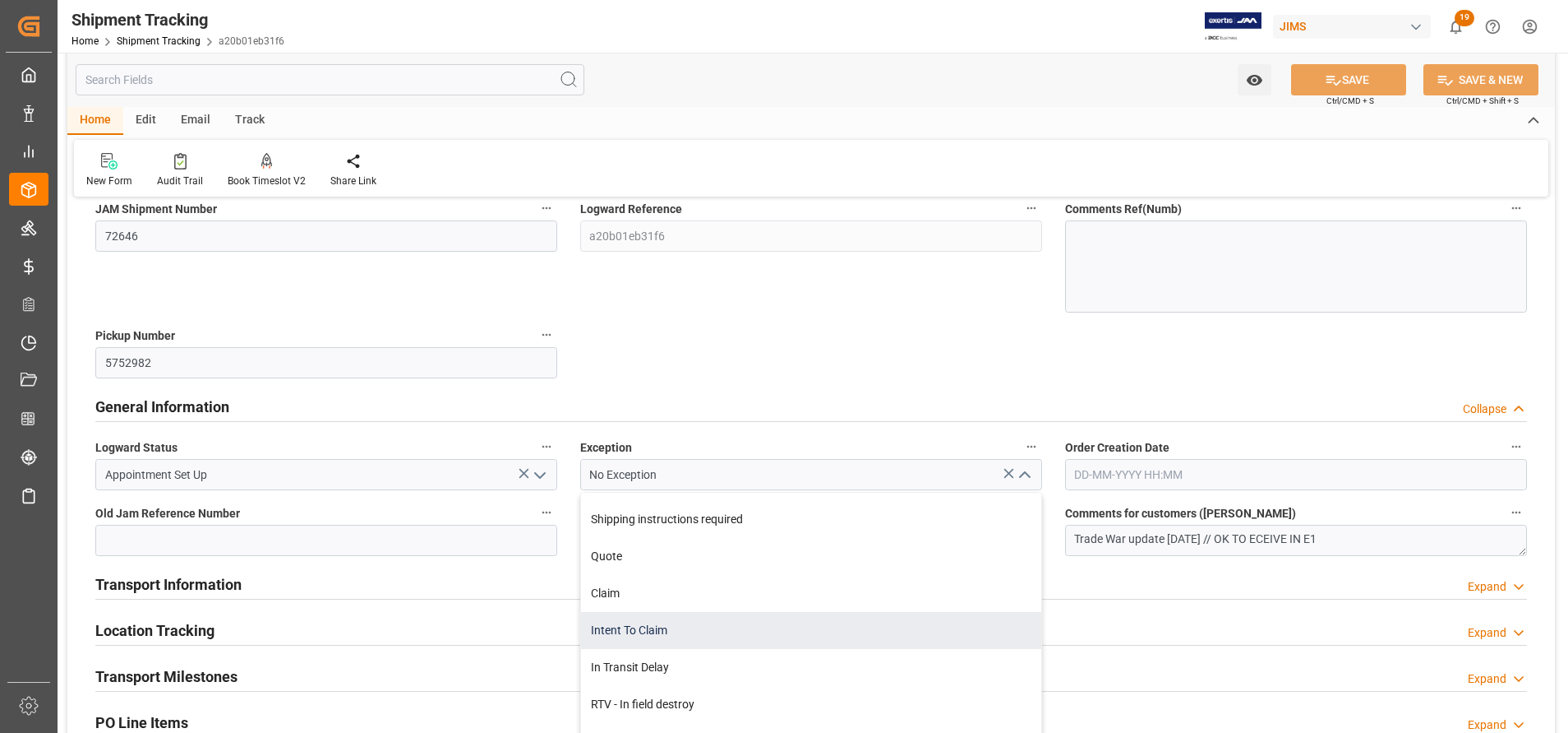
click at [724, 628] on div "Intent To Claim" at bounding box center [811, 630] width 460 height 37
type input "Intent To Claim"
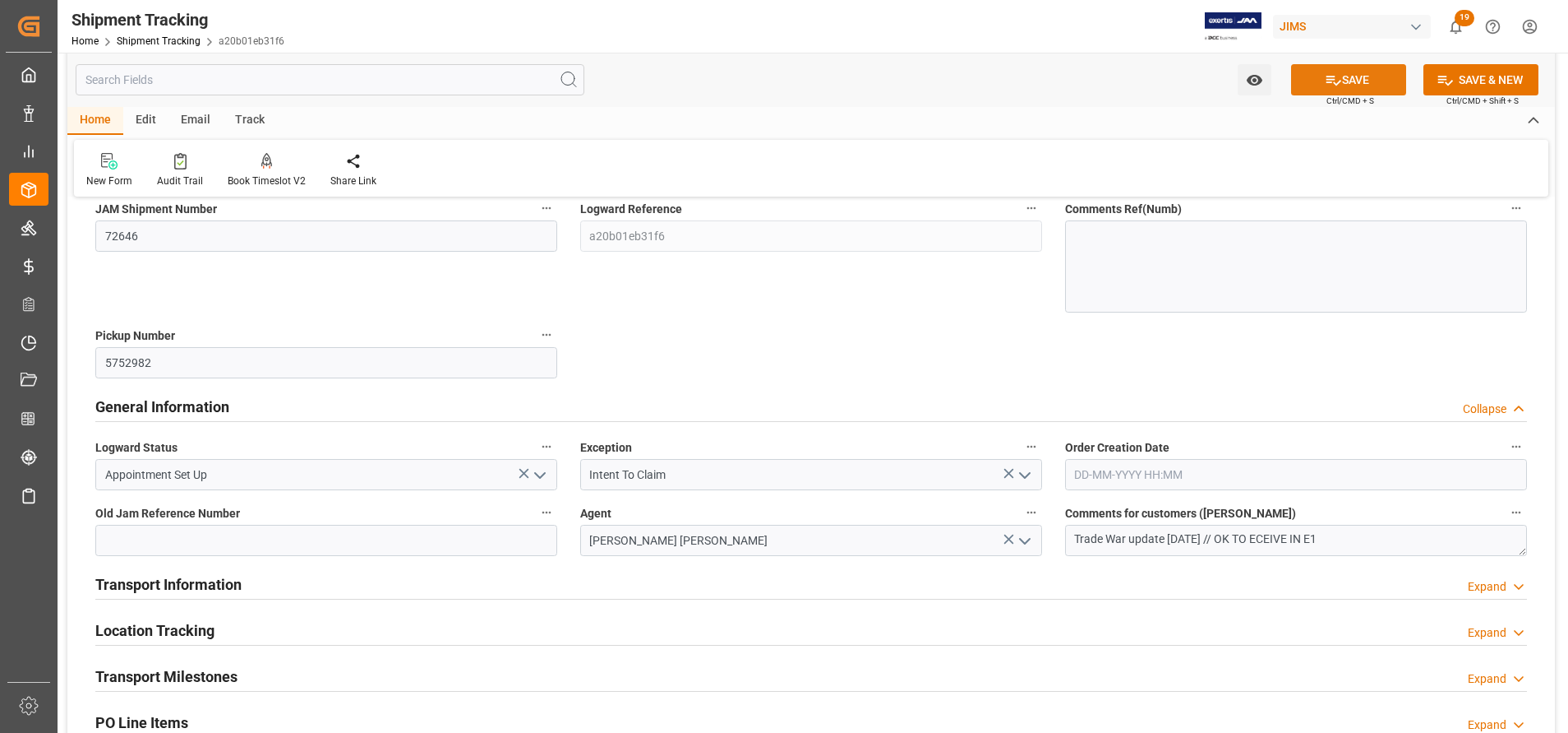
click at [1351, 77] on button "SAVE" at bounding box center [1348, 79] width 115 height 31
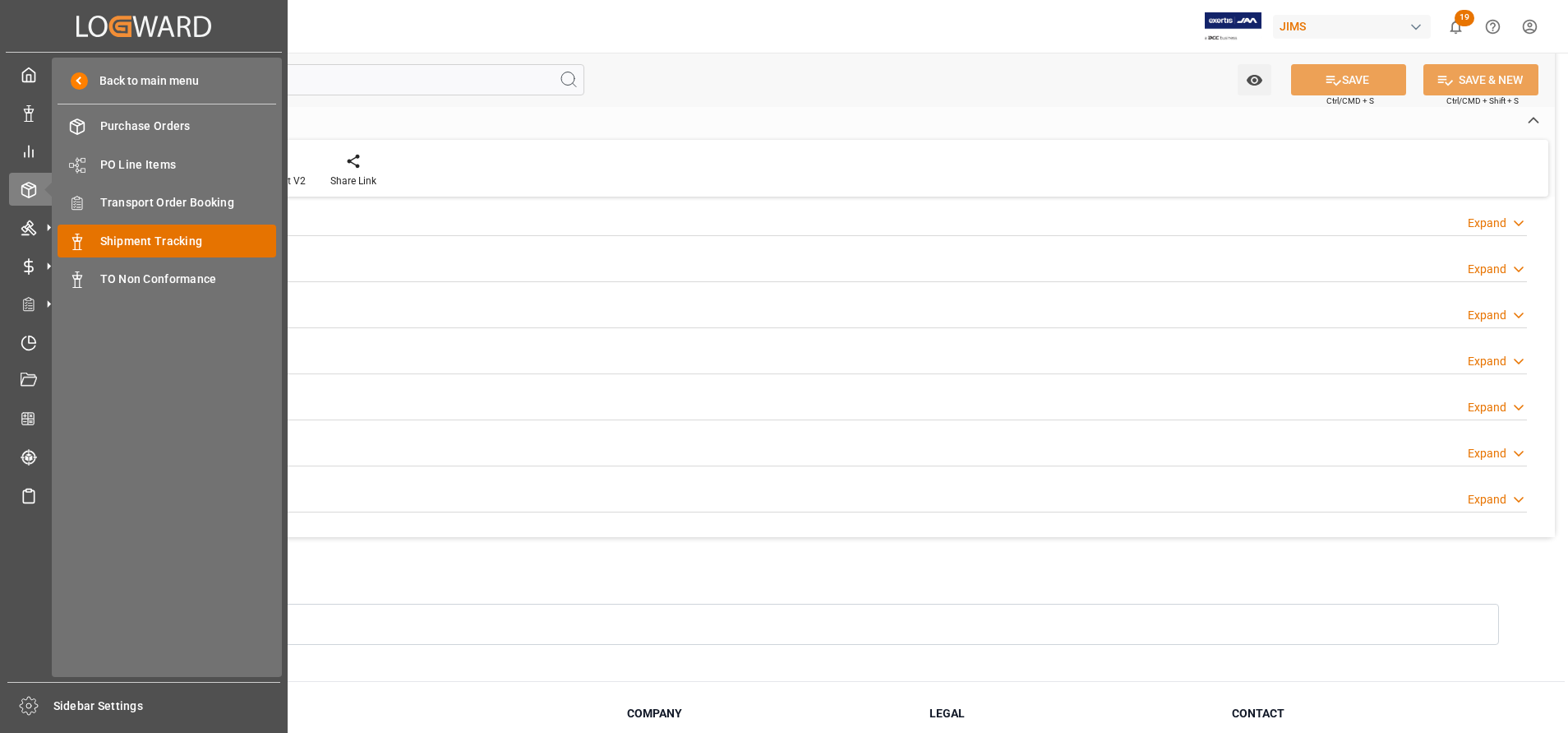
click at [150, 235] on span "Shipment Tracking" at bounding box center [189, 241] width 177 height 17
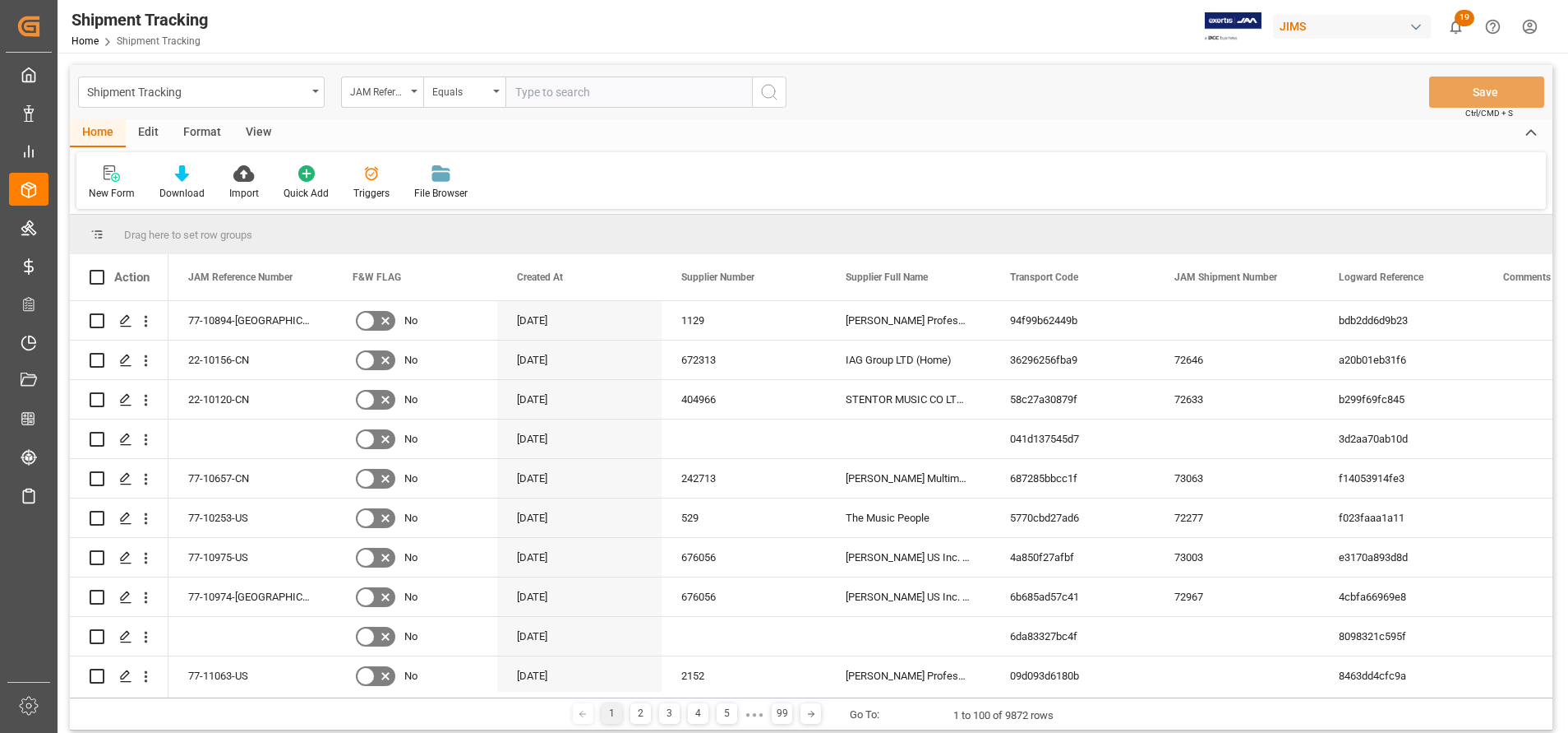
click at [635, 90] on input "text" at bounding box center [629, 92] width 247 height 31
type input "[EMAIL_ADDRESS][DOMAIN_NAME]; [EMAIL_ADDRESS][DOMAIN_NAME]; [EMAIL_ADDRESS][DOM…"
click at [671, 89] on input "text" at bounding box center [629, 92] width 247 height 31
paste input "22-10156-CN"
type input "22-10156-CN"
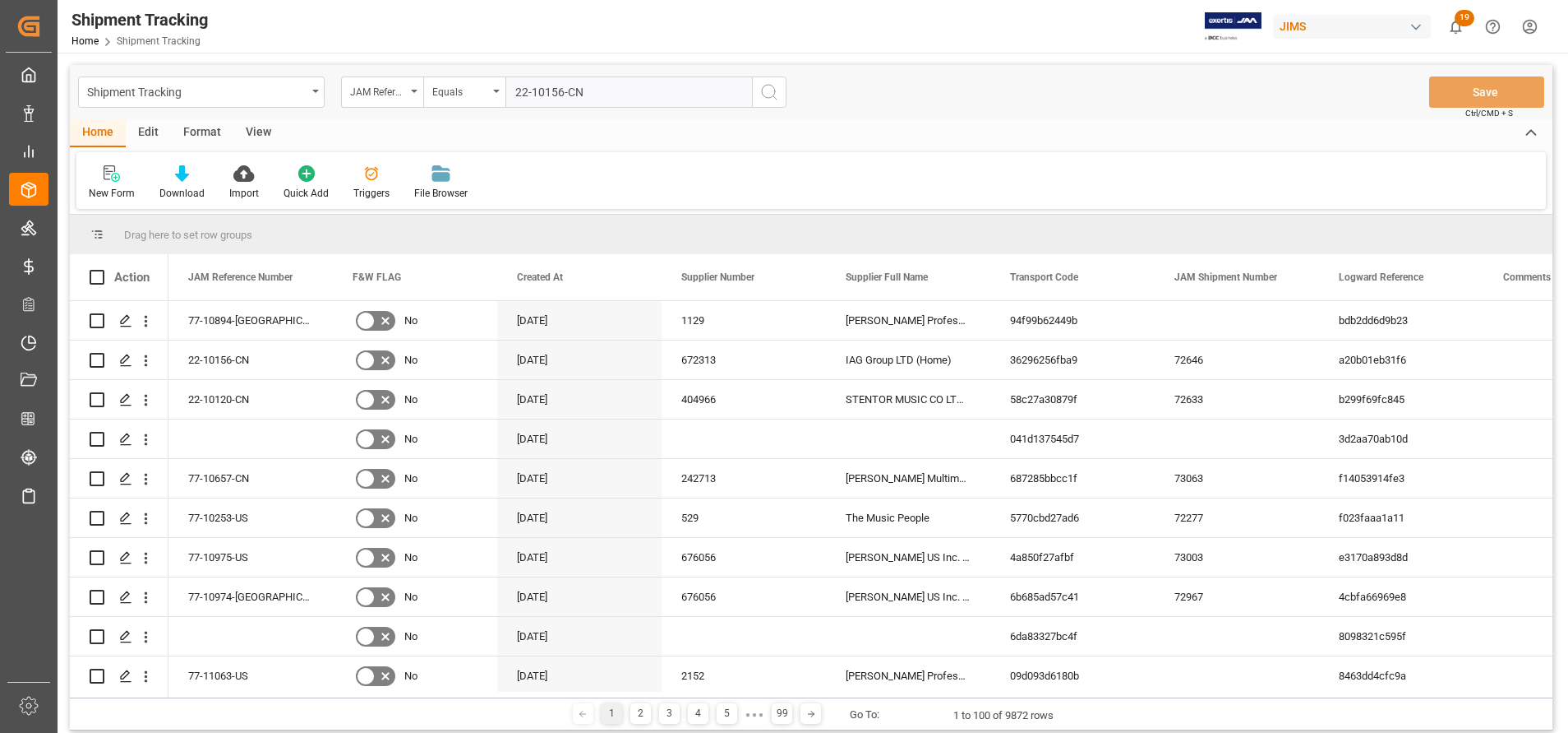
click at [780, 97] on button "search button" at bounding box center [769, 92] width 35 height 31
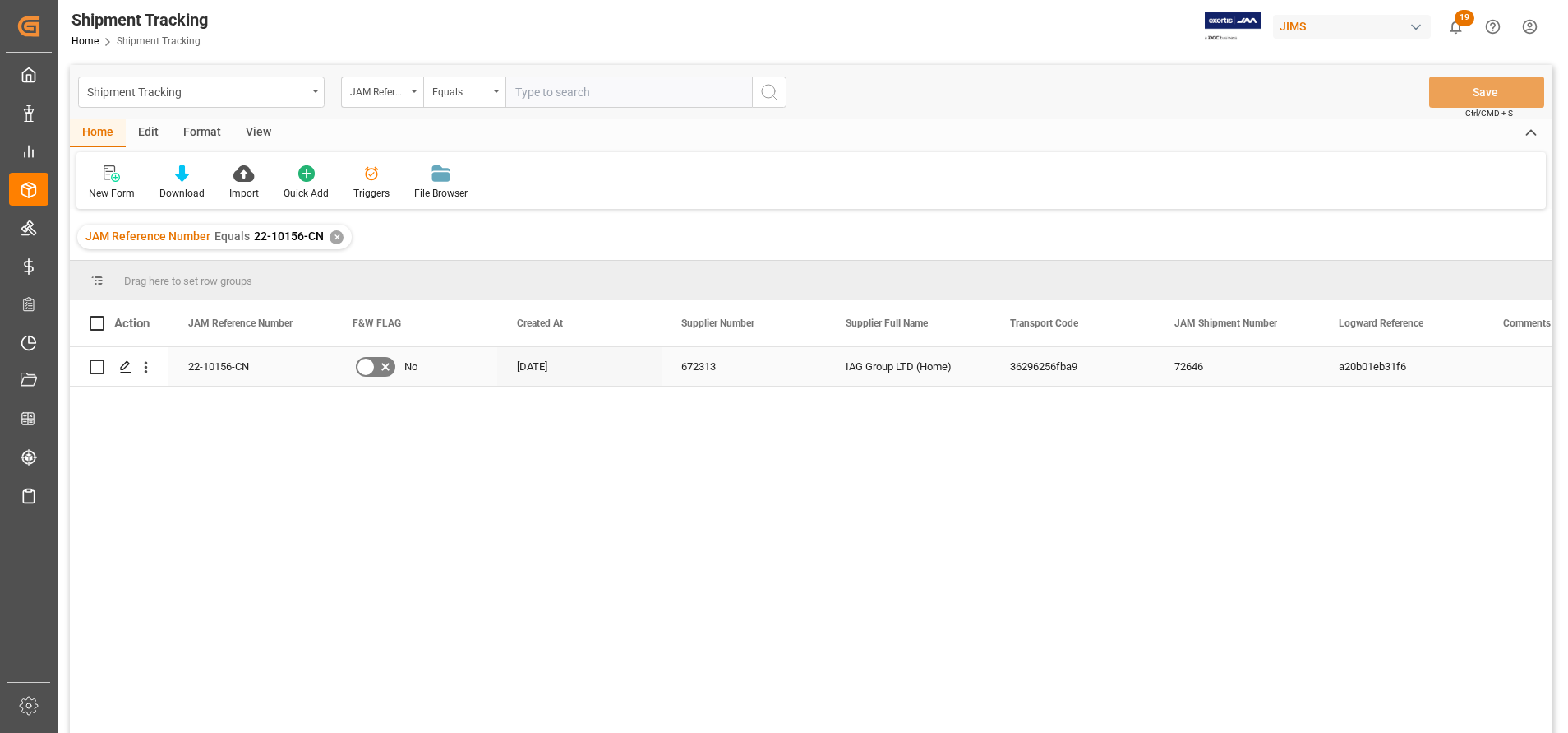
click at [884, 380] on div "IAG Group LTD (Home)" at bounding box center [908, 366] width 164 height 38
